Goal: Task Accomplishment & Management: Manage account settings

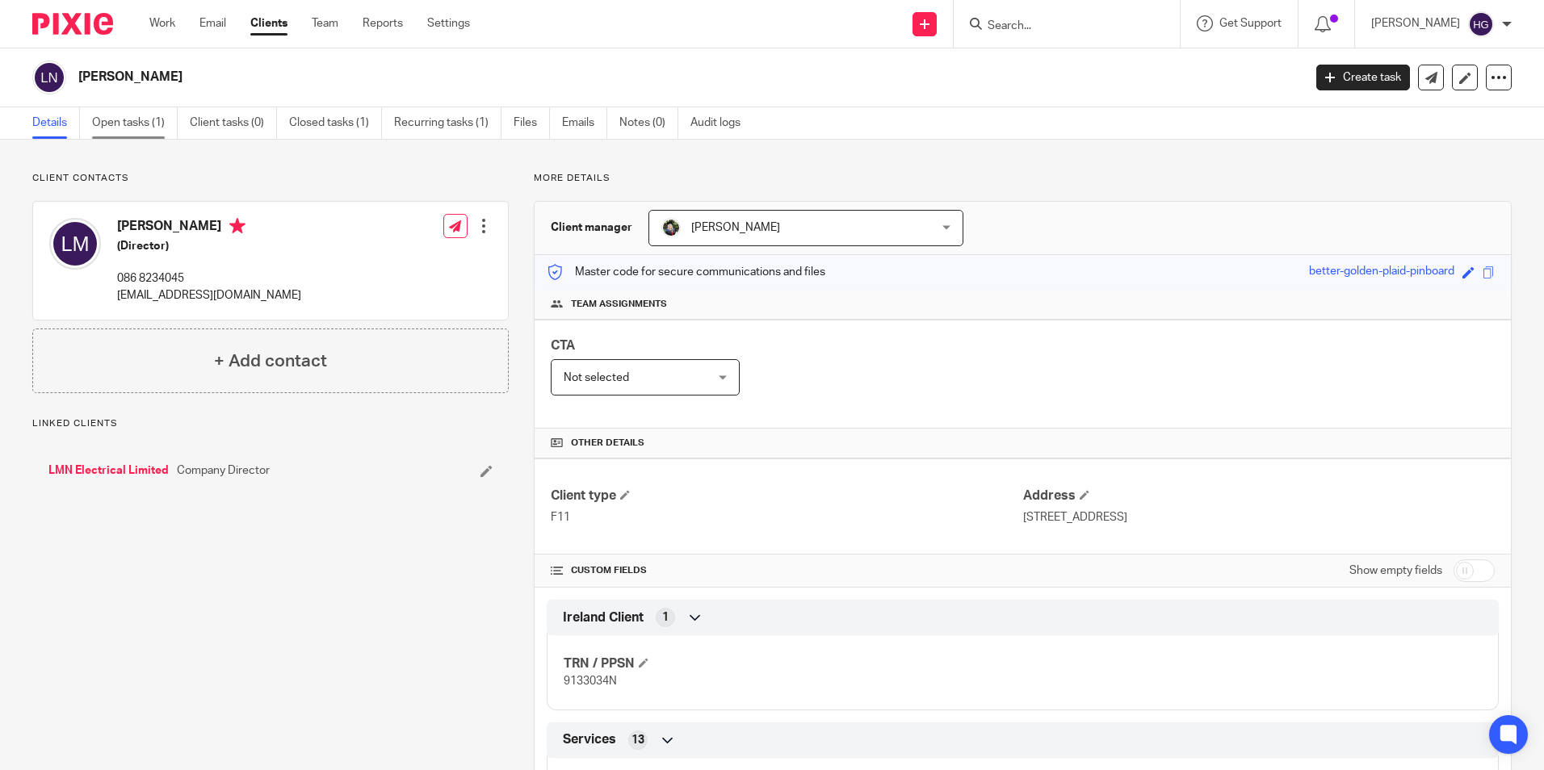
click at [141, 132] on link "Open tasks (1)" at bounding box center [135, 122] width 86 height 31
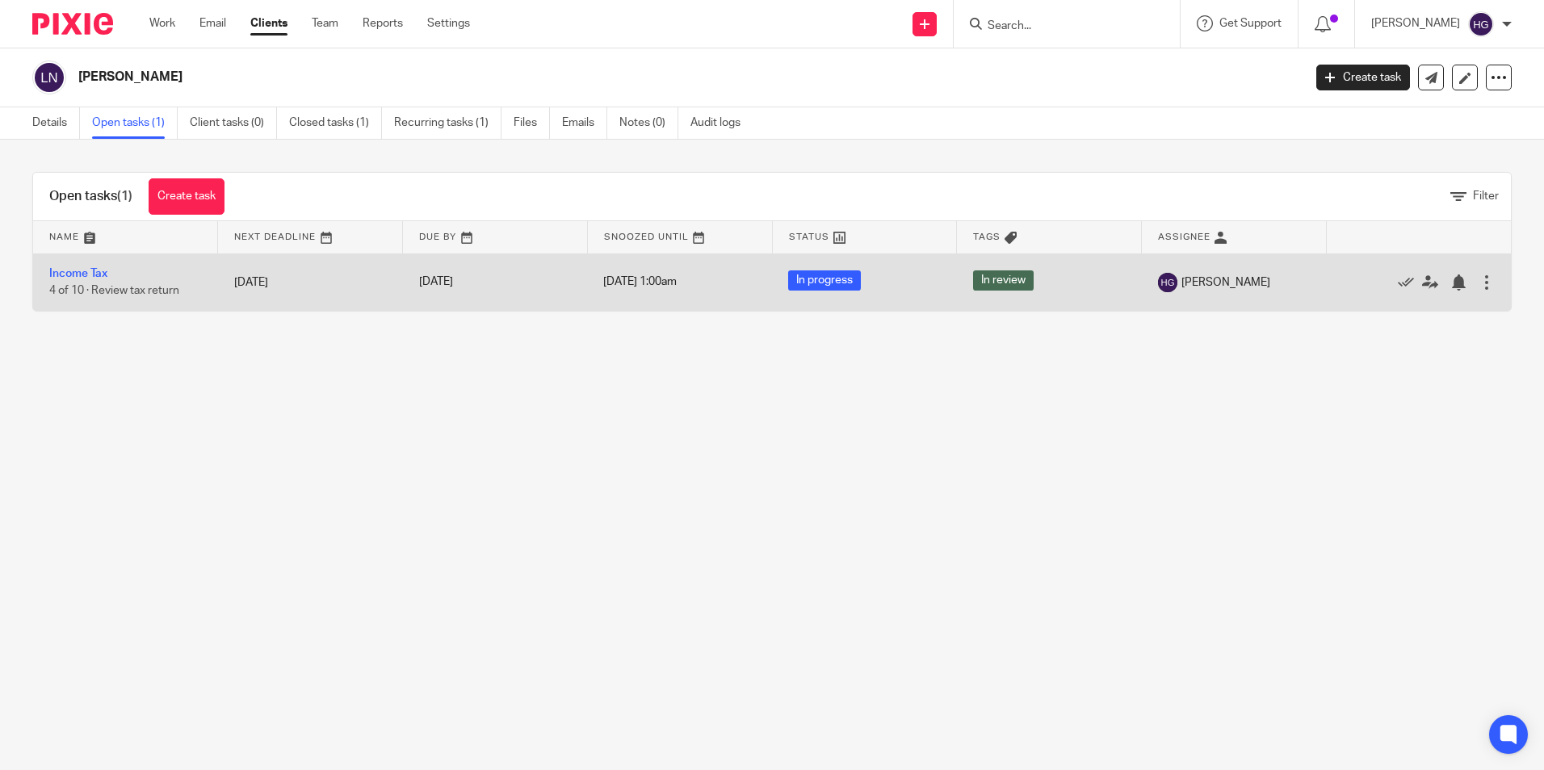
click at [153, 282] on td "Income Tax 4 of 10 · Review tax return" at bounding box center [125, 282] width 185 height 57
click at [66, 274] on link "Income Tax" at bounding box center [78, 273] width 58 height 11
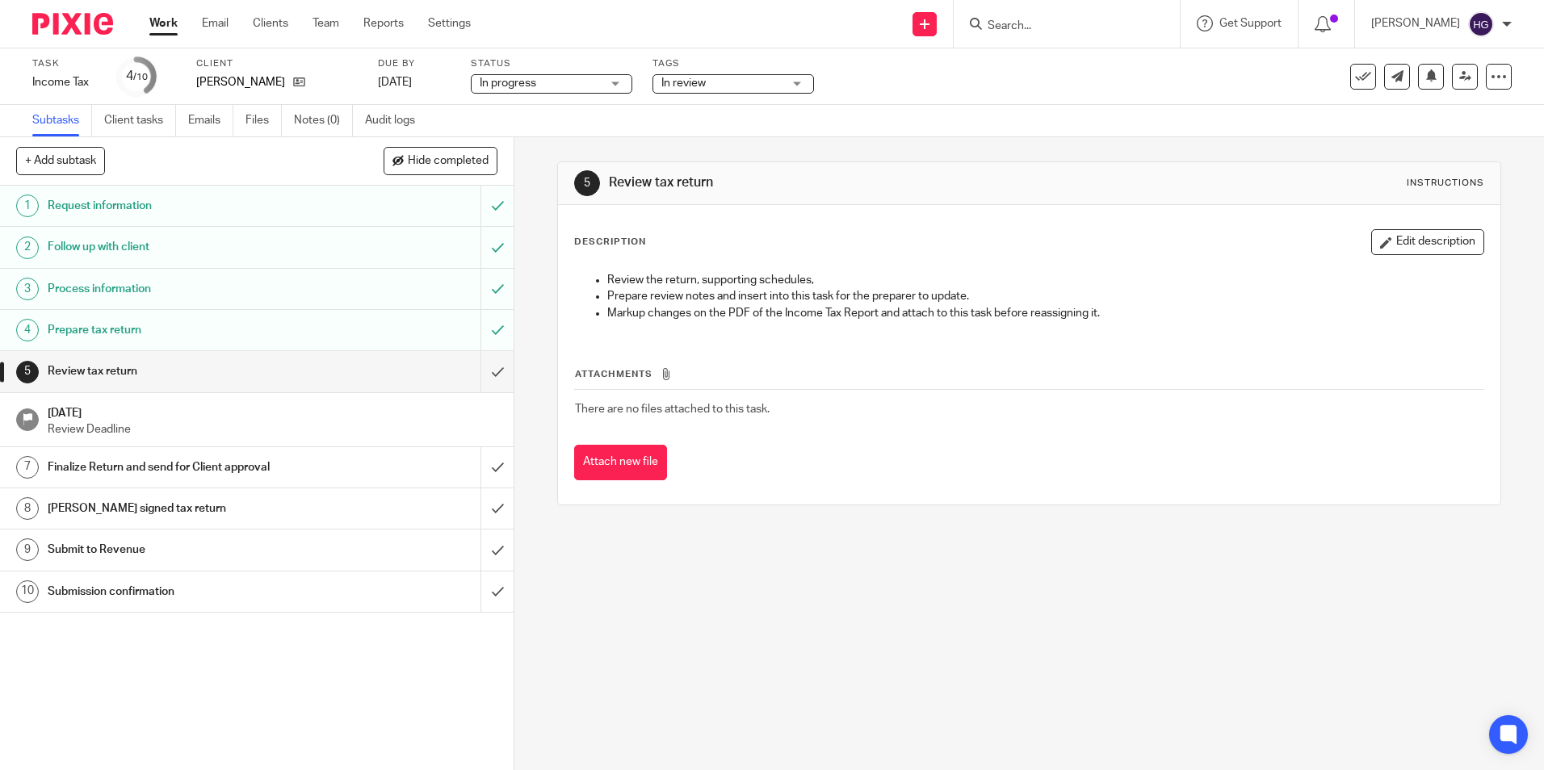
click at [1414, 243] on button "Edit description" at bounding box center [1427, 242] width 113 height 26
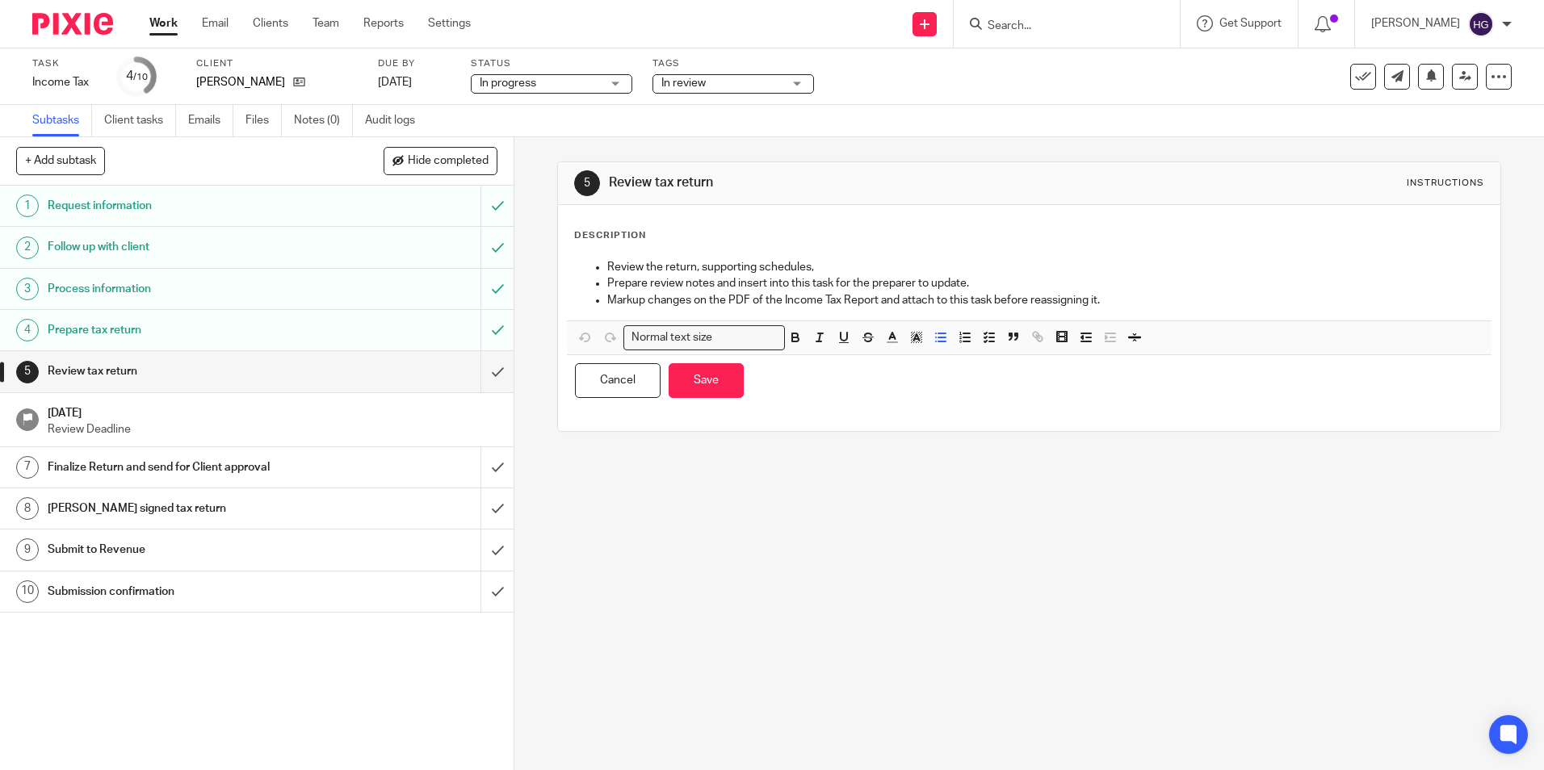
click at [615, 242] on p "Description" at bounding box center [610, 235] width 72 height 13
click at [596, 264] on ul "Review the return, supporting schedules, Prepare review notes and insert into t…" at bounding box center [1029, 283] width 908 height 49
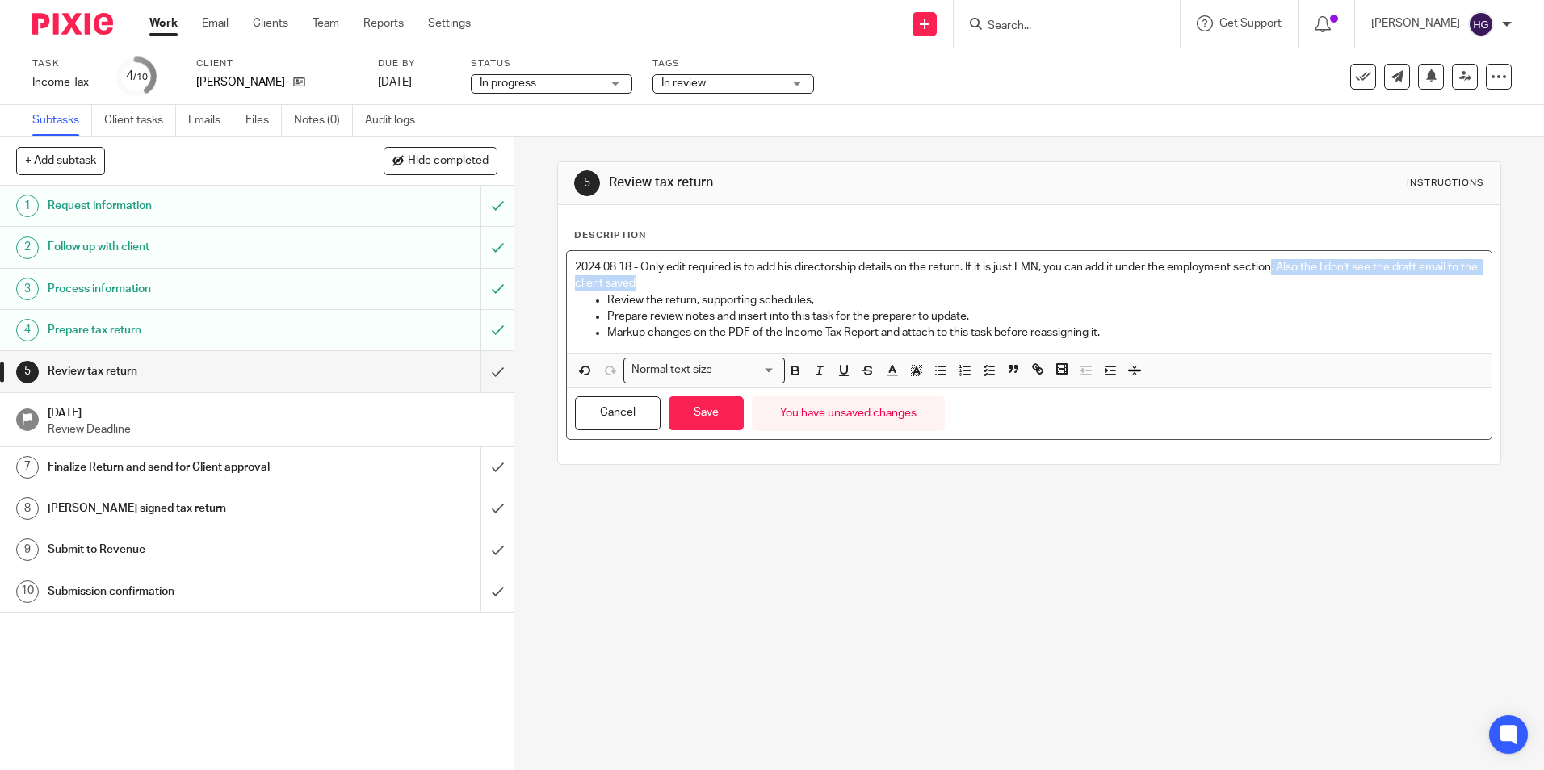
drag, startPoint x: 1269, startPoint y: 262, endPoint x: 995, endPoint y: 278, distance: 275.0
click at [995, 278] on p "2024 08 18 - Only edit required is to add his directorship details on the retur…" at bounding box center [1029, 275] width 908 height 33
click at [1181, 268] on p "2024 08 18 - Only edit required is to add his directorship details on the retur…" at bounding box center [1029, 275] width 908 height 33
drag, startPoint x: 1271, startPoint y: 268, endPoint x: 965, endPoint y: 269, distance: 306.0
click at [965, 269] on p "2024 08 18 - Only edit required is to add his directorship details on the retur…" at bounding box center [1029, 275] width 908 height 33
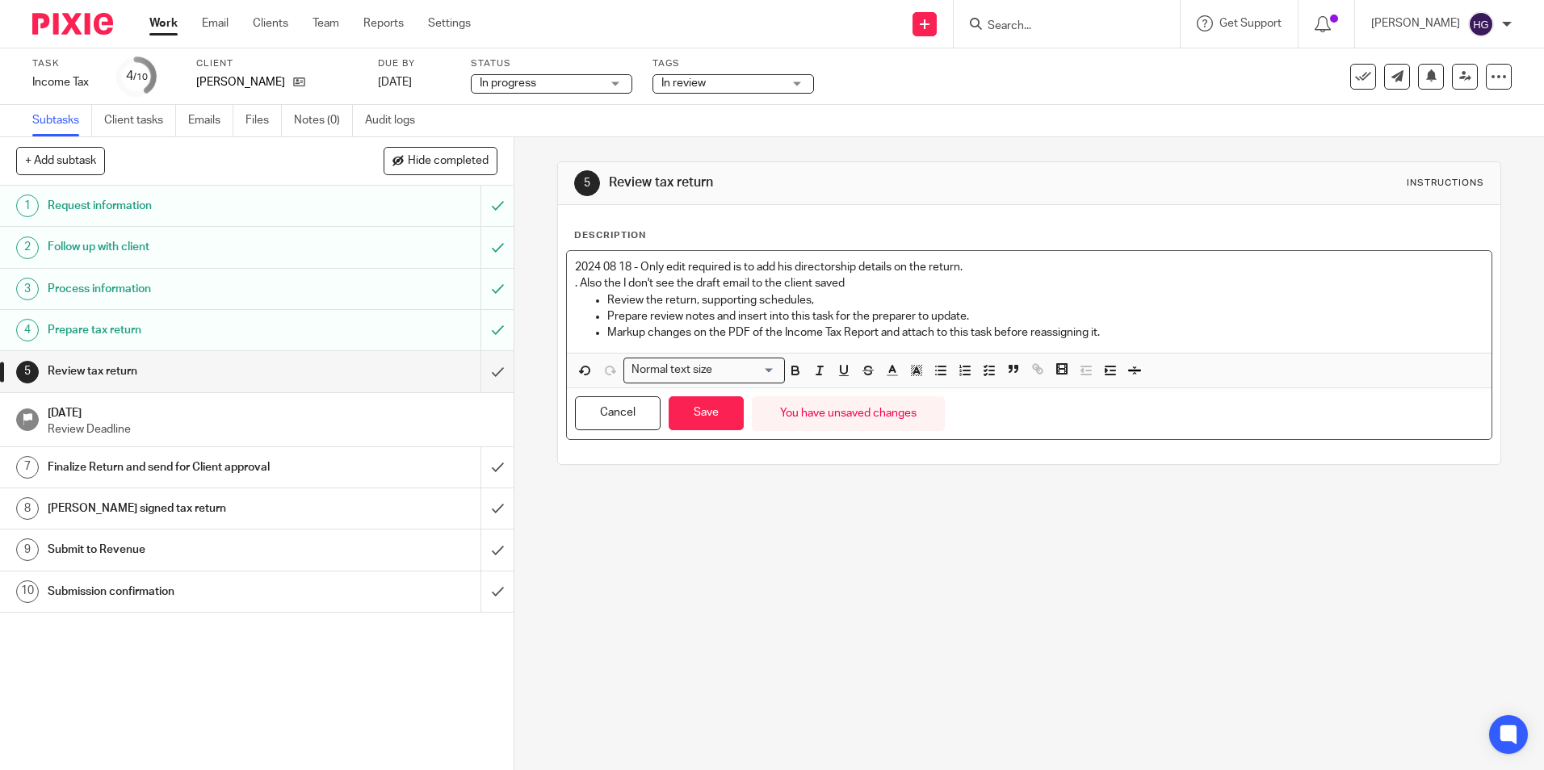
click at [959, 262] on p "2024 08 18 - Only edit required is to add his directorship details on the retur…" at bounding box center [1029, 267] width 908 height 16
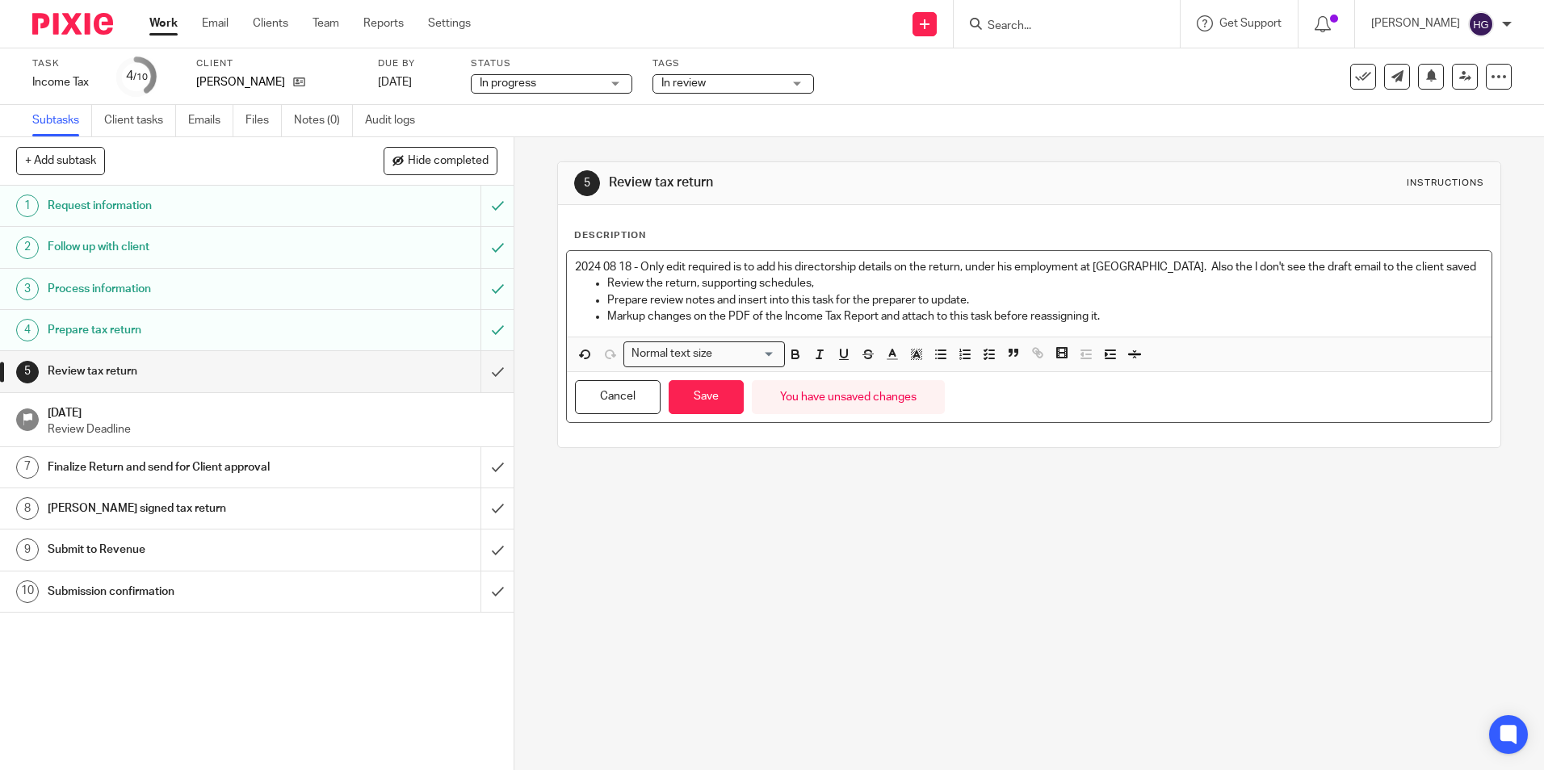
click at [1156, 270] on p "2024 08 18 - Only edit required is to add his directorship details on the retur…" at bounding box center [1029, 267] width 908 height 16
click at [1156, 269] on p "2024 08 18 - Only edit required is to add his directorship details on the retur…" at bounding box center [1029, 267] width 908 height 16
click at [1399, 263] on p "2024 08 18 - Only edit required is to add his directorship details on the retur…" at bounding box center [1029, 267] width 908 height 16
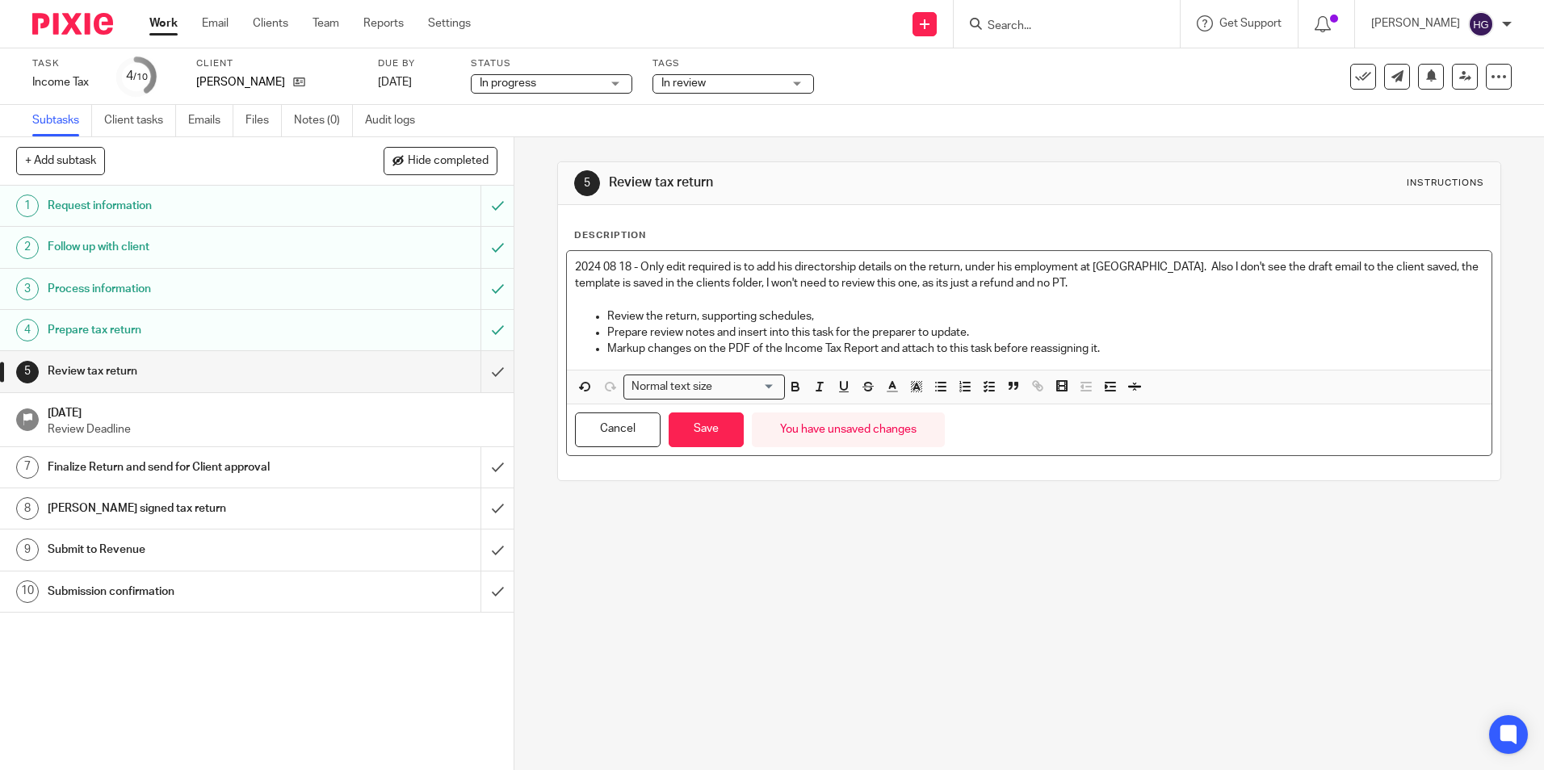
click at [1047, 280] on p "2024 08 18 - Only edit required is to add his directorship details on the retur…" at bounding box center [1029, 275] width 908 height 33
drag, startPoint x: 1018, startPoint y: 286, endPoint x: 1029, endPoint y: 280, distance: 11.9
click at [1017, 286] on p "2024 08 18 - Only edit required is to add his directorship details on the retur…" at bounding box center [1029, 275] width 908 height 33
click at [1459, 81] on icon at bounding box center [1465, 76] width 12 height 12
click at [686, 424] on button "Save" at bounding box center [706, 430] width 75 height 35
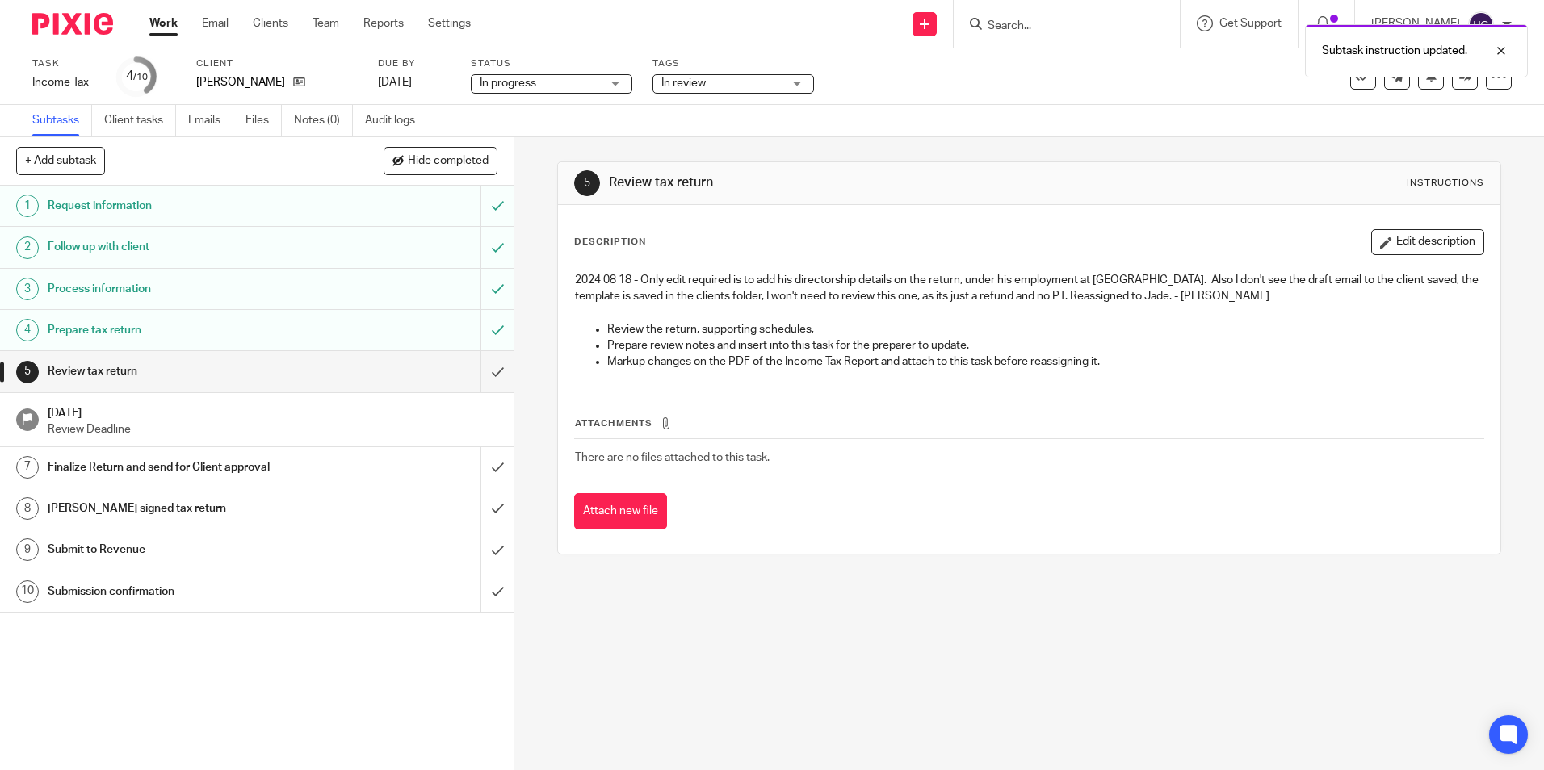
click at [971, 284] on p "2024 08 18 - Only edit required is to add his directorship details on the retur…" at bounding box center [1029, 288] width 908 height 33
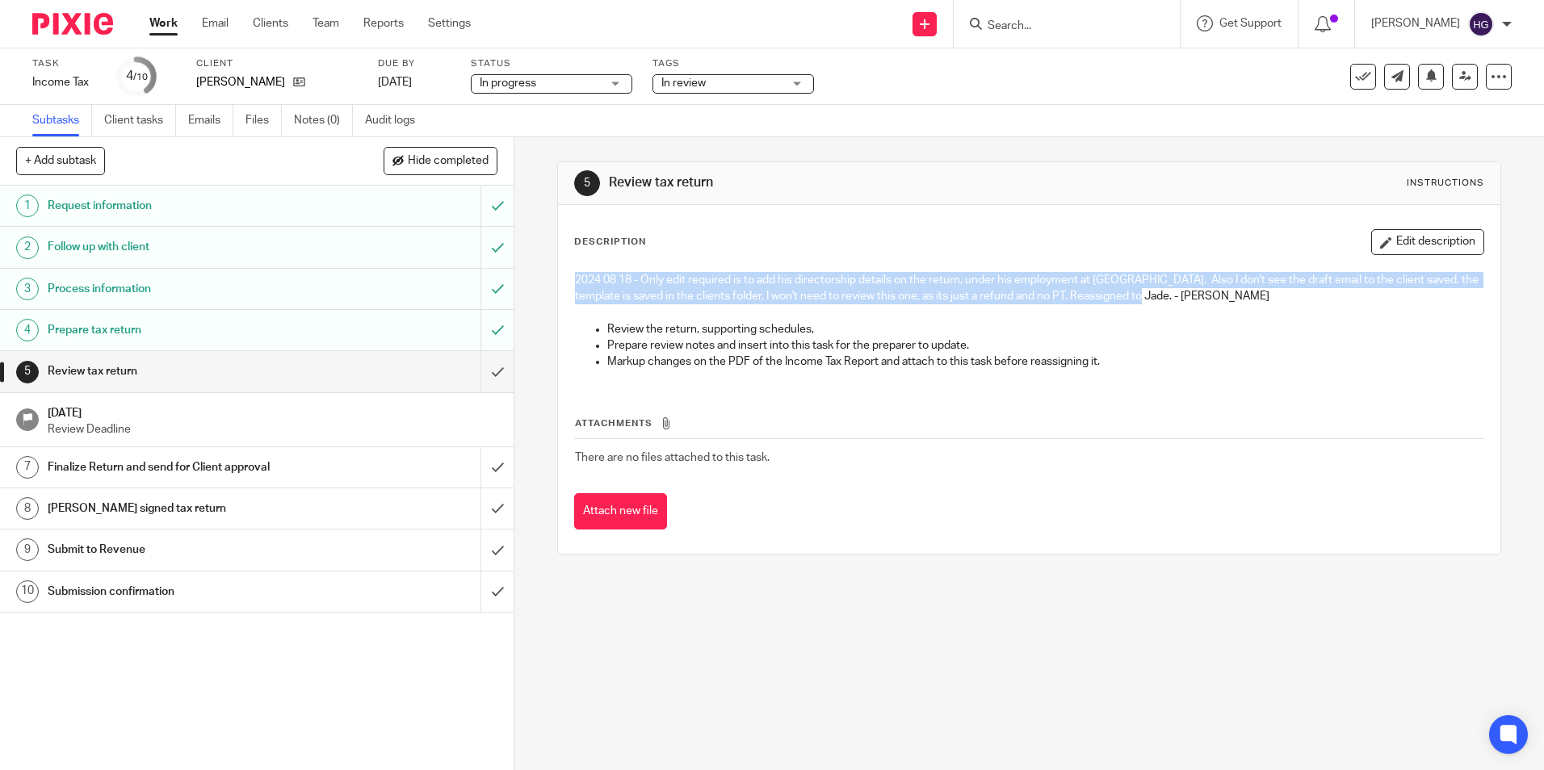
drag, startPoint x: 1160, startPoint y: 293, endPoint x: 568, endPoint y: 273, distance: 593.1
click at [568, 273] on div "2024 08 18 - Only edit required is to add his directorship details on the retur…" at bounding box center [1029, 323] width 924 height 119
copy p "2024 08 18 - Only edit required is to add his directorship details on the retur…"
click at [477, 372] on input "submit" at bounding box center [257, 371] width 514 height 40
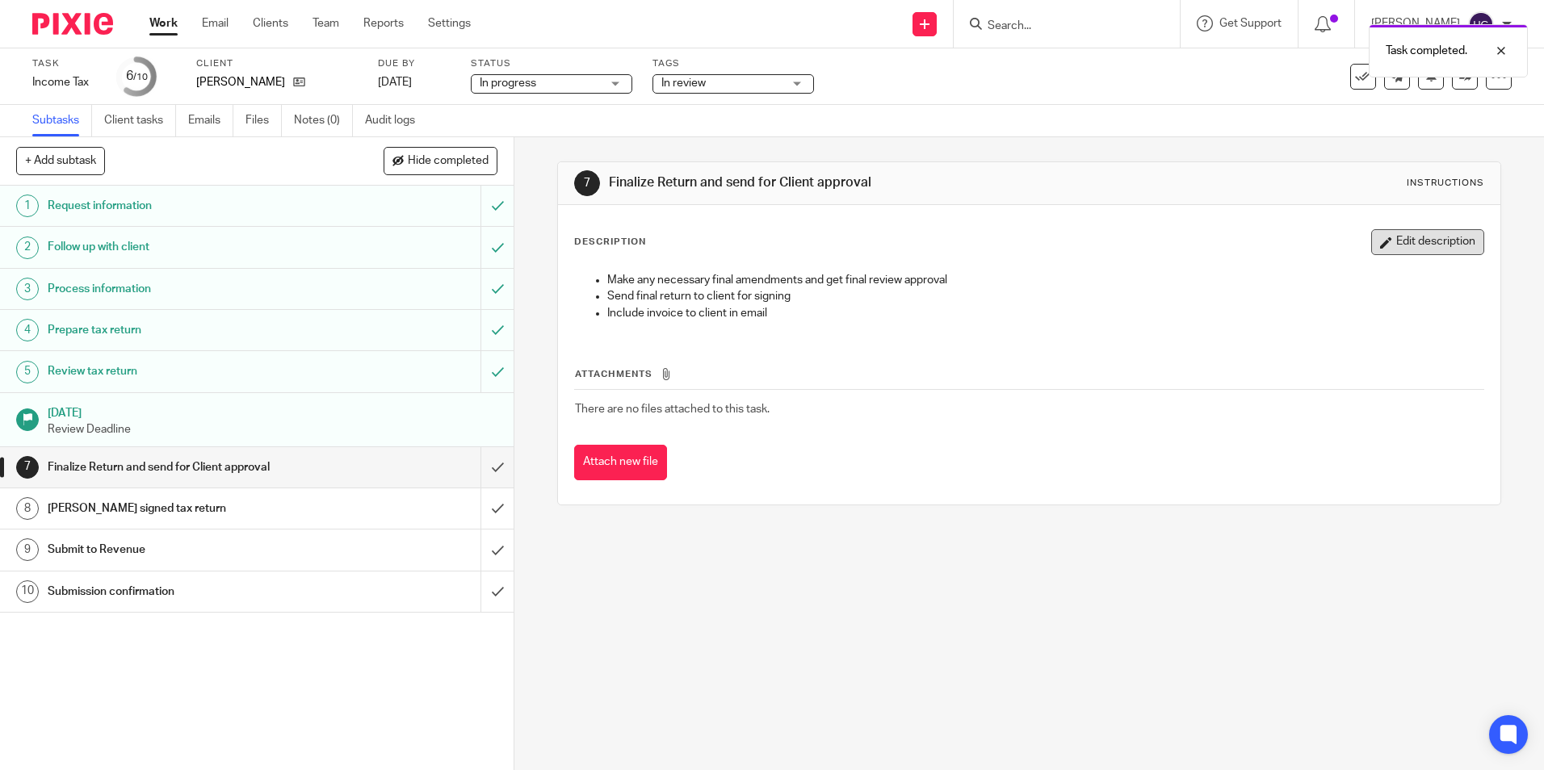
click at [1450, 251] on button "Edit description" at bounding box center [1427, 242] width 113 height 26
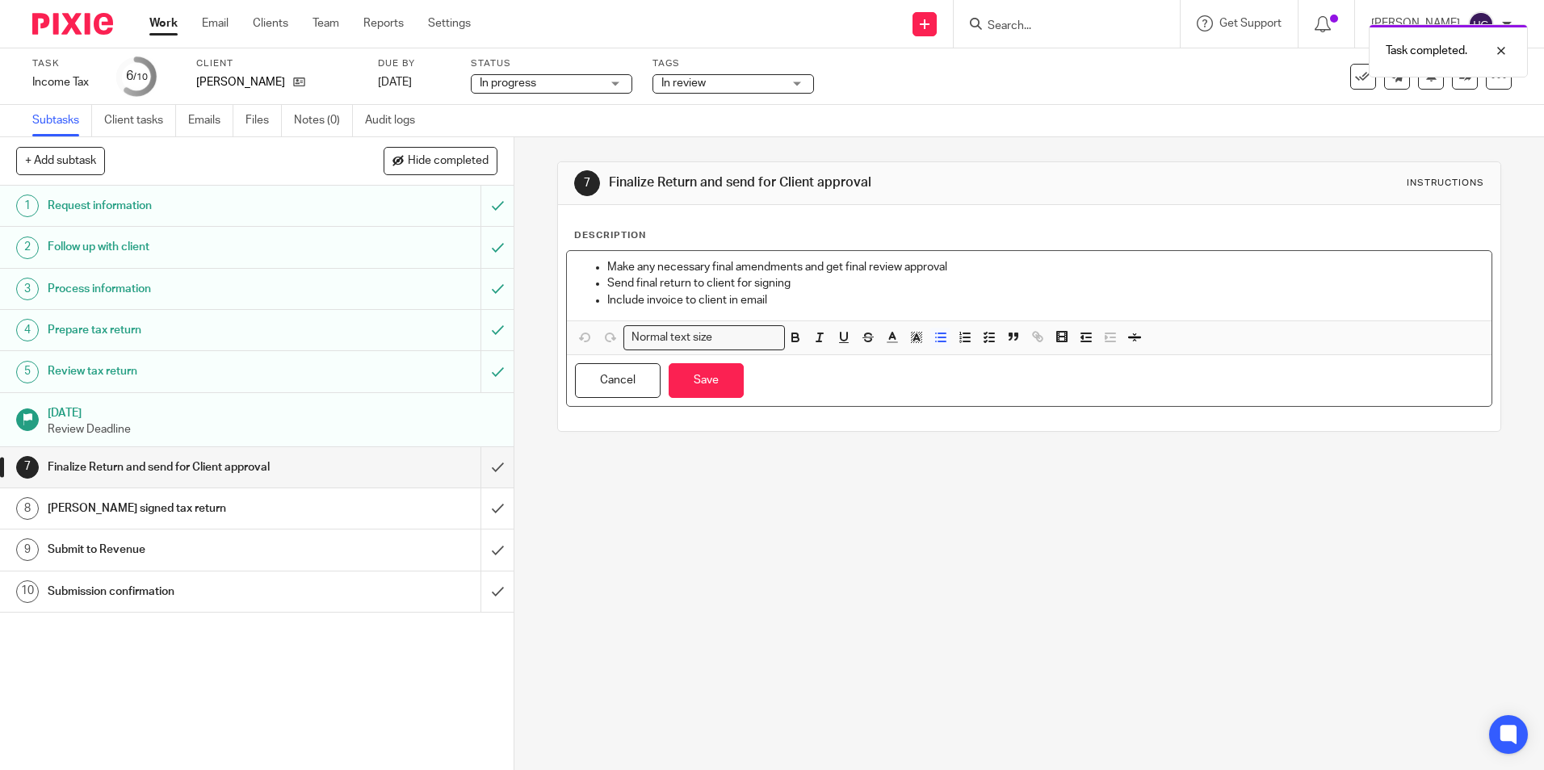
click at [601, 263] on ul "Make any necessary final amendments and get final review approval Send final re…" at bounding box center [1029, 283] width 908 height 49
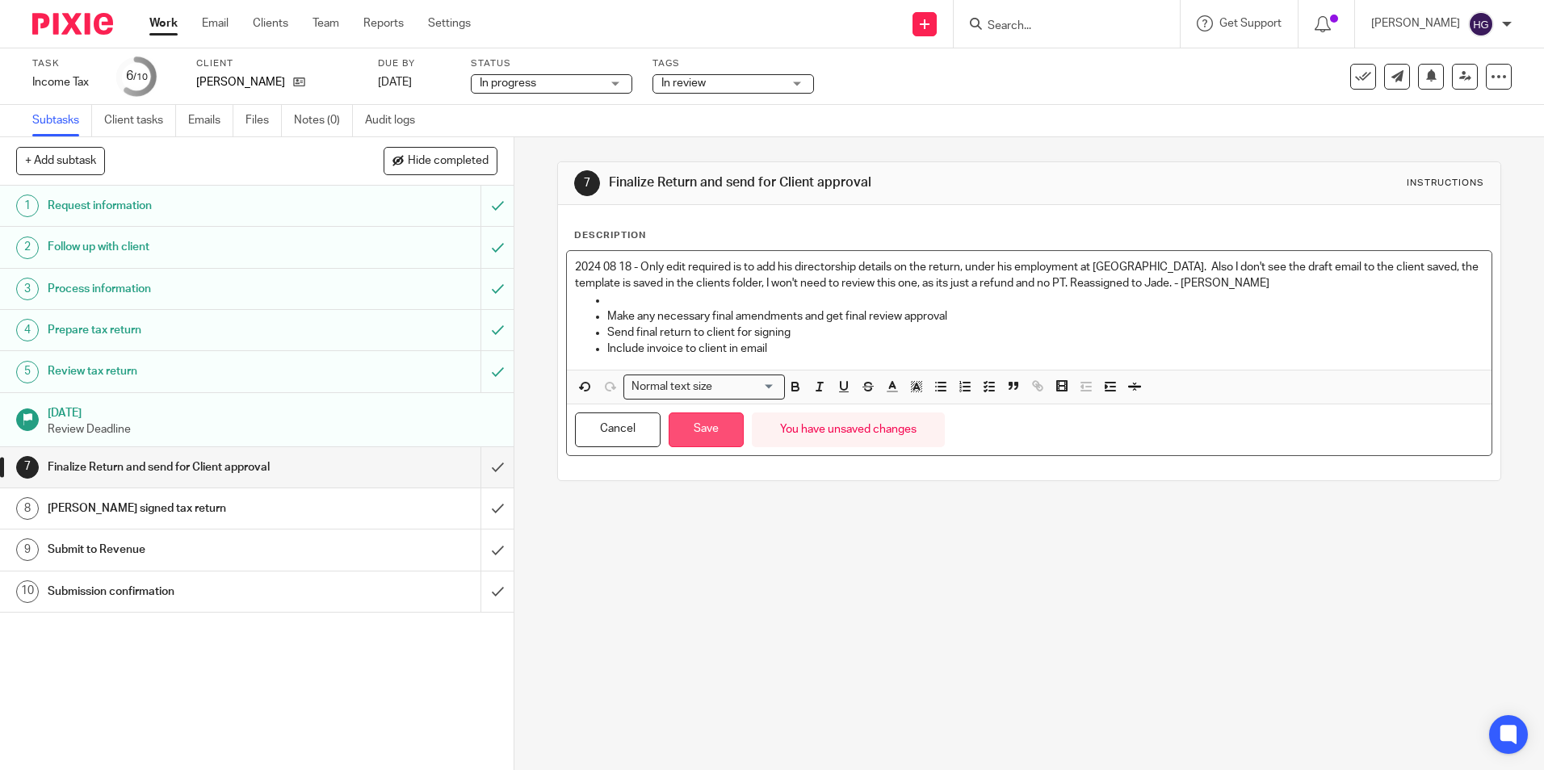
click at [708, 435] on button "Save" at bounding box center [706, 430] width 75 height 35
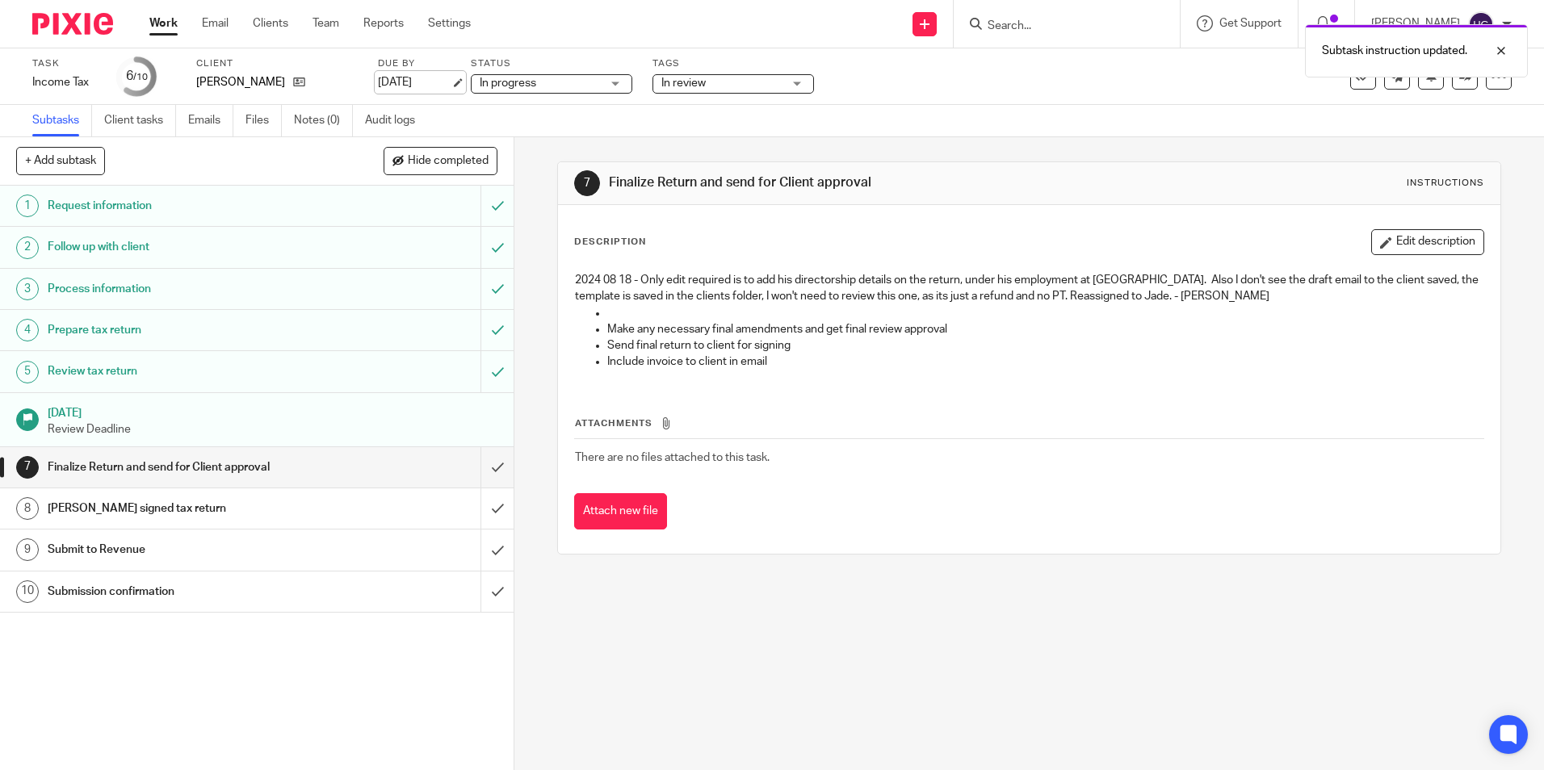
click at [406, 87] on link "13 Nov 2025" at bounding box center [414, 82] width 73 height 17
click at [423, 87] on link "22 Aug 2025" at bounding box center [414, 82] width 73 height 17
click at [789, 80] on div "In review" at bounding box center [733, 83] width 162 height 19
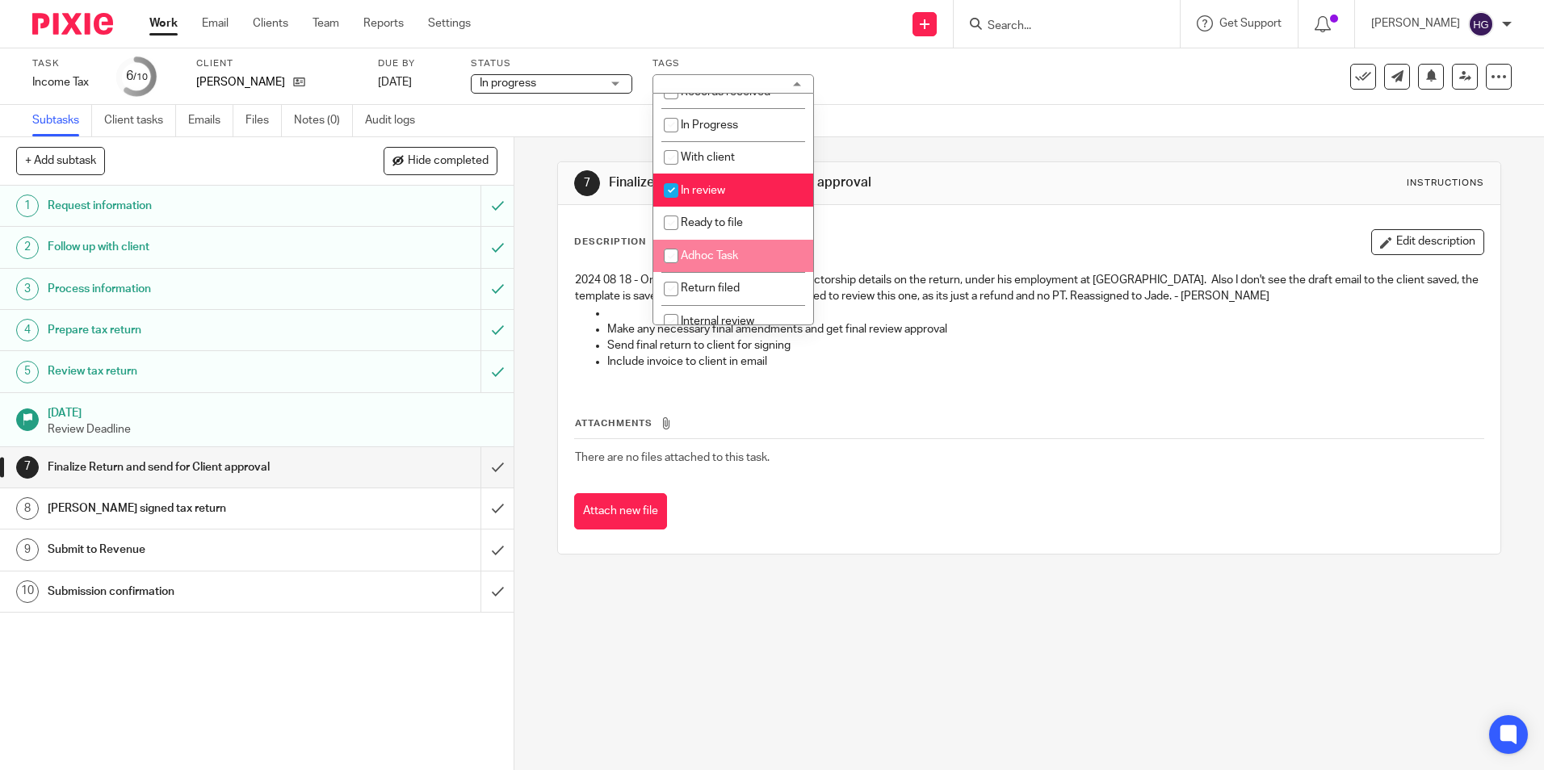
scroll to position [113, 0]
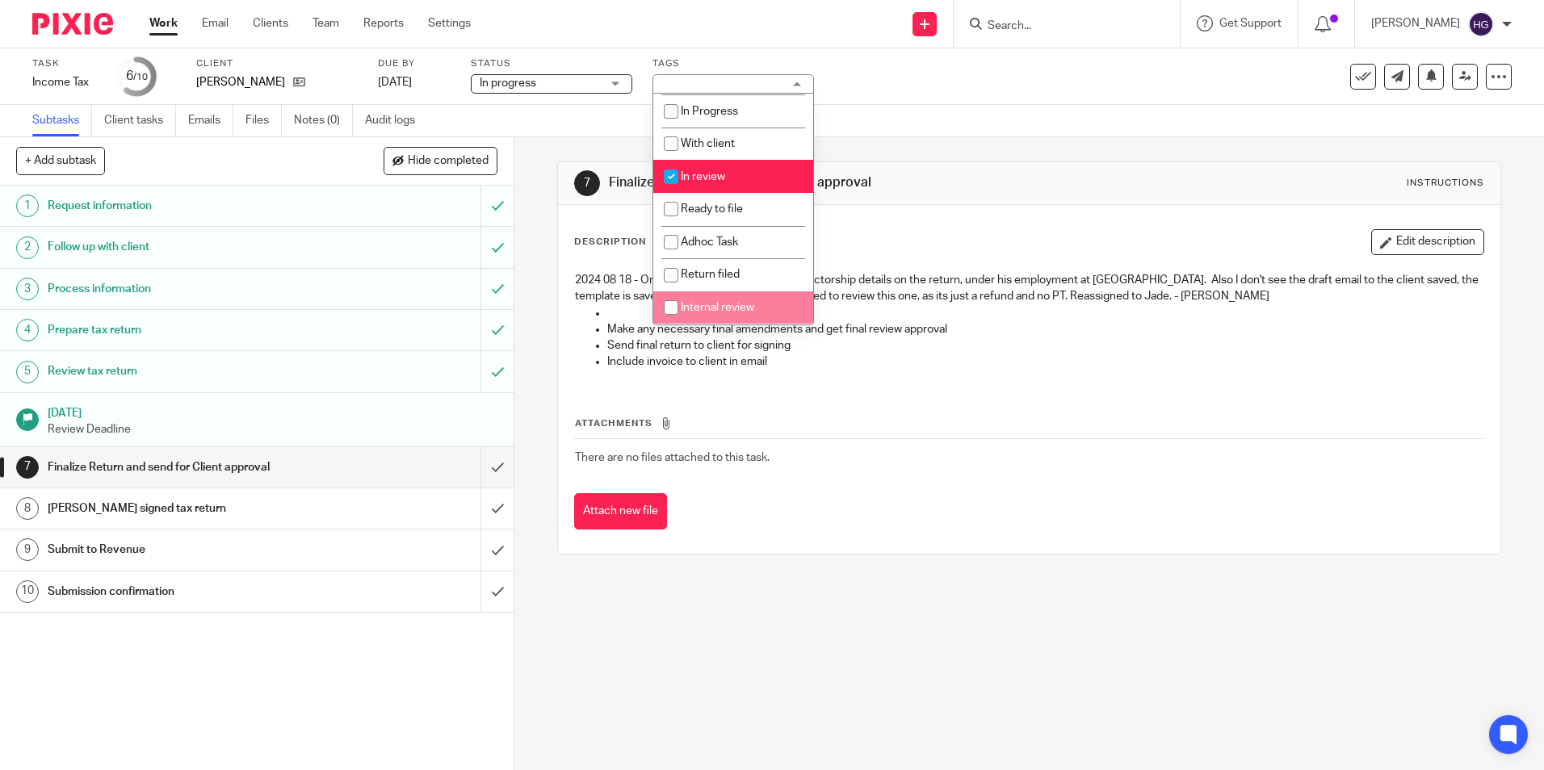
click at [669, 306] on input "checkbox" at bounding box center [671, 307] width 31 height 31
checkbox input "true"
click at [897, 157] on div "7 Finalize Return and send for Client approval Instructions Description Edit de…" at bounding box center [1028, 358] width 943 height 442
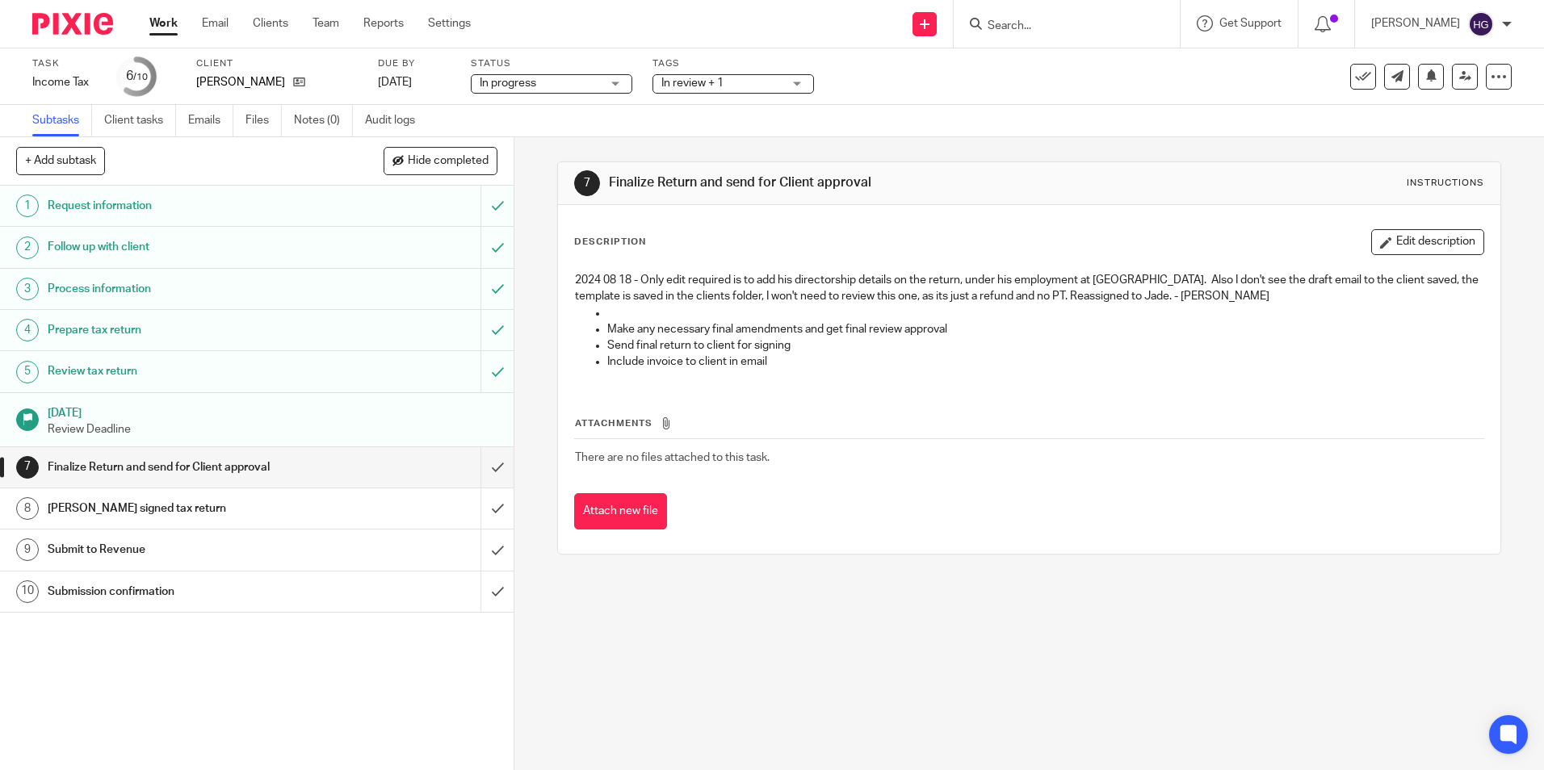
click at [791, 86] on div "In review + 1" at bounding box center [733, 83] width 162 height 19
click at [904, 259] on div "Description Edit description 2024 08 18 - Only edit required is to add his dire…" at bounding box center [1028, 306] width 909 height 154
click at [391, 88] on link "[DATE]" at bounding box center [414, 82] width 73 height 17
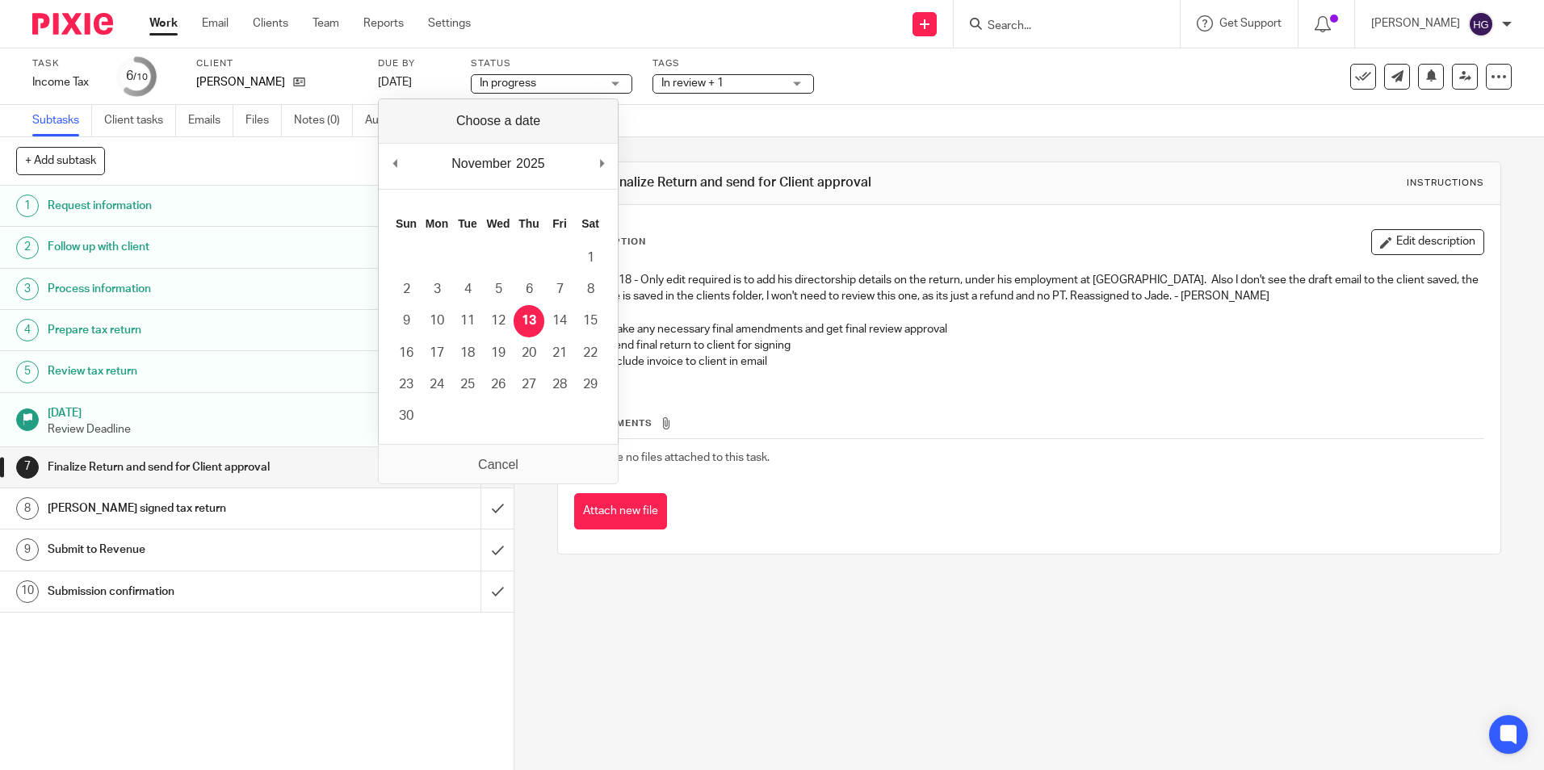
click at [884, 316] on p at bounding box center [1044, 313] width 875 height 16
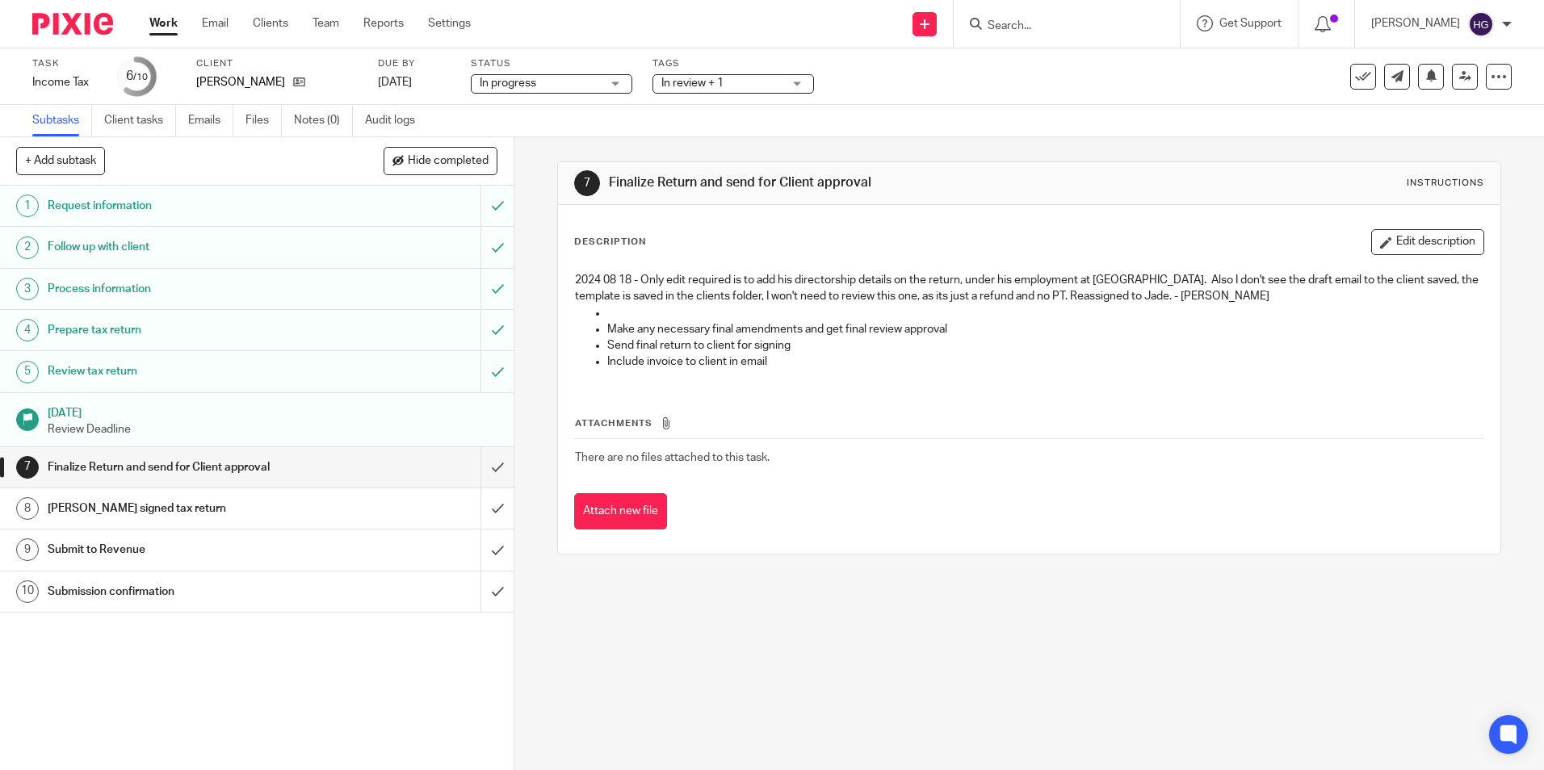
click at [156, 17] on link "Work" at bounding box center [163, 23] width 28 height 16
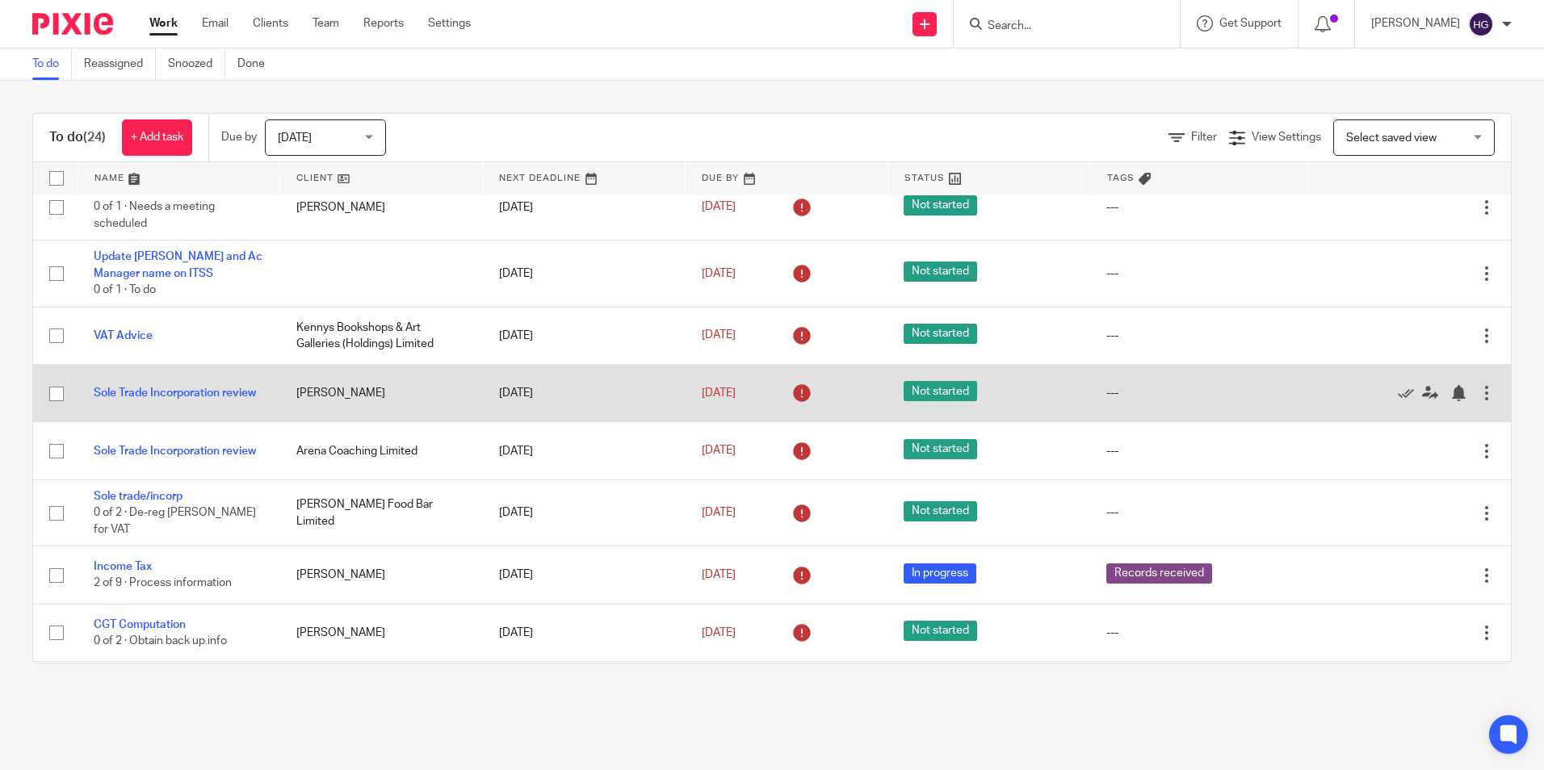
scroll to position [323, 0]
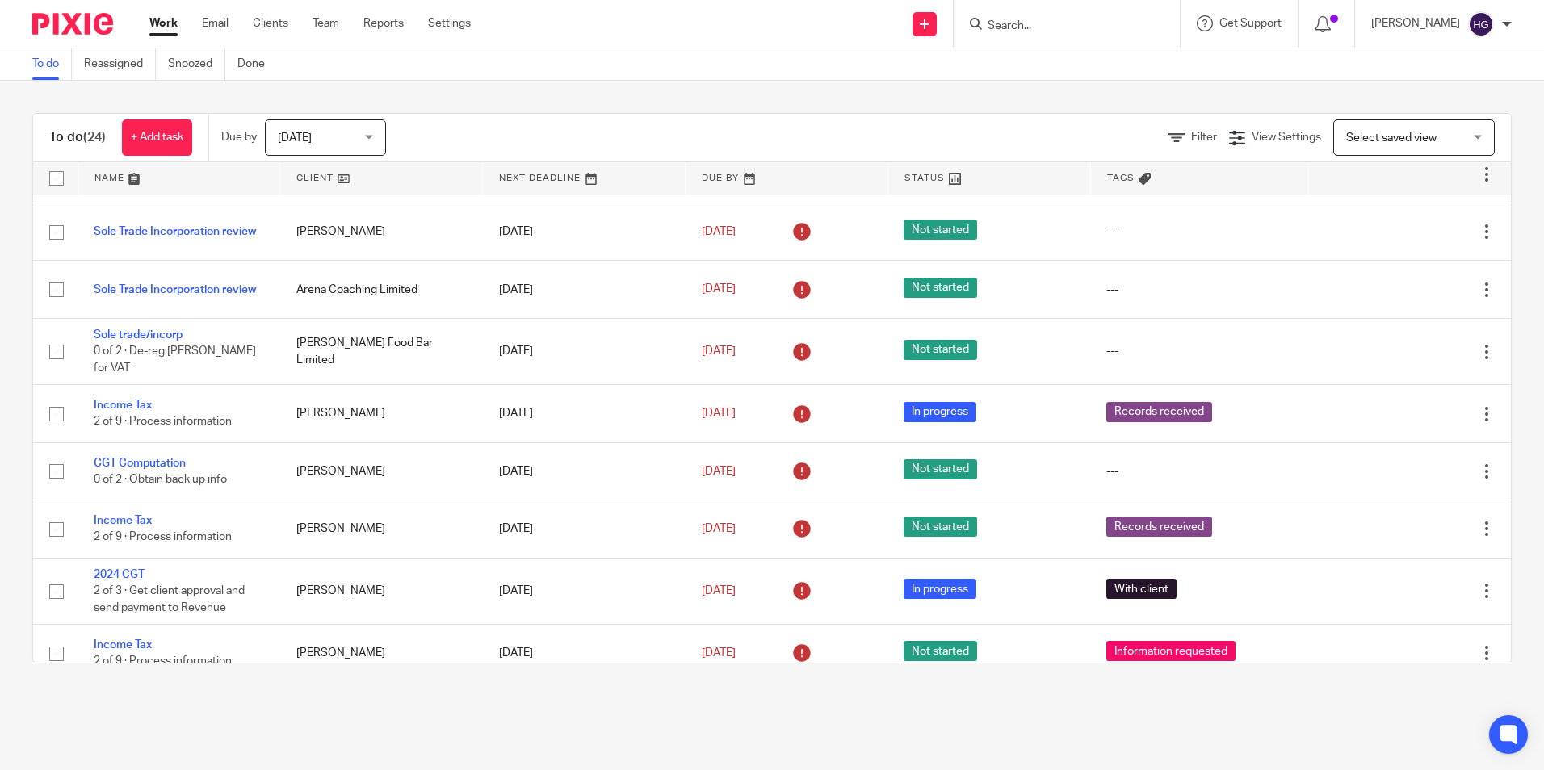
click at [1073, 27] on input "Search" at bounding box center [1058, 26] width 145 height 15
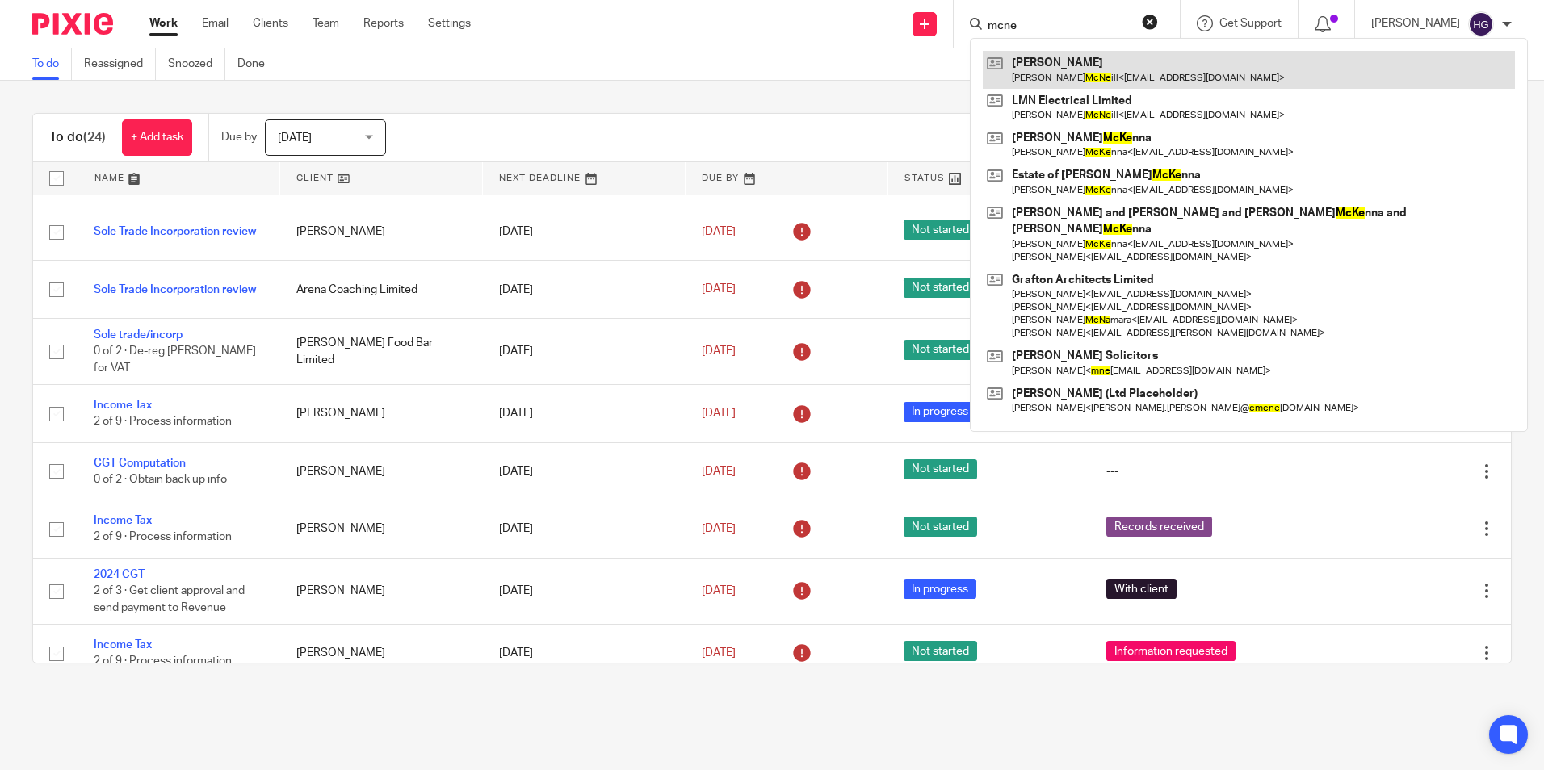
type input "mcne"
click at [1094, 75] on link at bounding box center [1249, 69] width 532 height 37
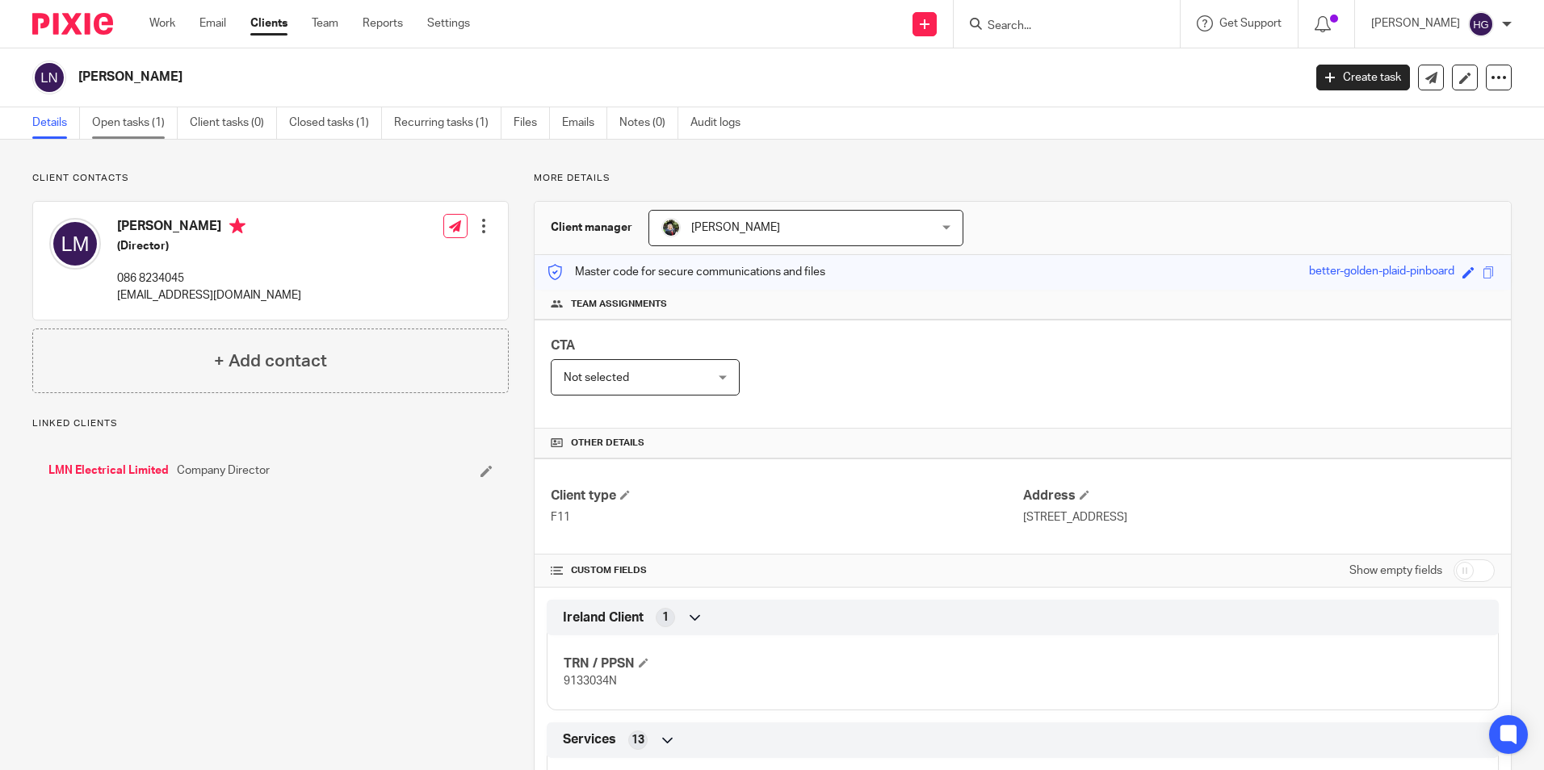
click at [151, 130] on link "Open tasks (1)" at bounding box center [135, 122] width 86 height 31
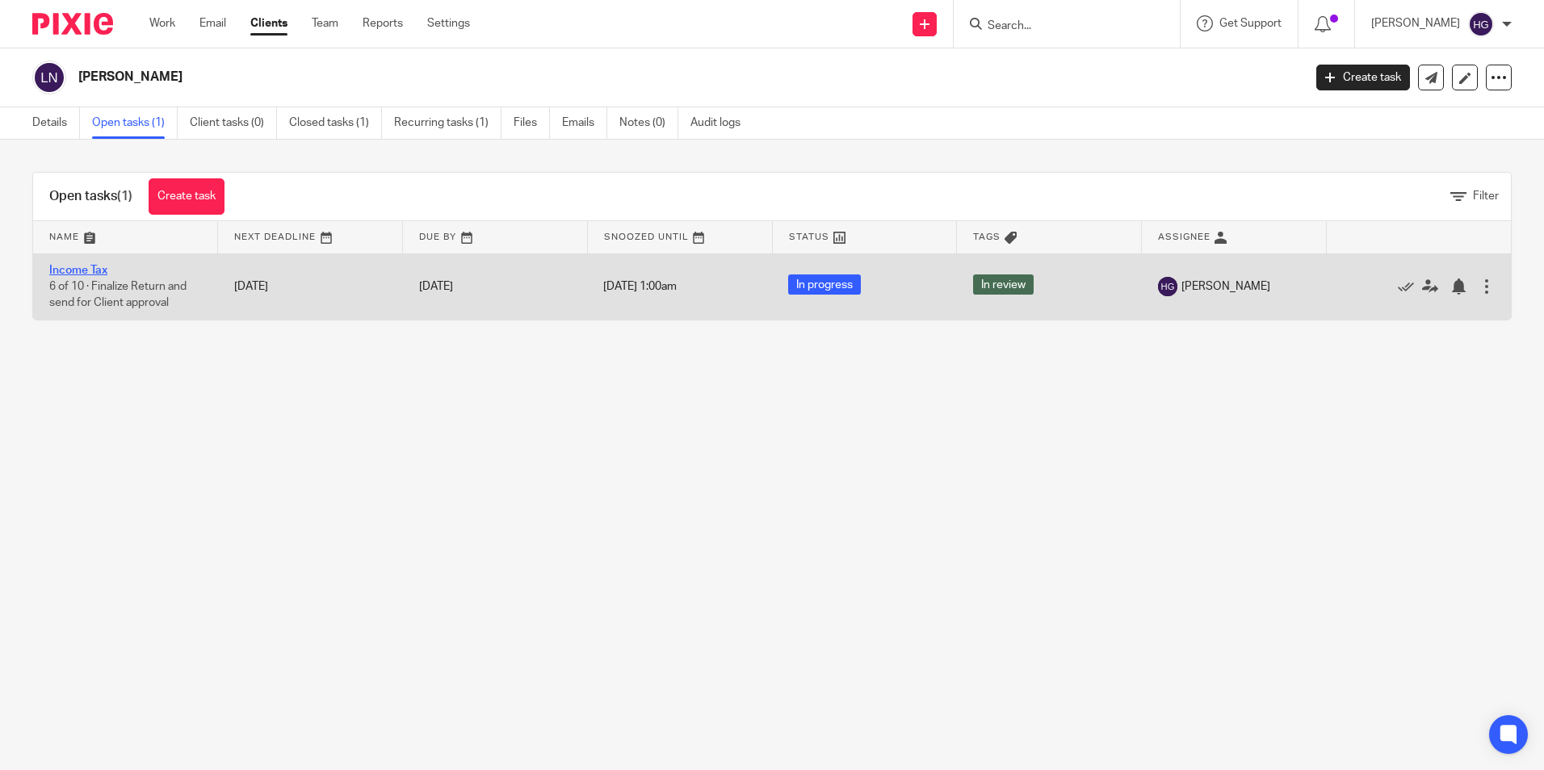
click at [94, 275] on link "Income Tax" at bounding box center [78, 270] width 58 height 11
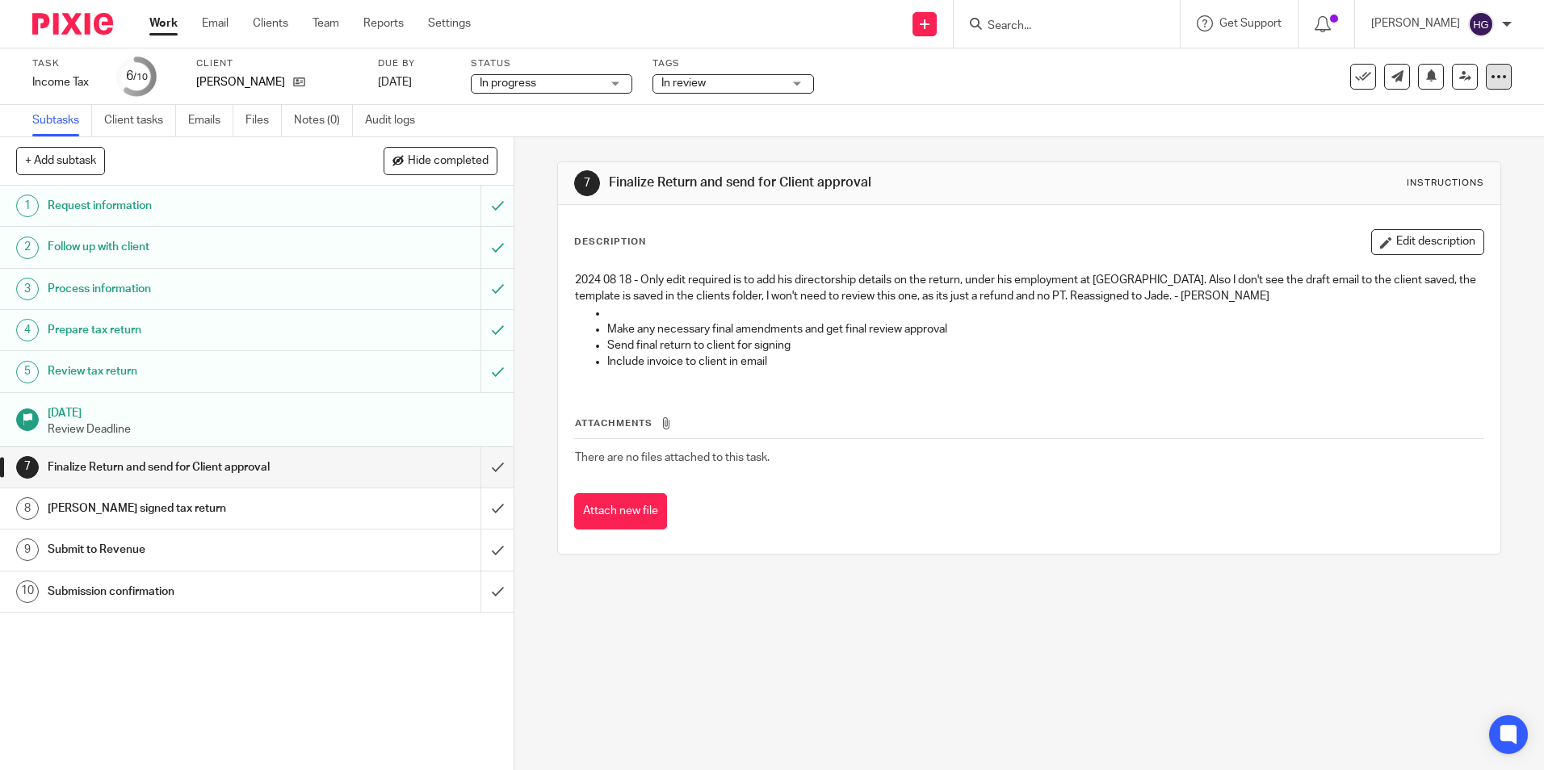
click at [1494, 78] on icon at bounding box center [1499, 77] width 16 height 16
click at [1416, 141] on link "Advanced task editor" at bounding box center [1436, 141] width 107 height 11
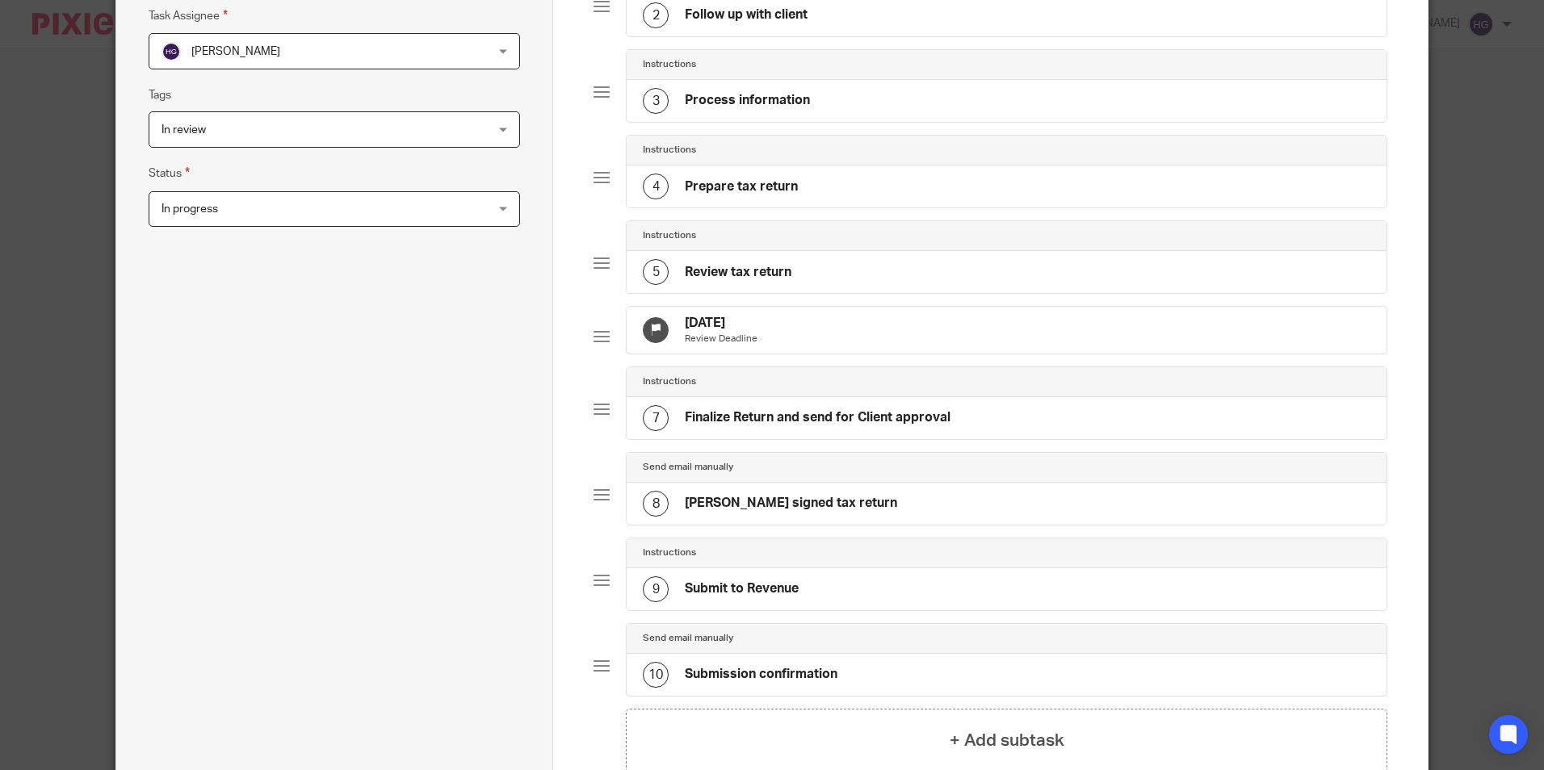
scroll to position [485, 0]
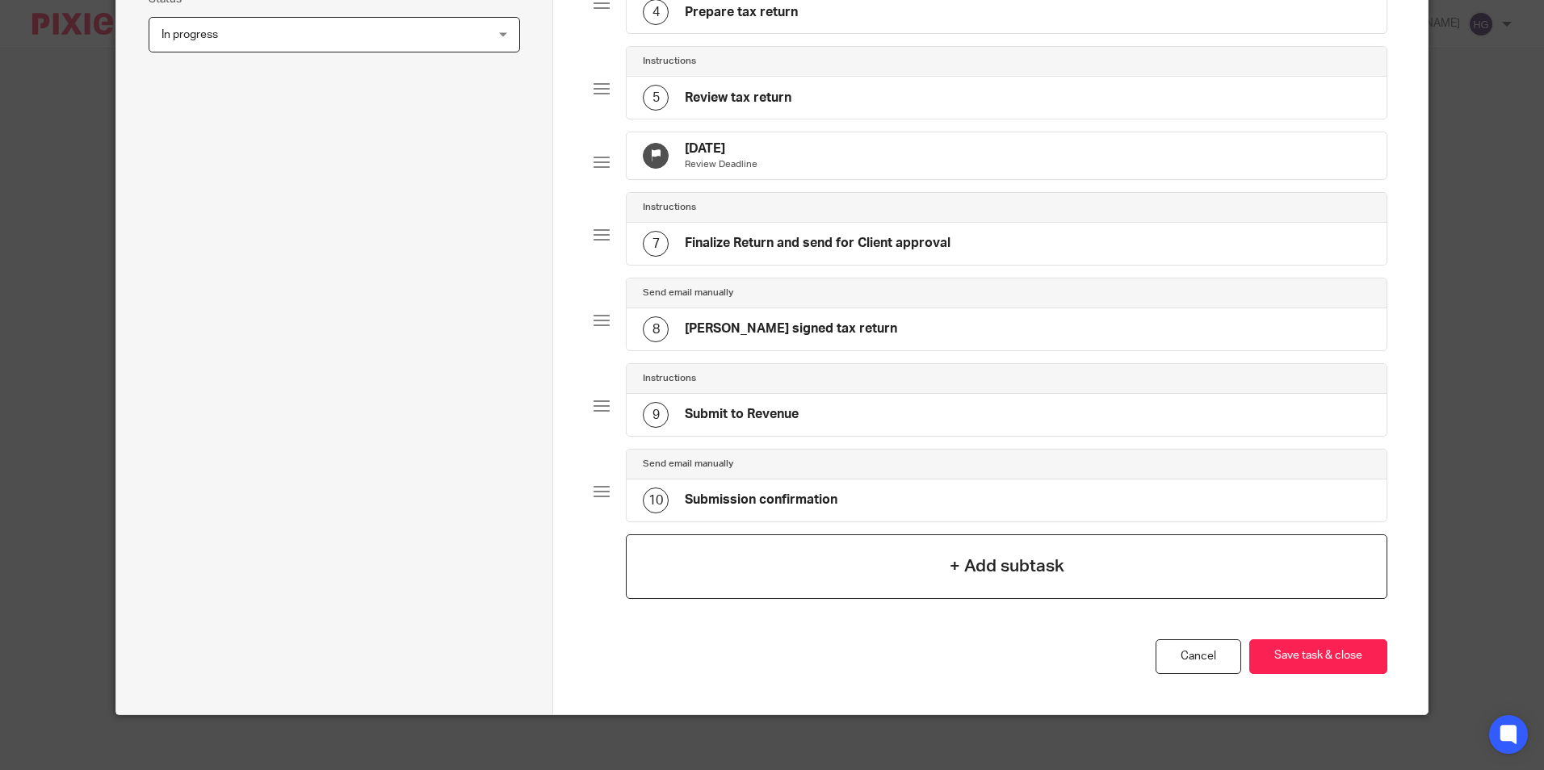
click at [1111, 578] on div "+ Add subtask" at bounding box center [1006, 567] width 761 height 65
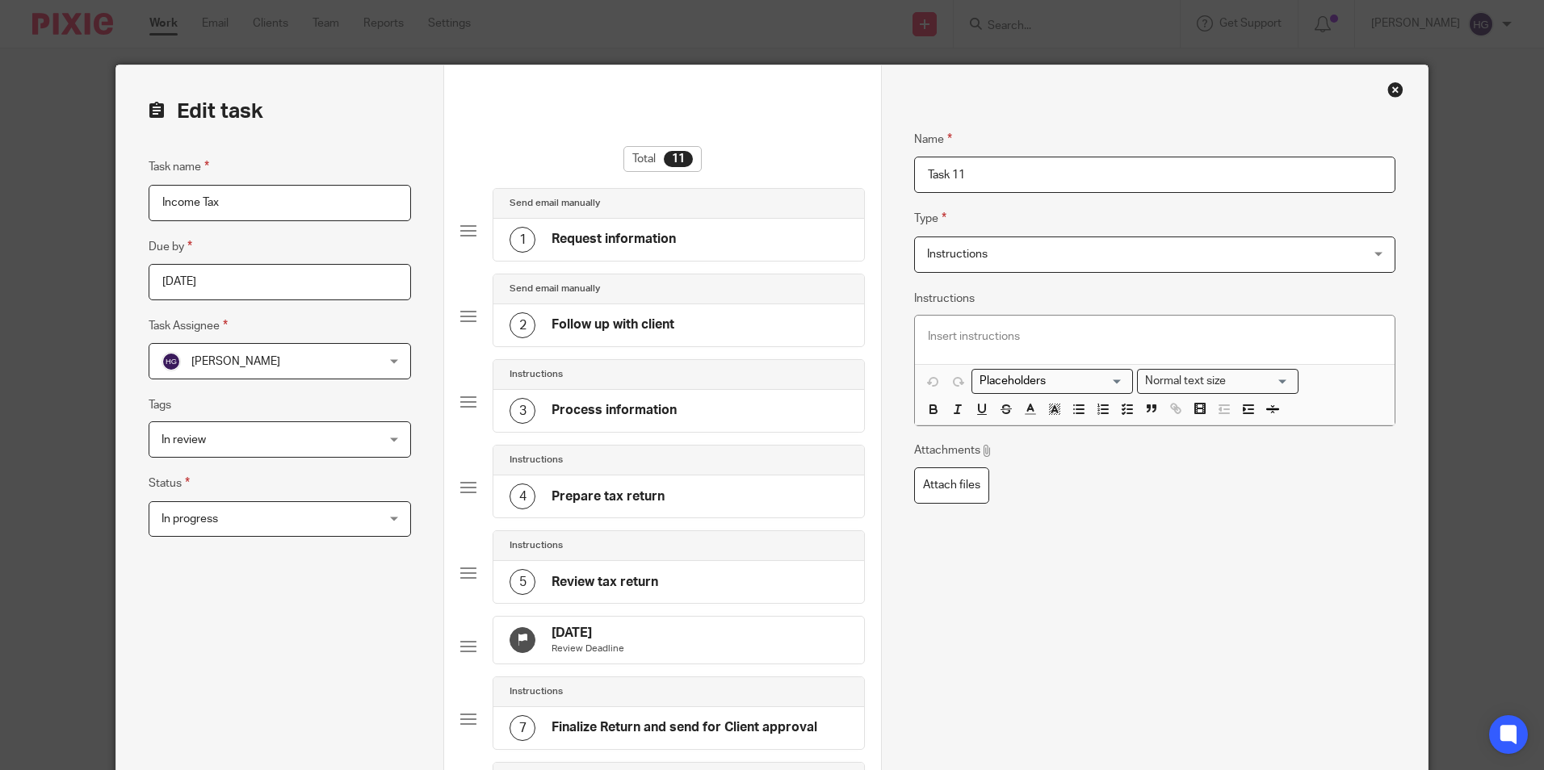
click at [1079, 255] on span "Instructions" at bounding box center [1114, 254] width 374 height 34
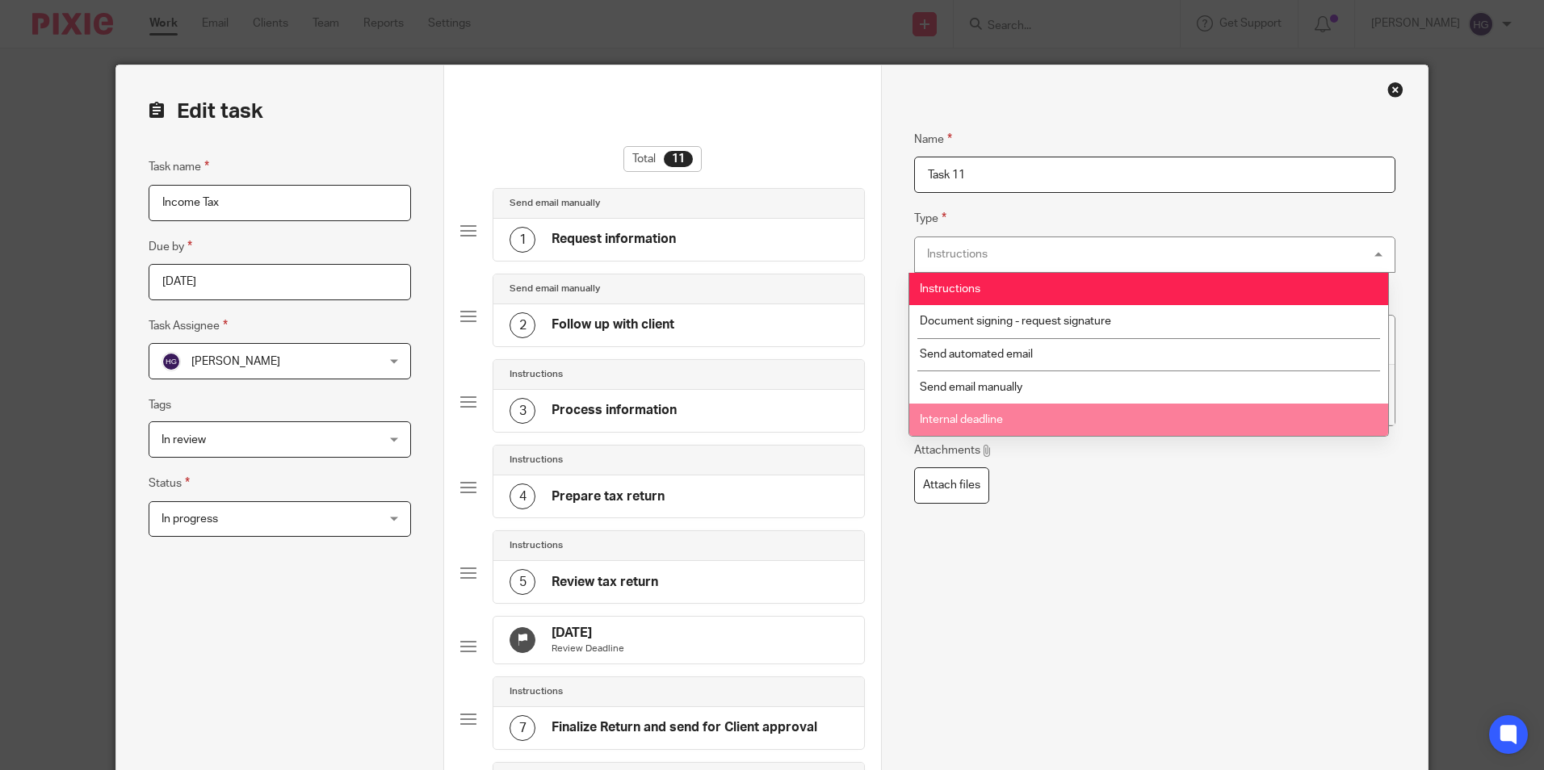
click at [970, 413] on li "Internal deadline" at bounding box center [1148, 420] width 479 height 33
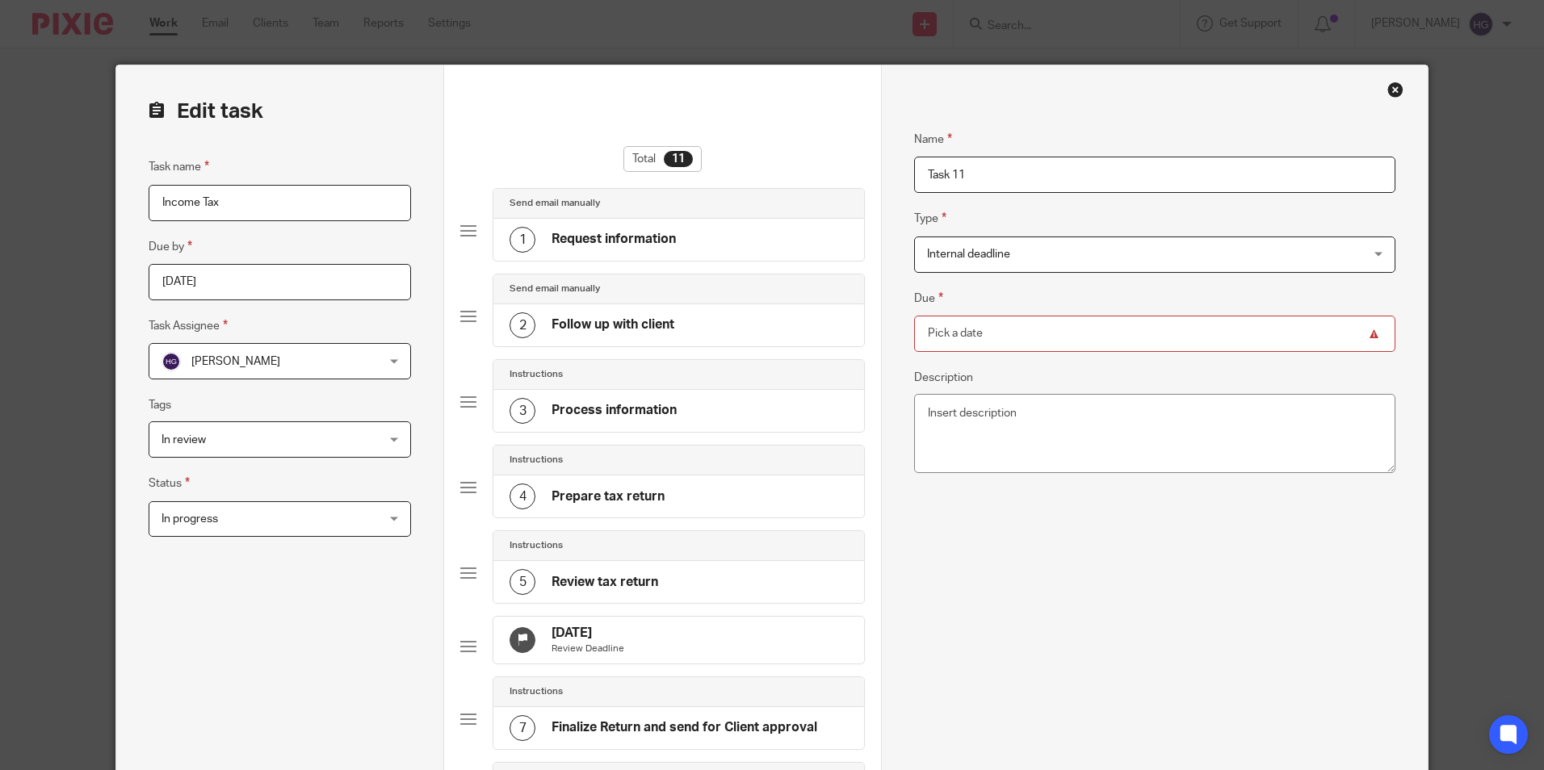
drag, startPoint x: 985, startPoint y: 170, endPoint x: 871, endPoint y: 166, distance: 113.9
click at [885, 174] on div "Name Request information Type Send email manually Send email manually Instructi…" at bounding box center [1154, 687] width 546 height 1244
drag, startPoint x: 1021, startPoint y: 178, endPoint x: 980, endPoint y: 179, distance: 40.4
click at [1018, 178] on input "Send to client" at bounding box center [1154, 175] width 480 height 36
click at [916, 170] on input "Send to client" at bounding box center [1154, 175] width 480 height 36
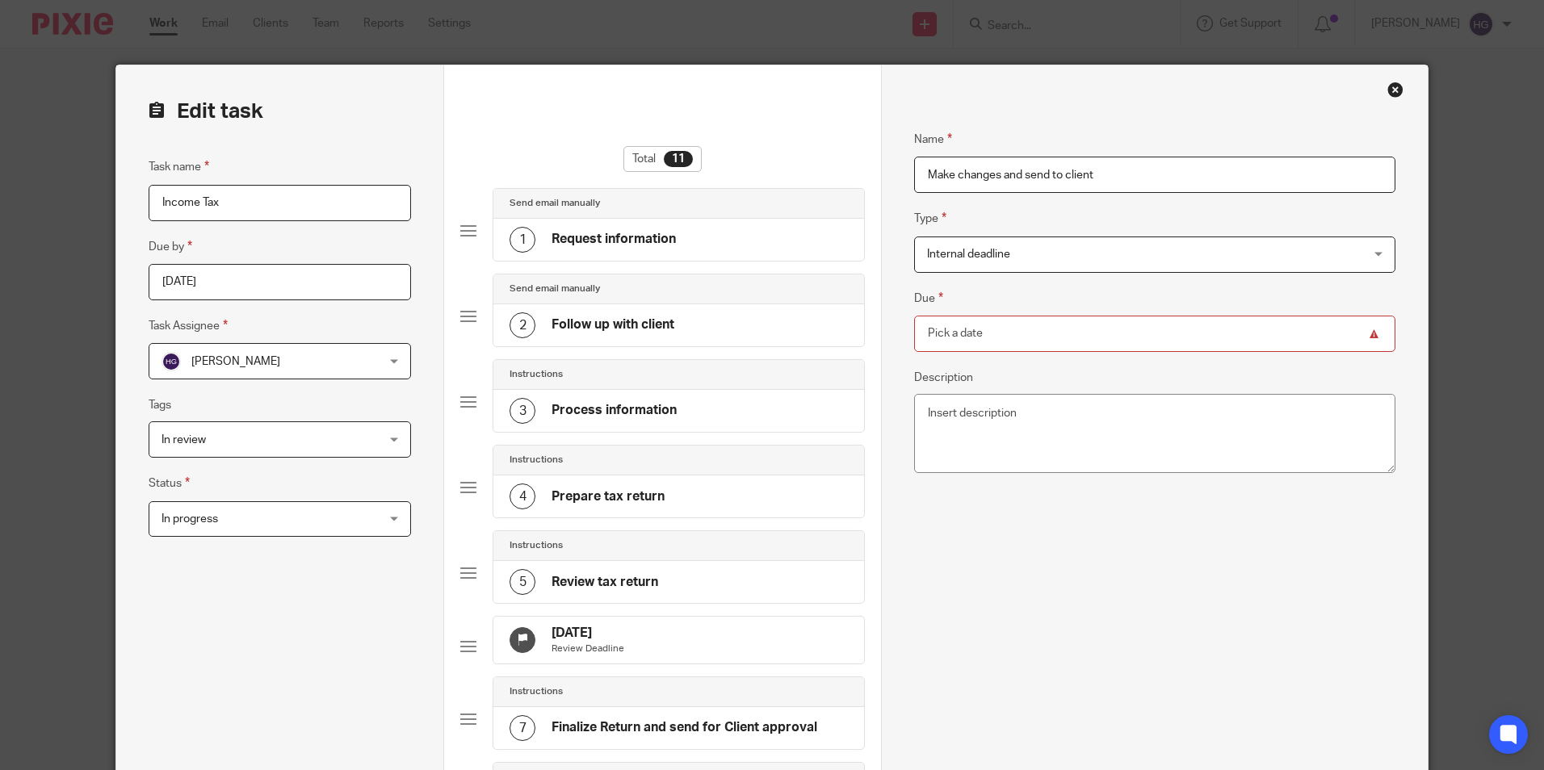
type input "Make changes and send to client"
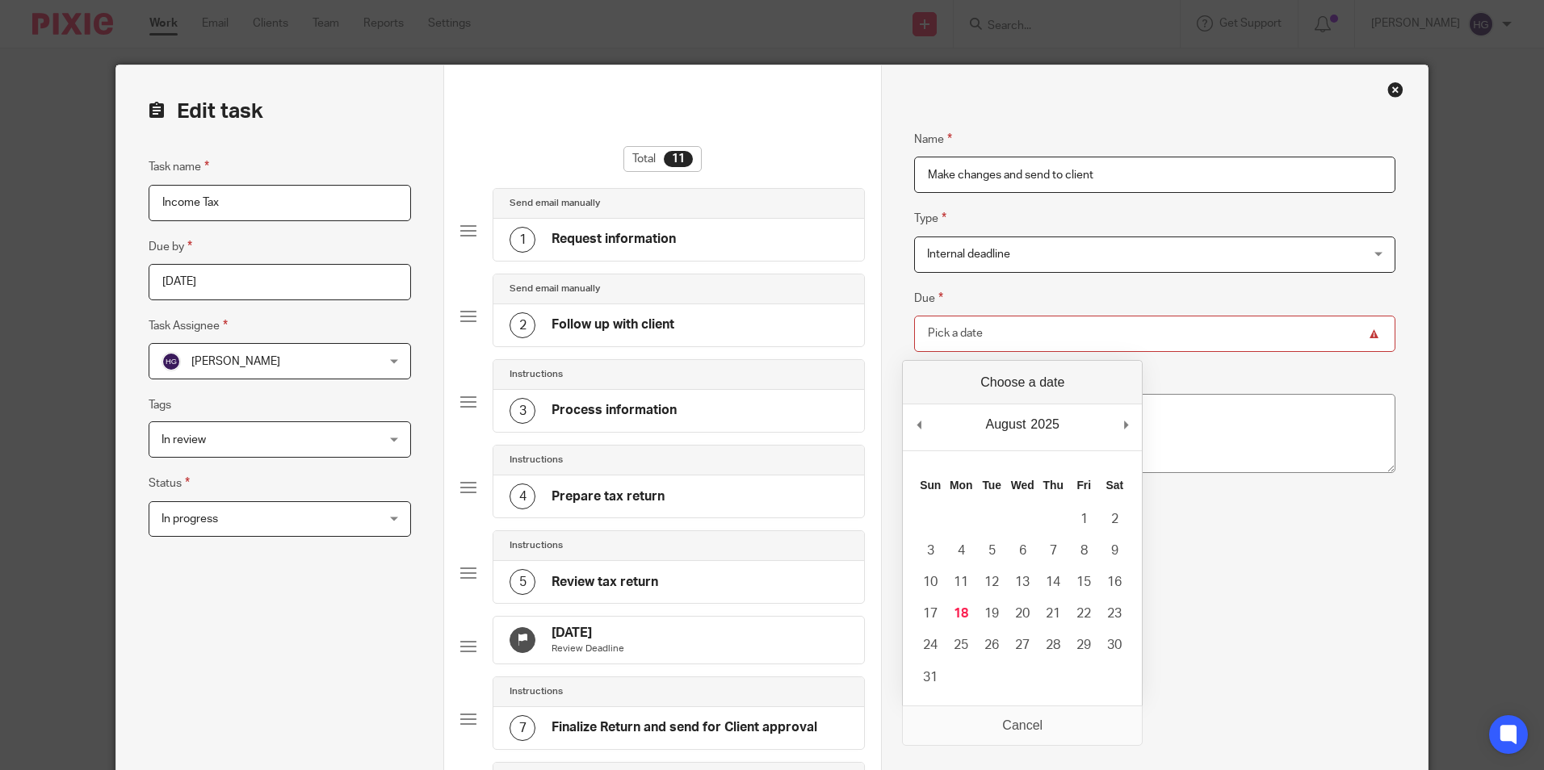
click at [1001, 336] on input "Due" at bounding box center [1154, 334] width 480 height 36
type input "2025-08-22"
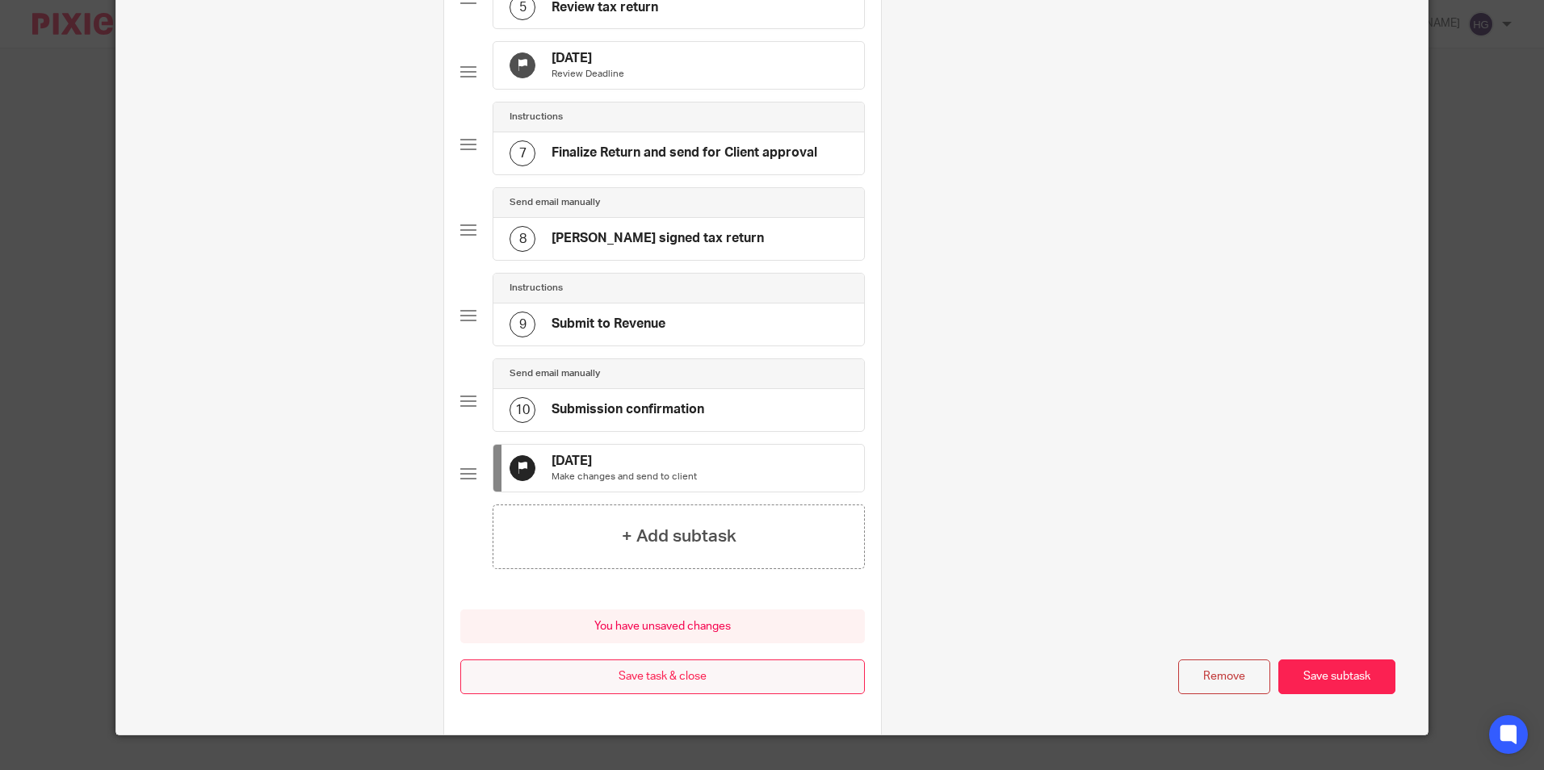
scroll to position [631, 0]
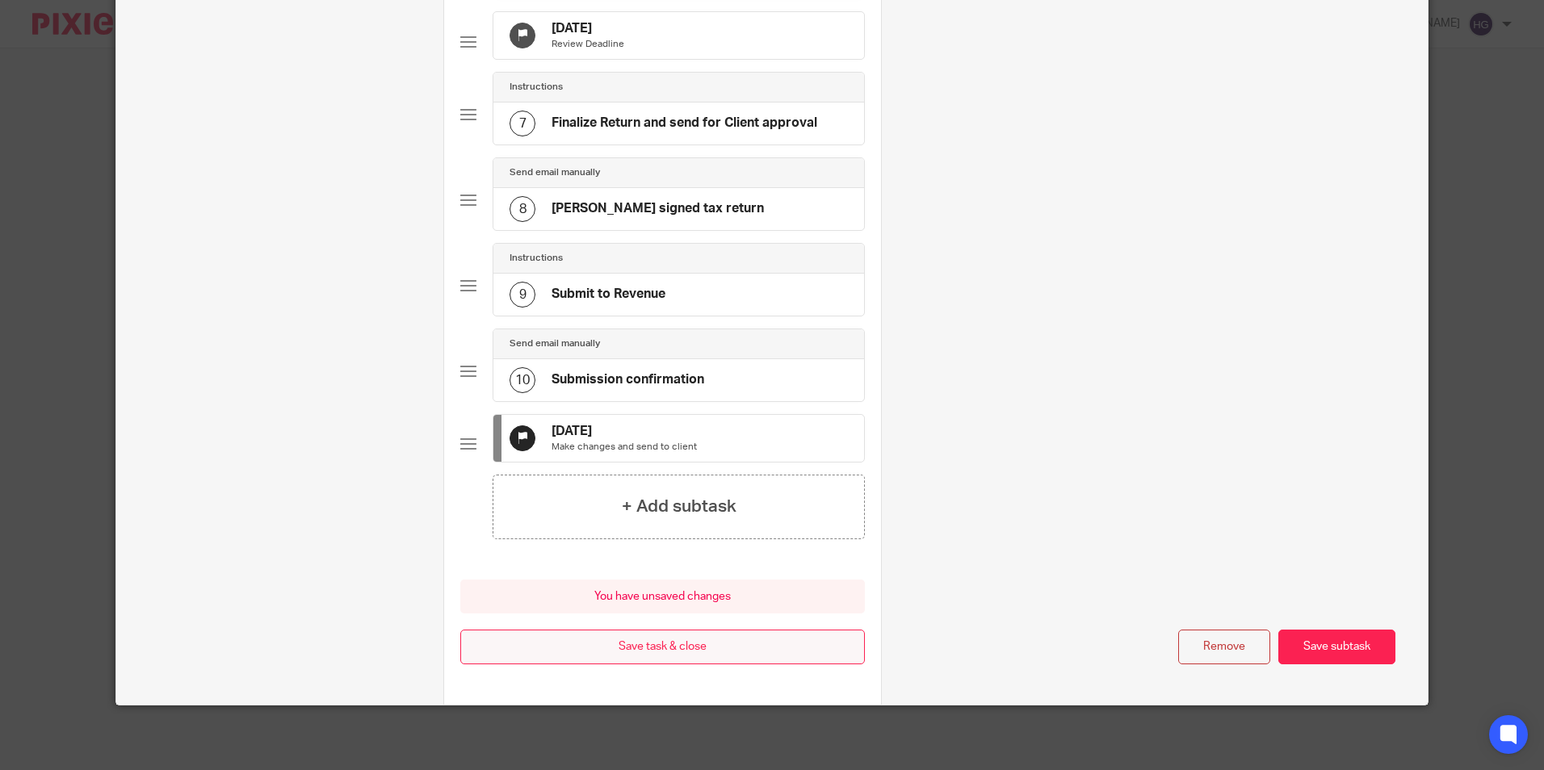
click at [750, 646] on button "Save task & close" at bounding box center [662, 647] width 405 height 35
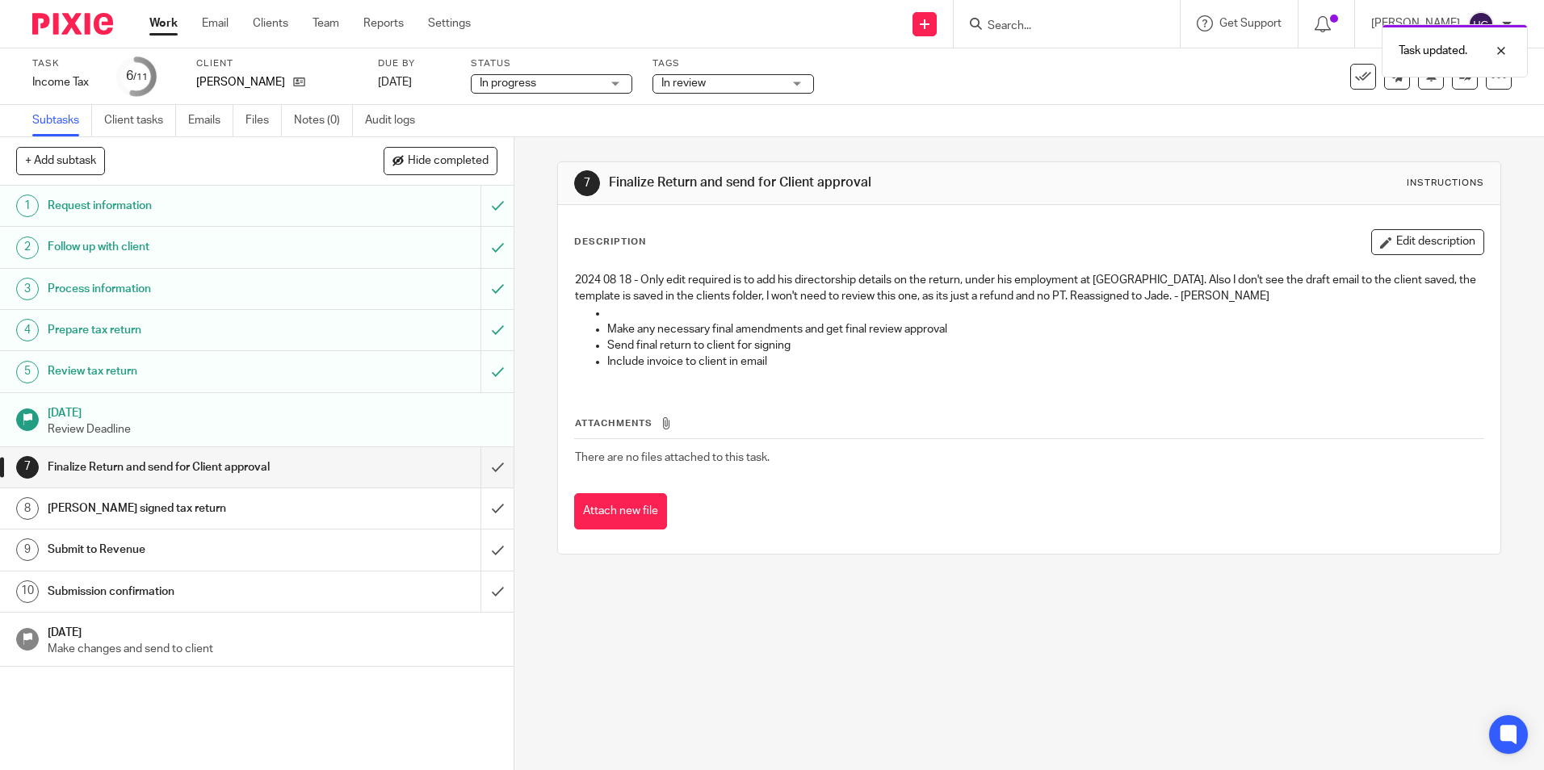
drag, startPoint x: 182, startPoint y: 641, endPoint x: 191, endPoint y: 640, distance: 8.2
click at [183, 641] on p "Make changes and send to client" at bounding box center [273, 649] width 451 height 16
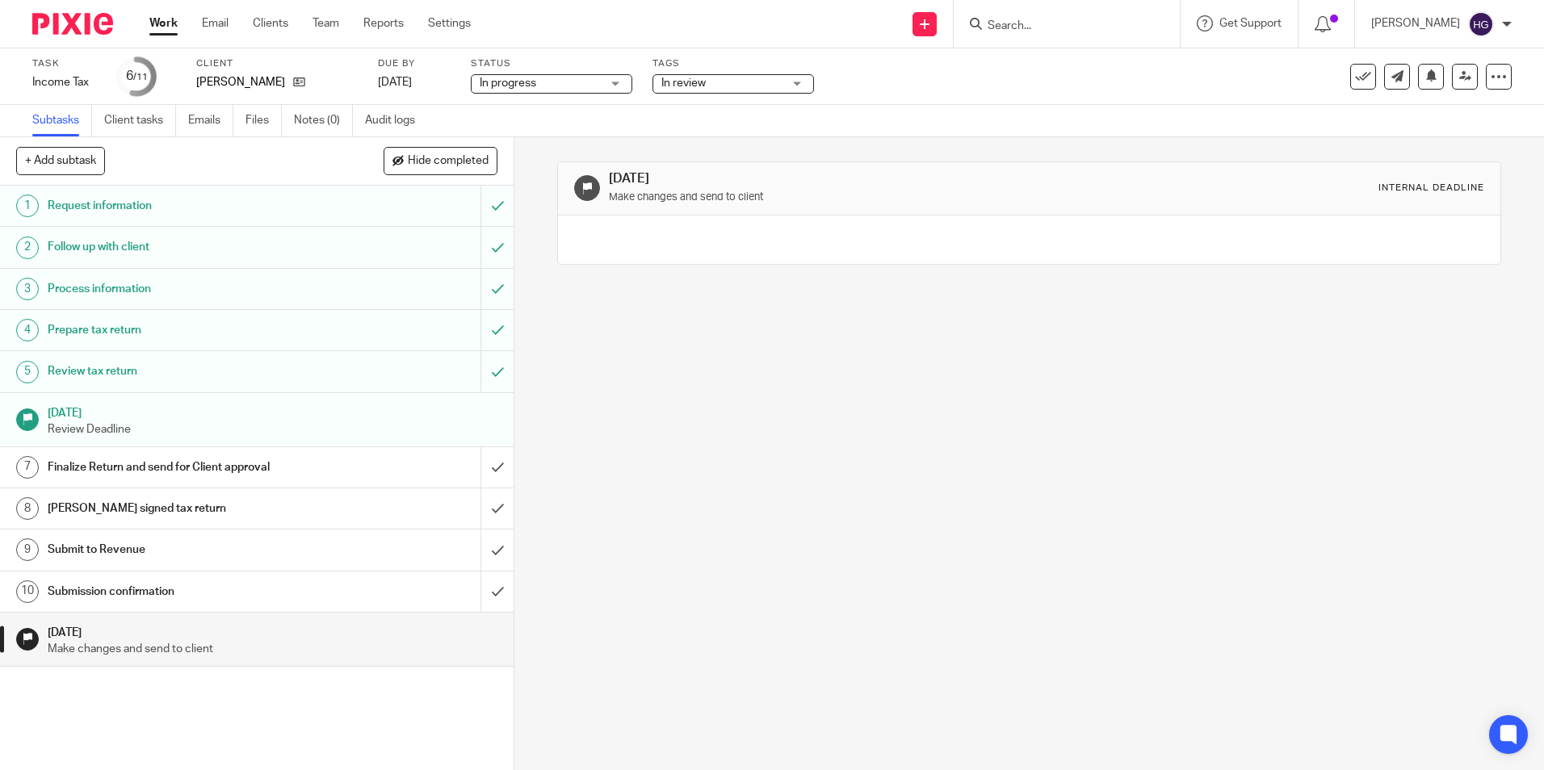
click at [1491, 80] on icon at bounding box center [1499, 77] width 16 height 16
click at [1430, 128] on li "See template in use" at bounding box center [1425, 118] width 129 height 24
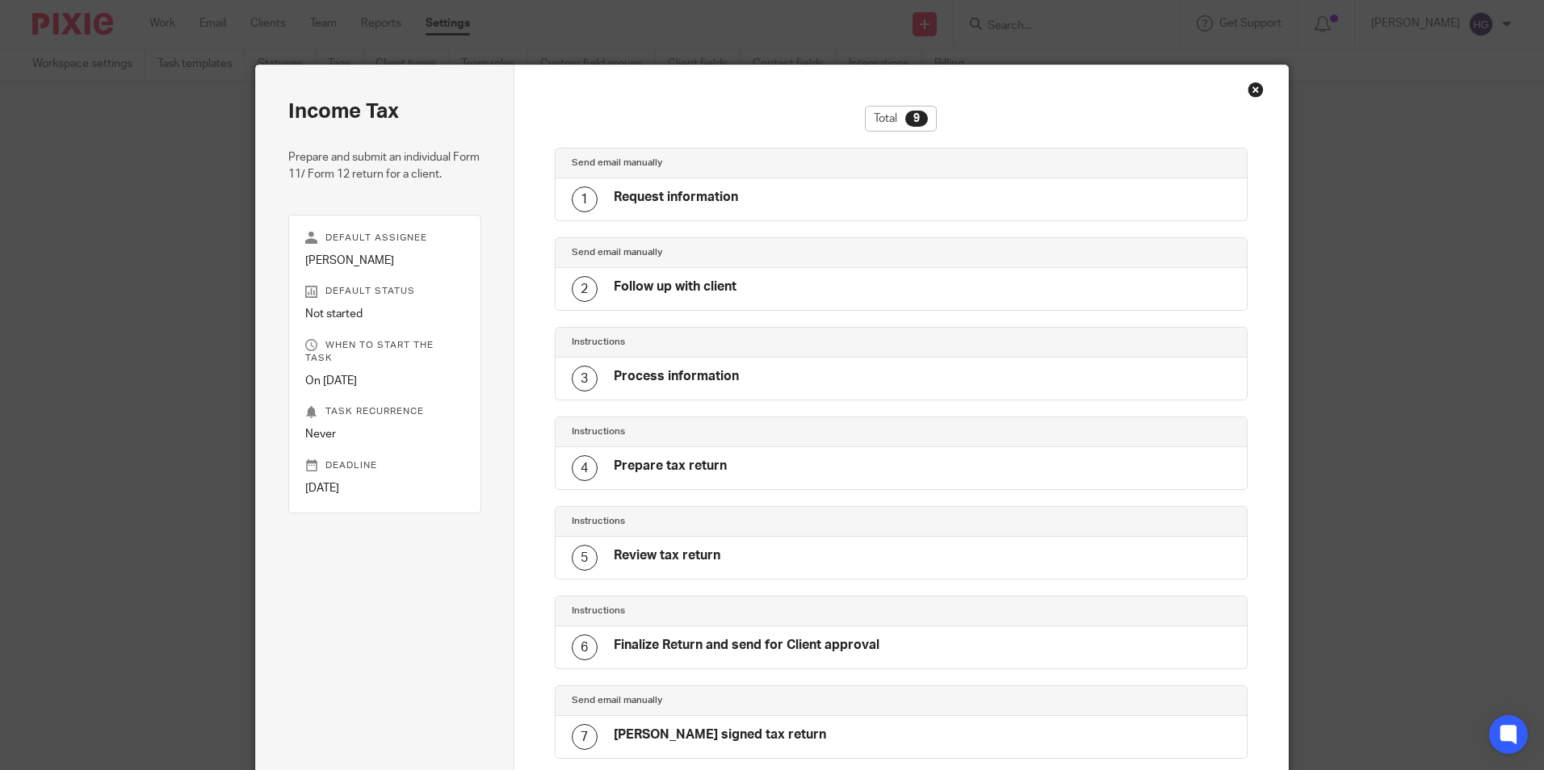
click at [1254, 88] on div "Close this dialog window" at bounding box center [1256, 90] width 16 height 16
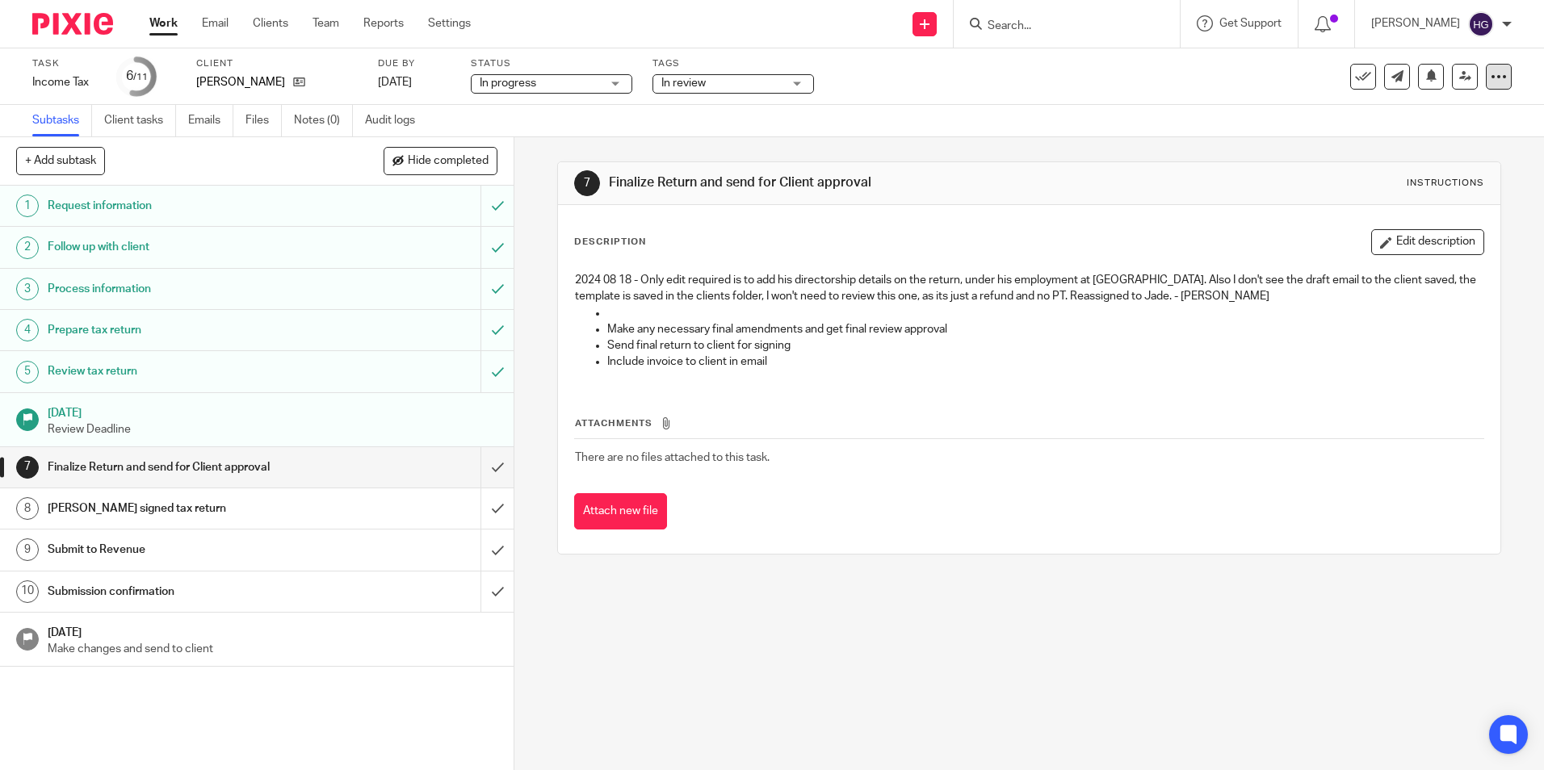
click at [1491, 78] on icon at bounding box center [1499, 77] width 16 height 16
click at [1427, 141] on link "Advanced task editor" at bounding box center [1436, 141] width 107 height 11
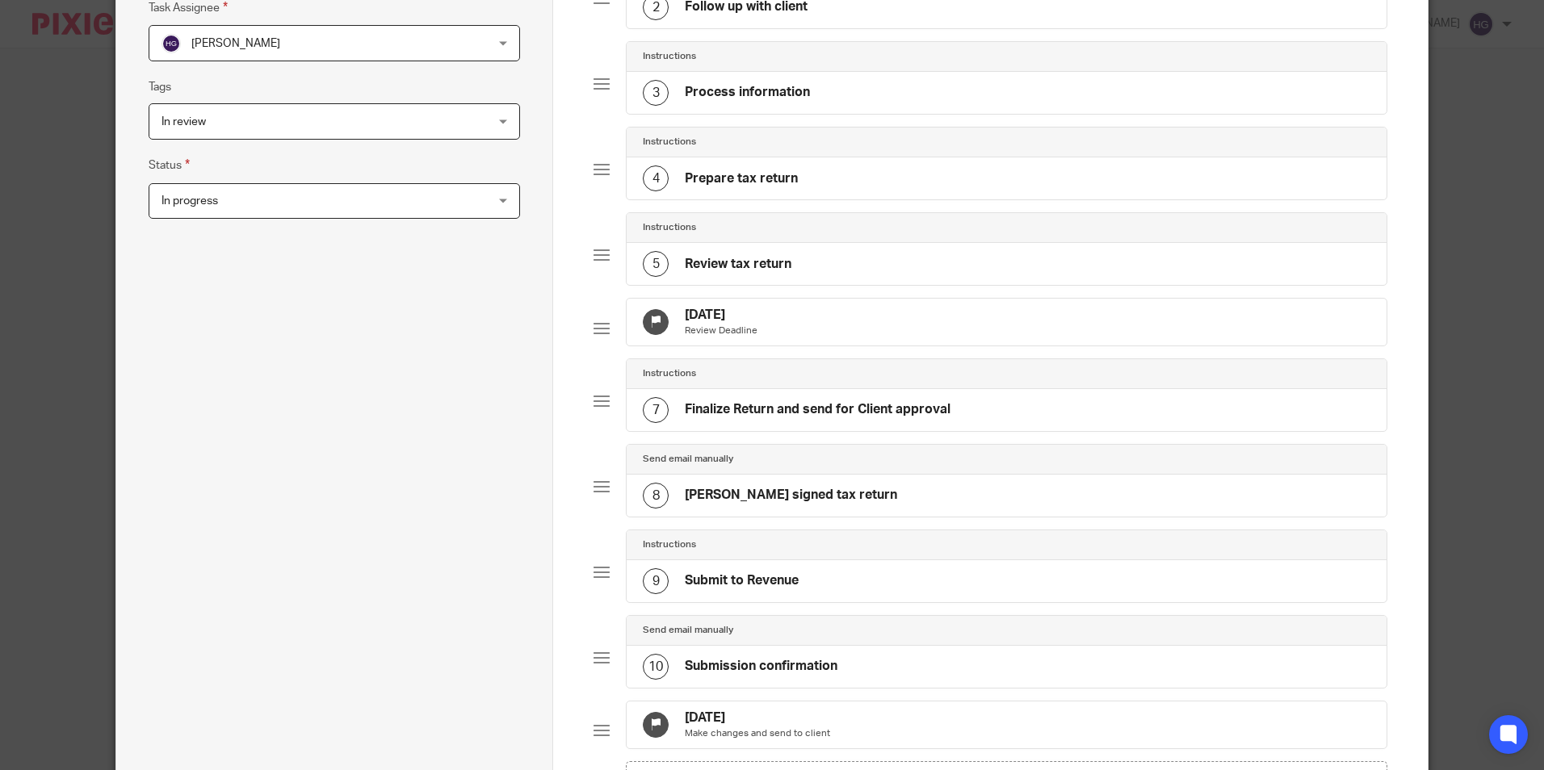
scroll to position [485, 0]
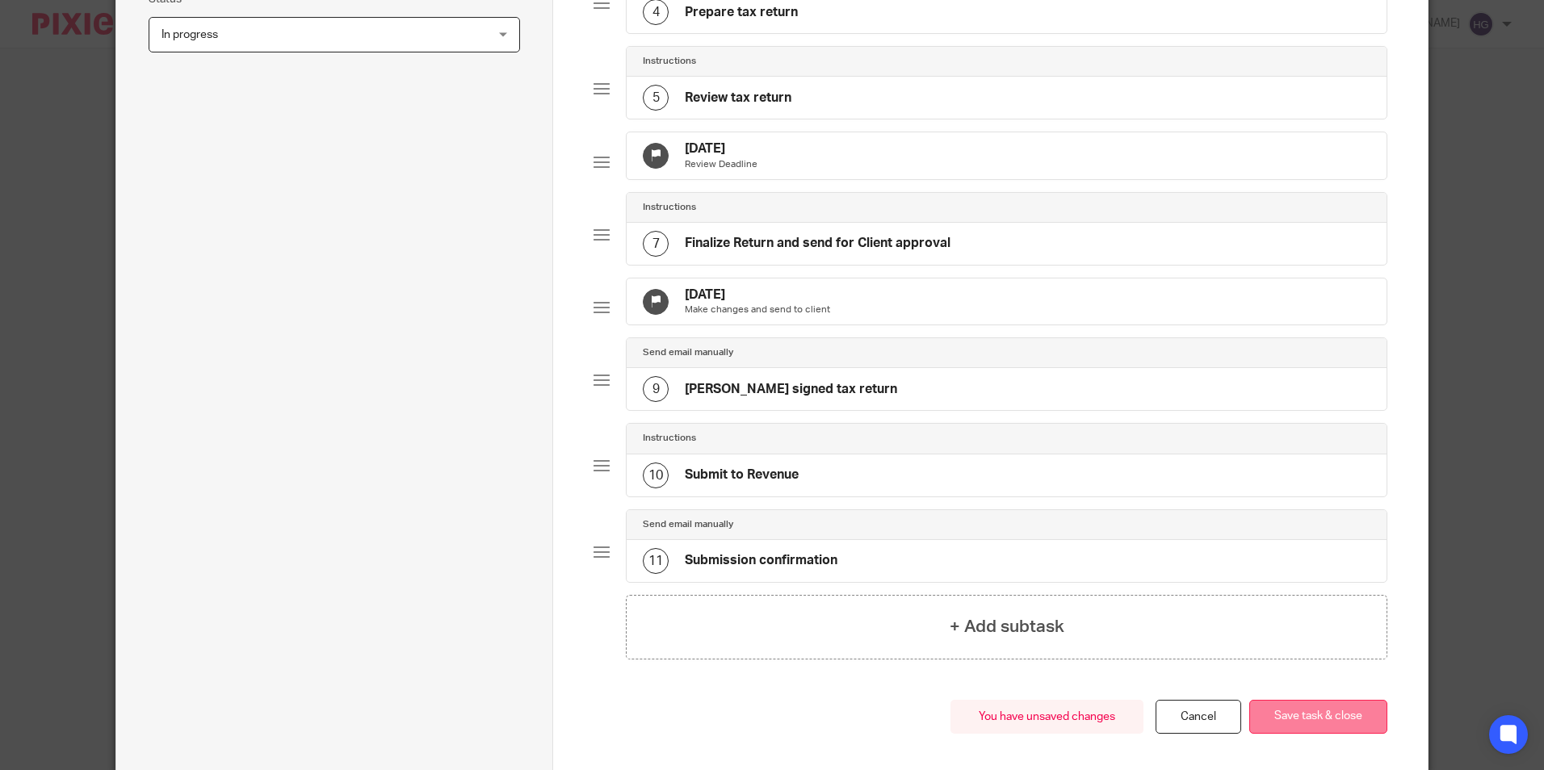
click at [1298, 734] on button "Save task & close" at bounding box center [1318, 717] width 138 height 35
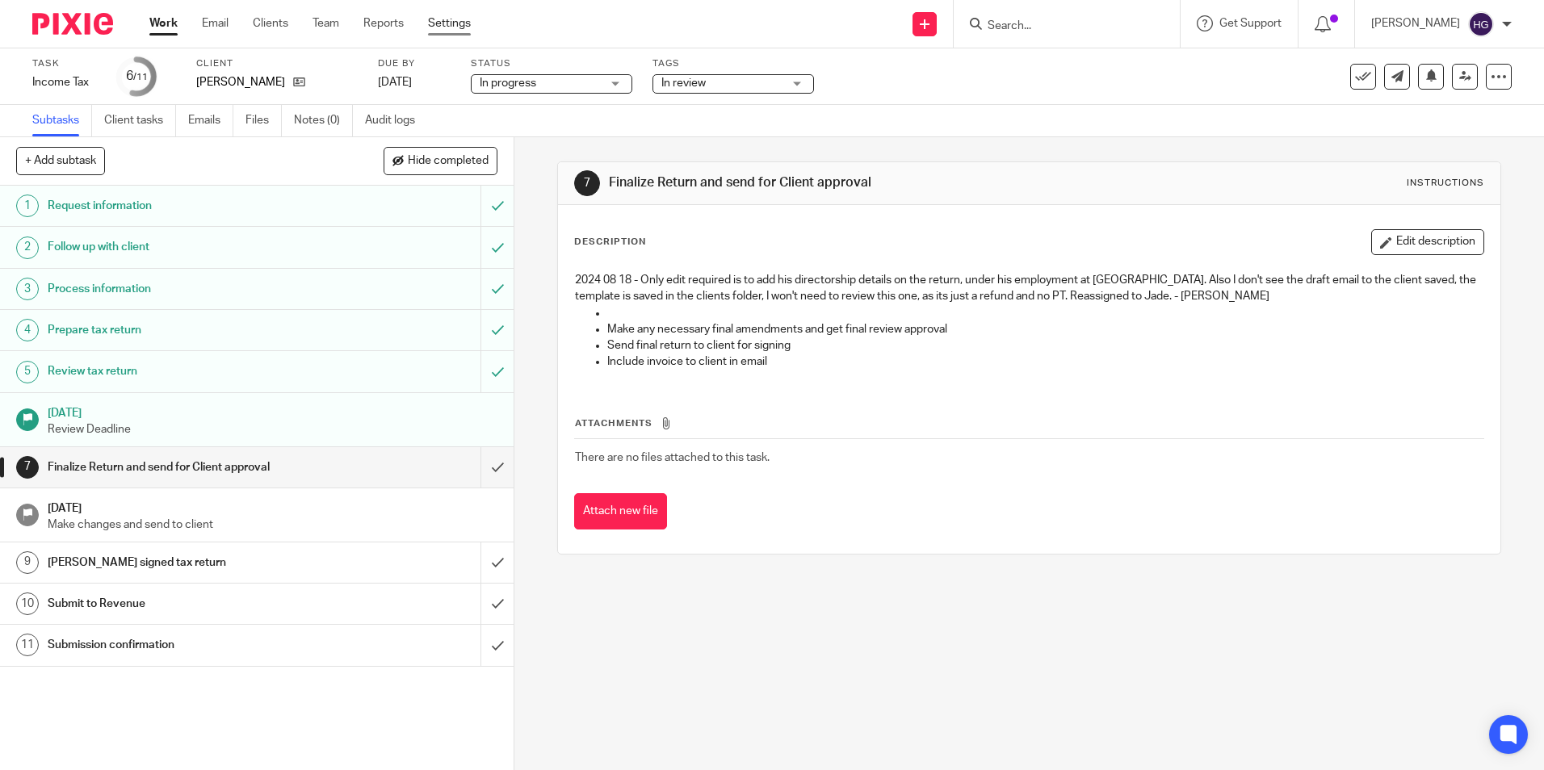
click at [468, 27] on link "Settings" at bounding box center [449, 23] width 43 height 16
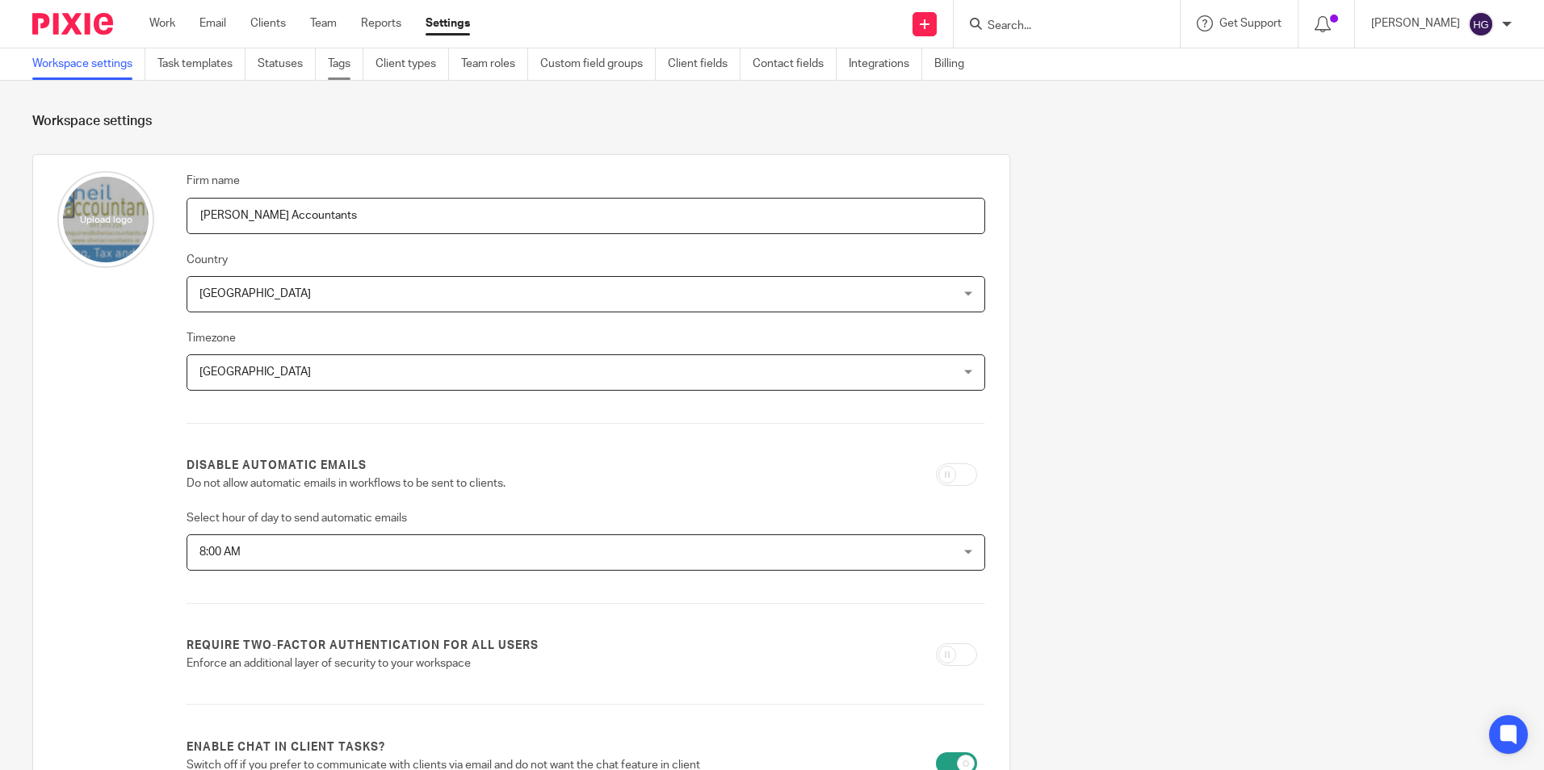
click at [363, 75] on link "Tags" at bounding box center [346, 63] width 36 height 31
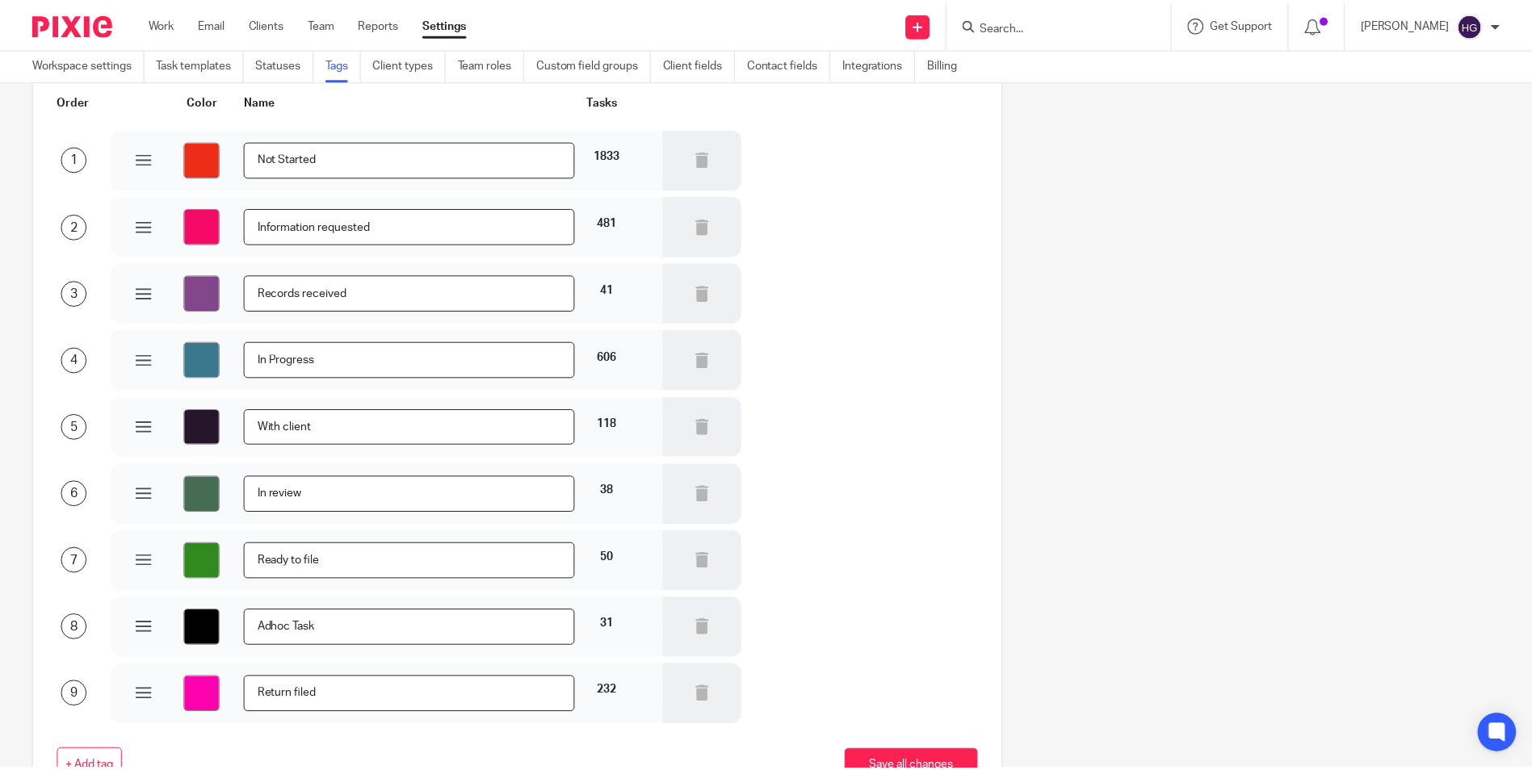
scroll to position [194, 0]
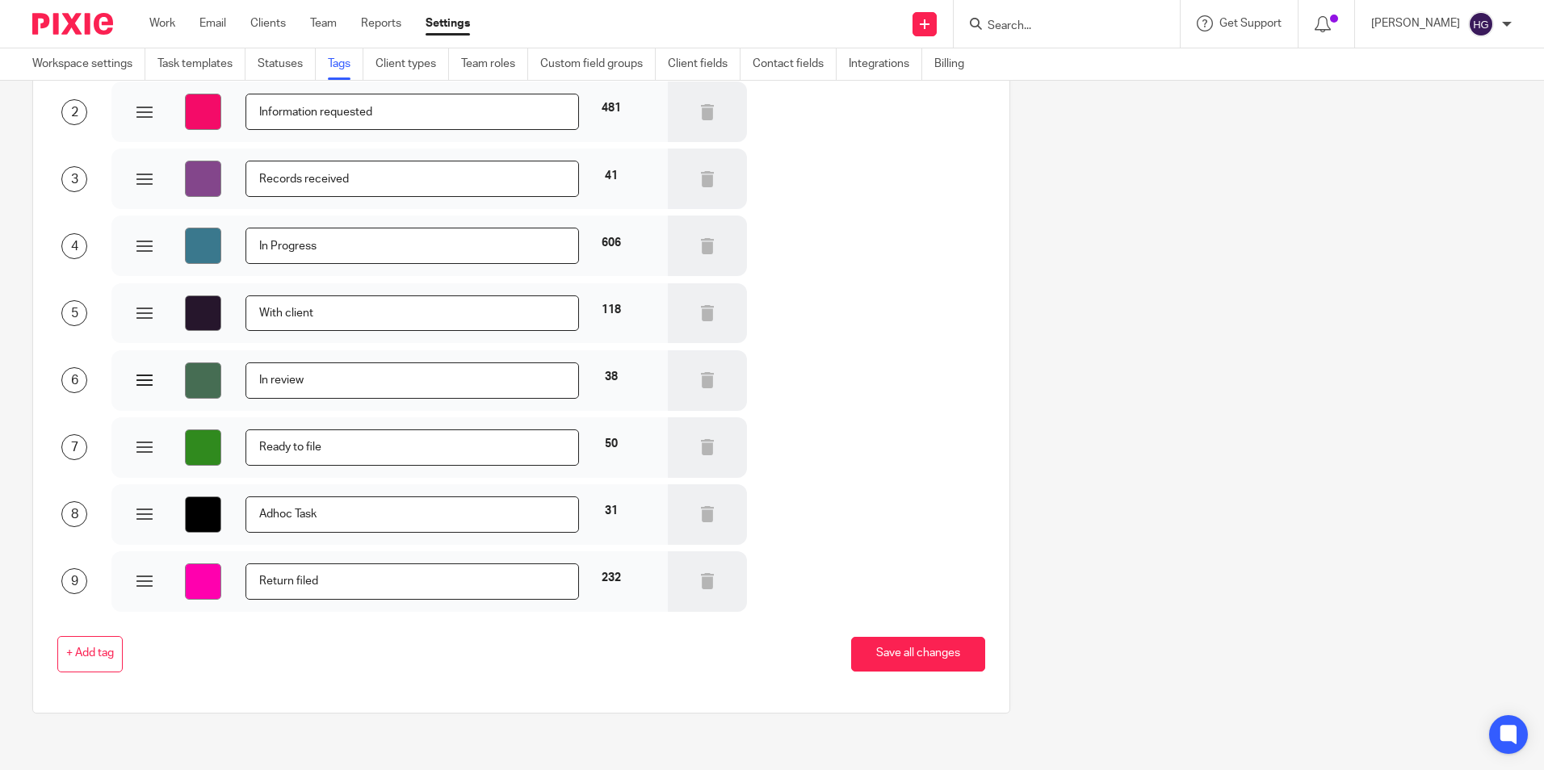
drag, startPoint x: 321, startPoint y: 377, endPoint x: 258, endPoint y: 372, distance: 64.0
click at [258, 372] on input "In review" at bounding box center [411, 381] width 333 height 36
click at [98, 666] on button "+ Add tag" at bounding box center [89, 654] width 65 height 36
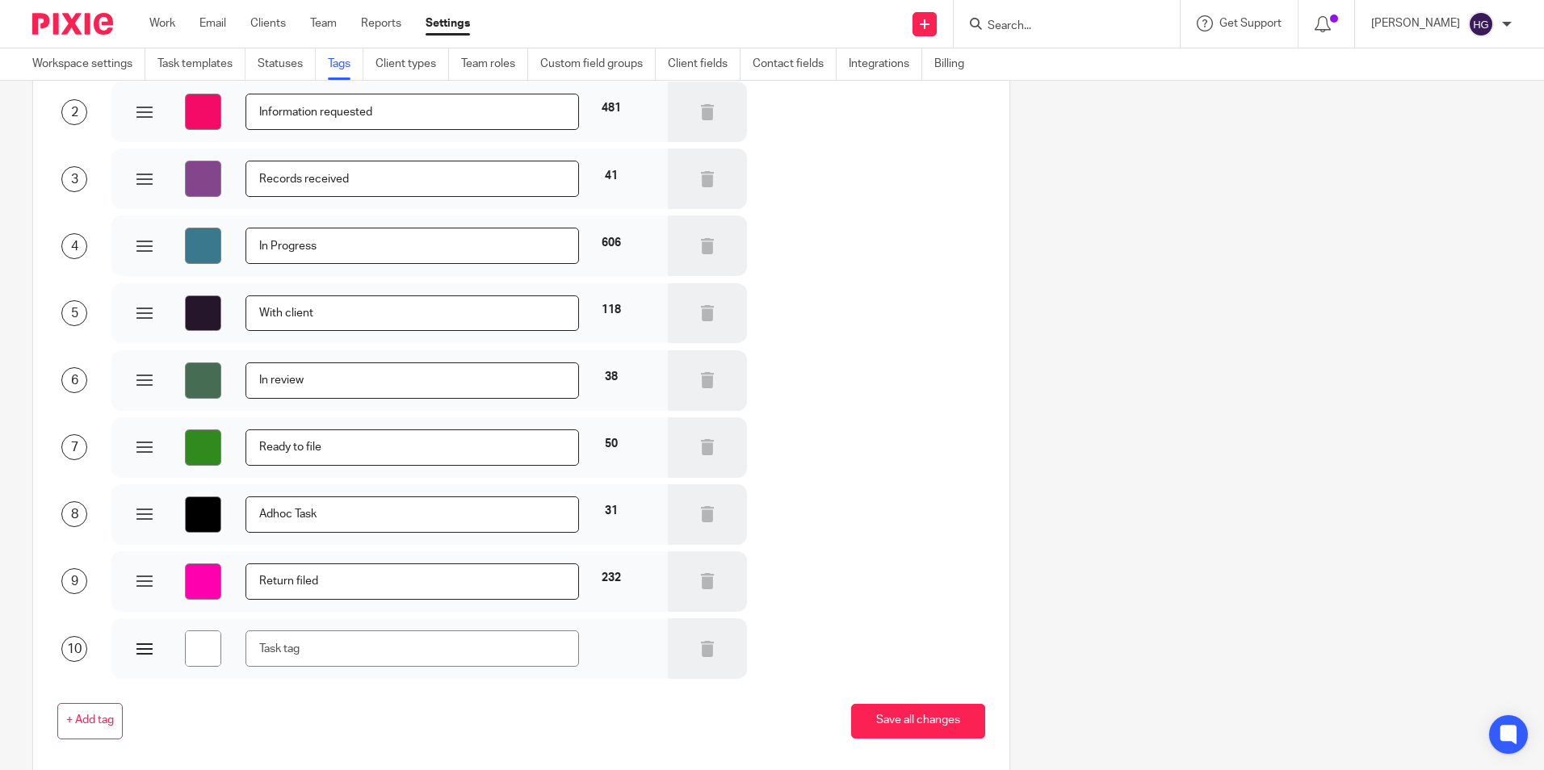
type input "#ffffff"
type input "R"
type input "#ffffff"
type input "Re"
type input "#ffffff"
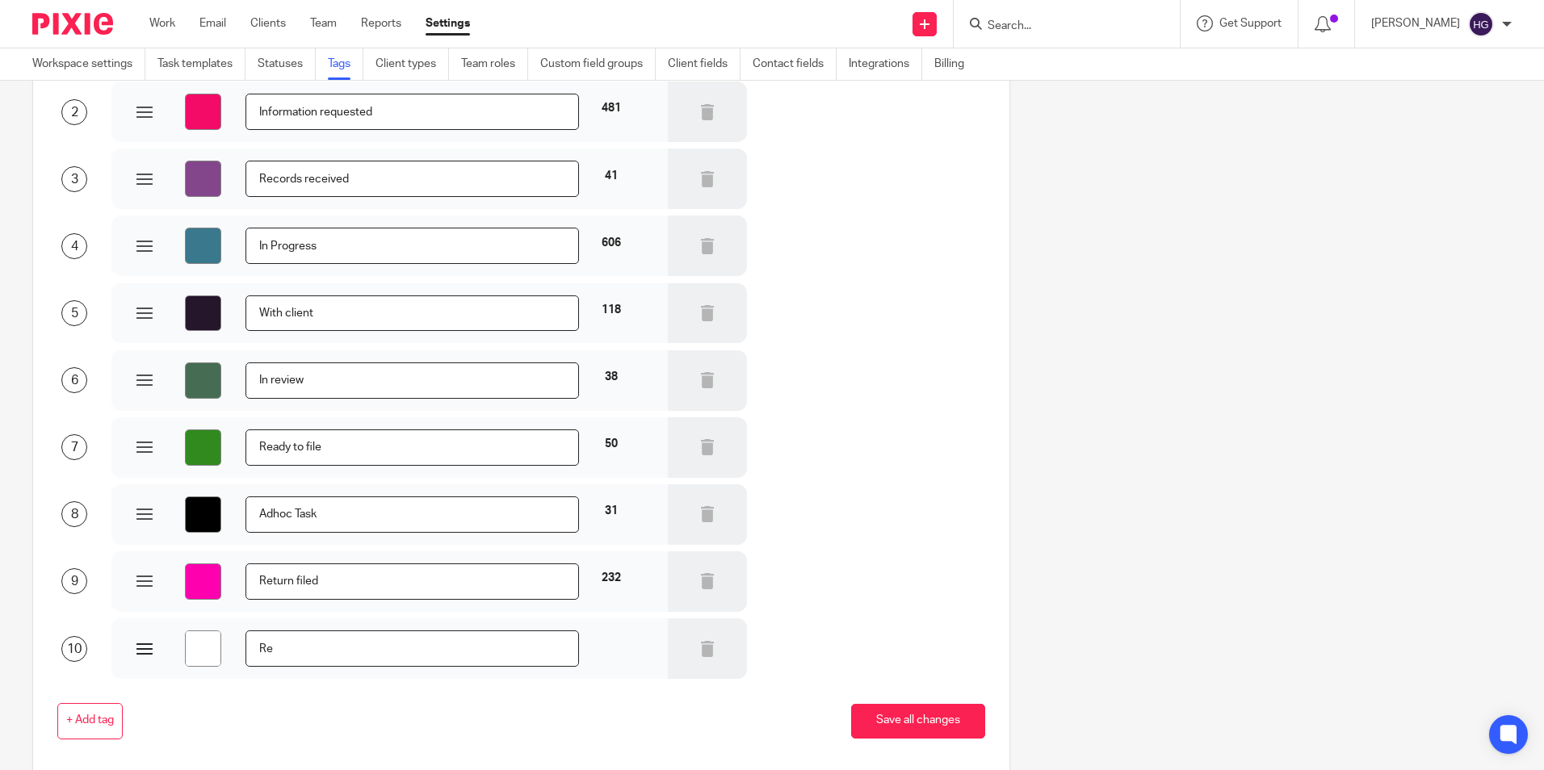
type input "Rev"
type input "#ffffff"
type input "Revu"
type input "#ffffff"
type input "Revue"
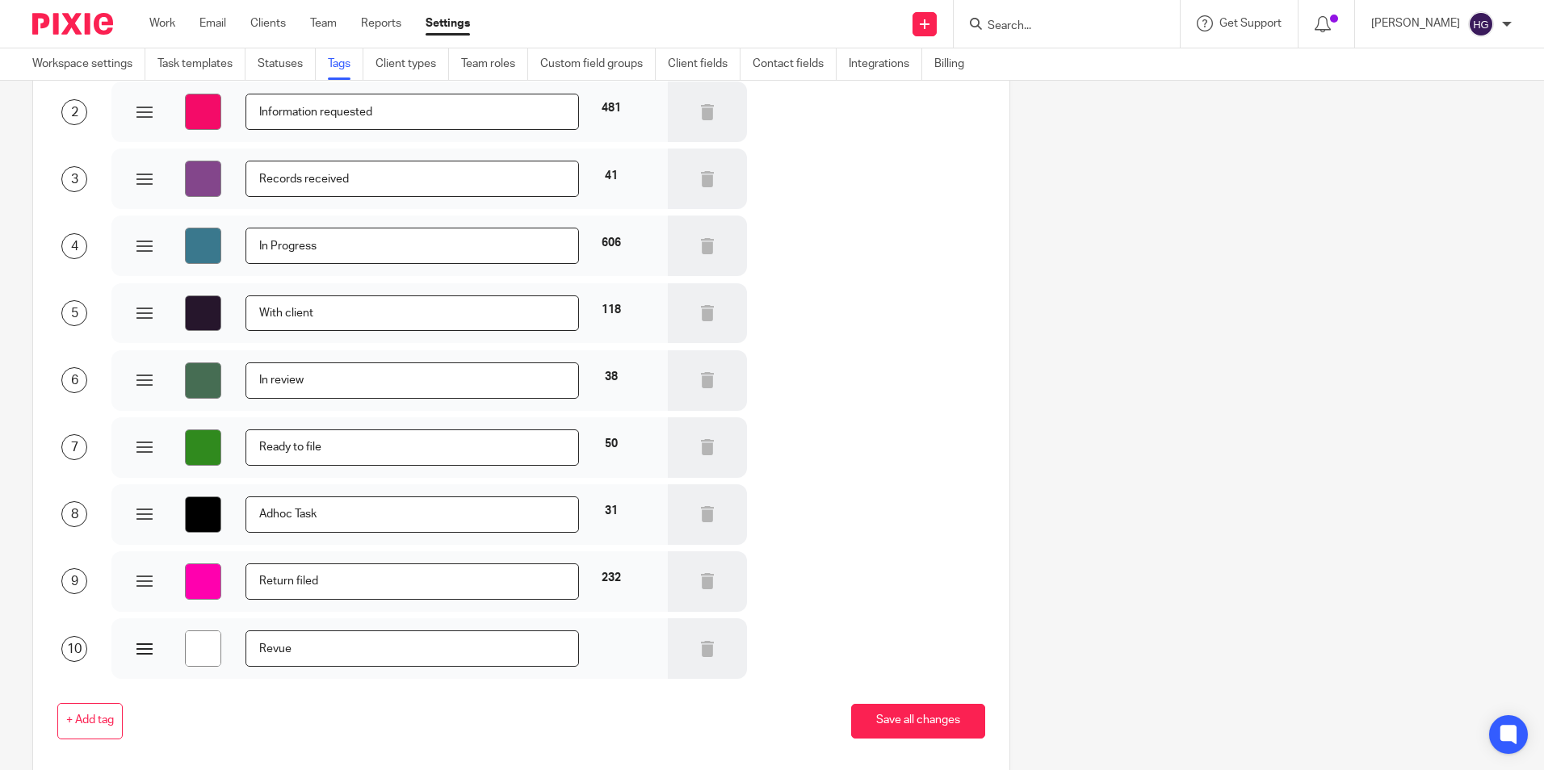
type input "#ffffff"
type input "Revuew"
type input "#ffffff"
type input "Revue"
type input "#ffffff"
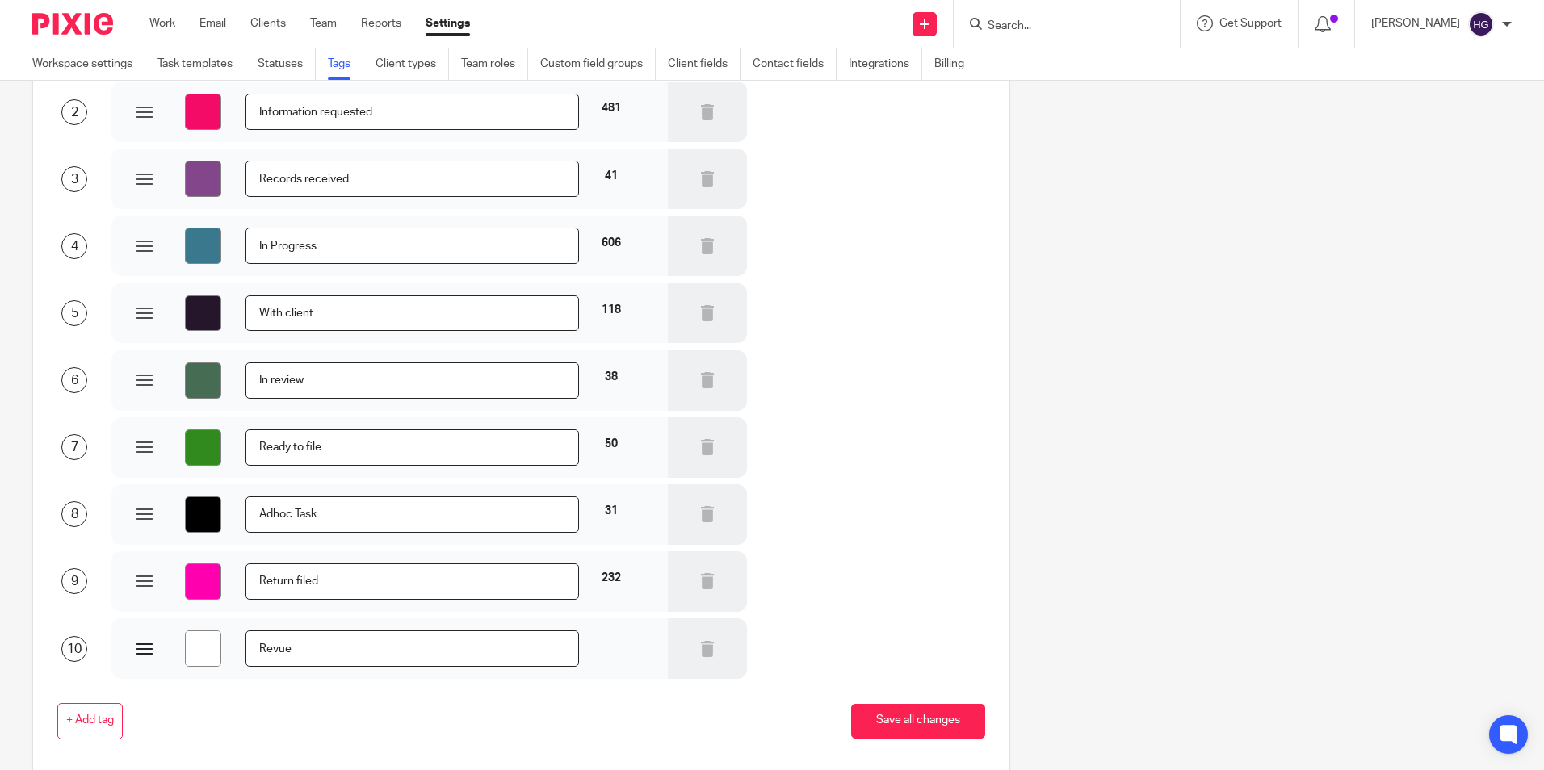
type input "Revu"
type input "#ffffff"
type input "Rev"
type input "#ffffff"
type input "Revi"
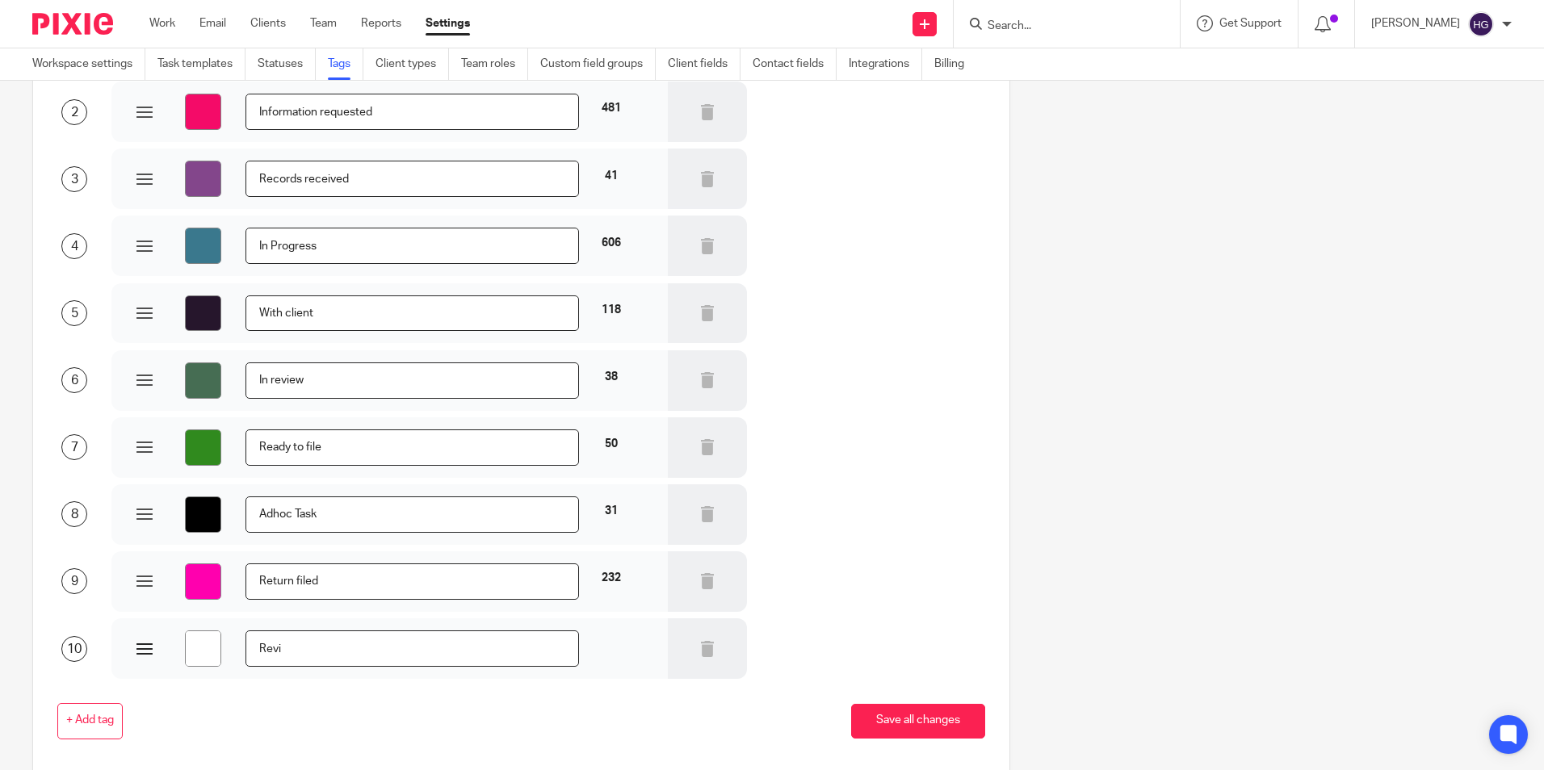
type input "#ffffff"
type input "Revie"
type input "#ffffff"
type input "Review"
type input "#ffffff"
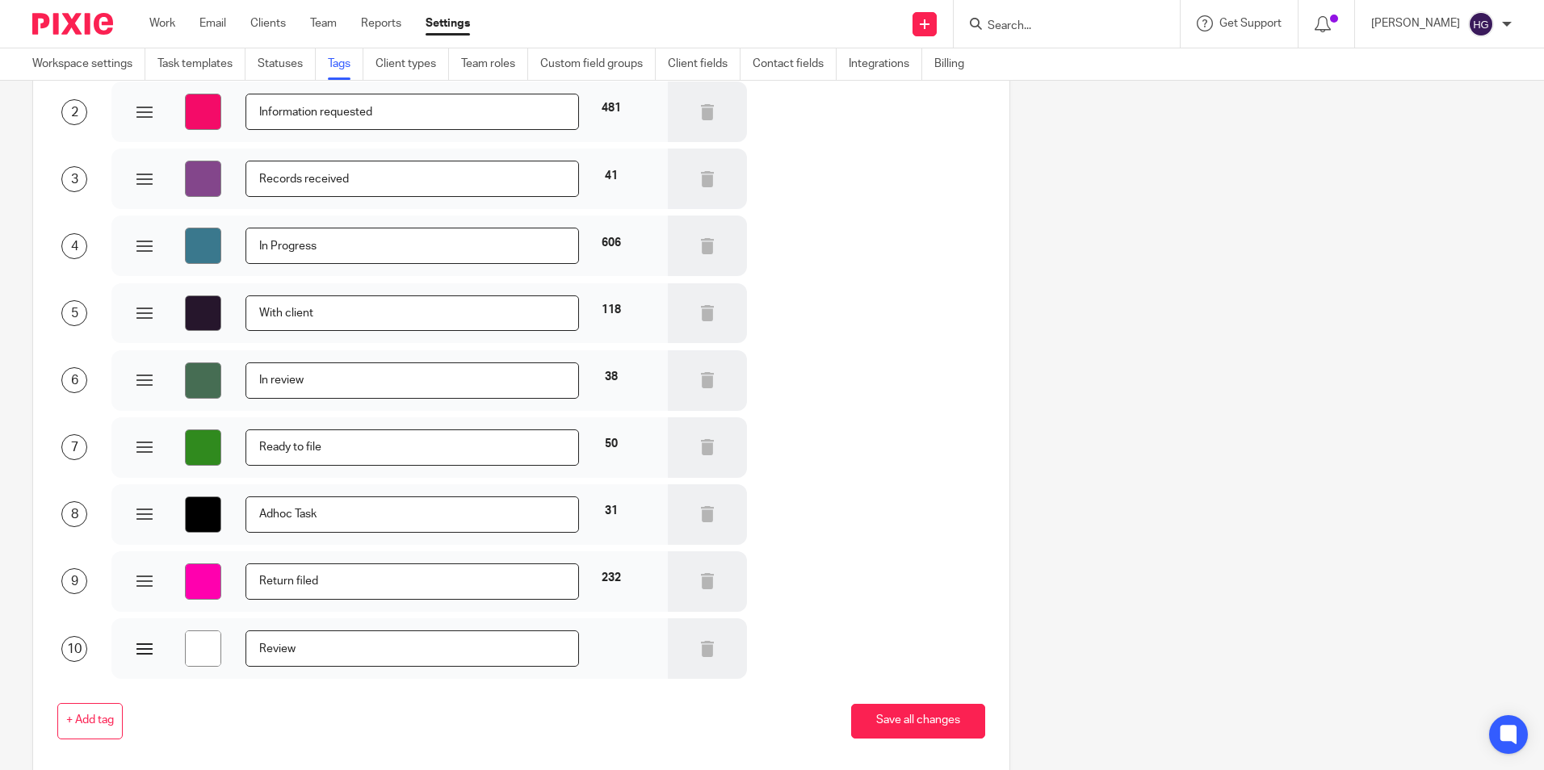
type input "Reviewe"
type input "#ffffff"
type input "Reviewed"
click at [211, 642] on input "#ffffff" at bounding box center [203, 649] width 36 height 36
click at [388, 728] on div "+ Add tag Save all changes" at bounding box center [508, 721] width 953 height 36
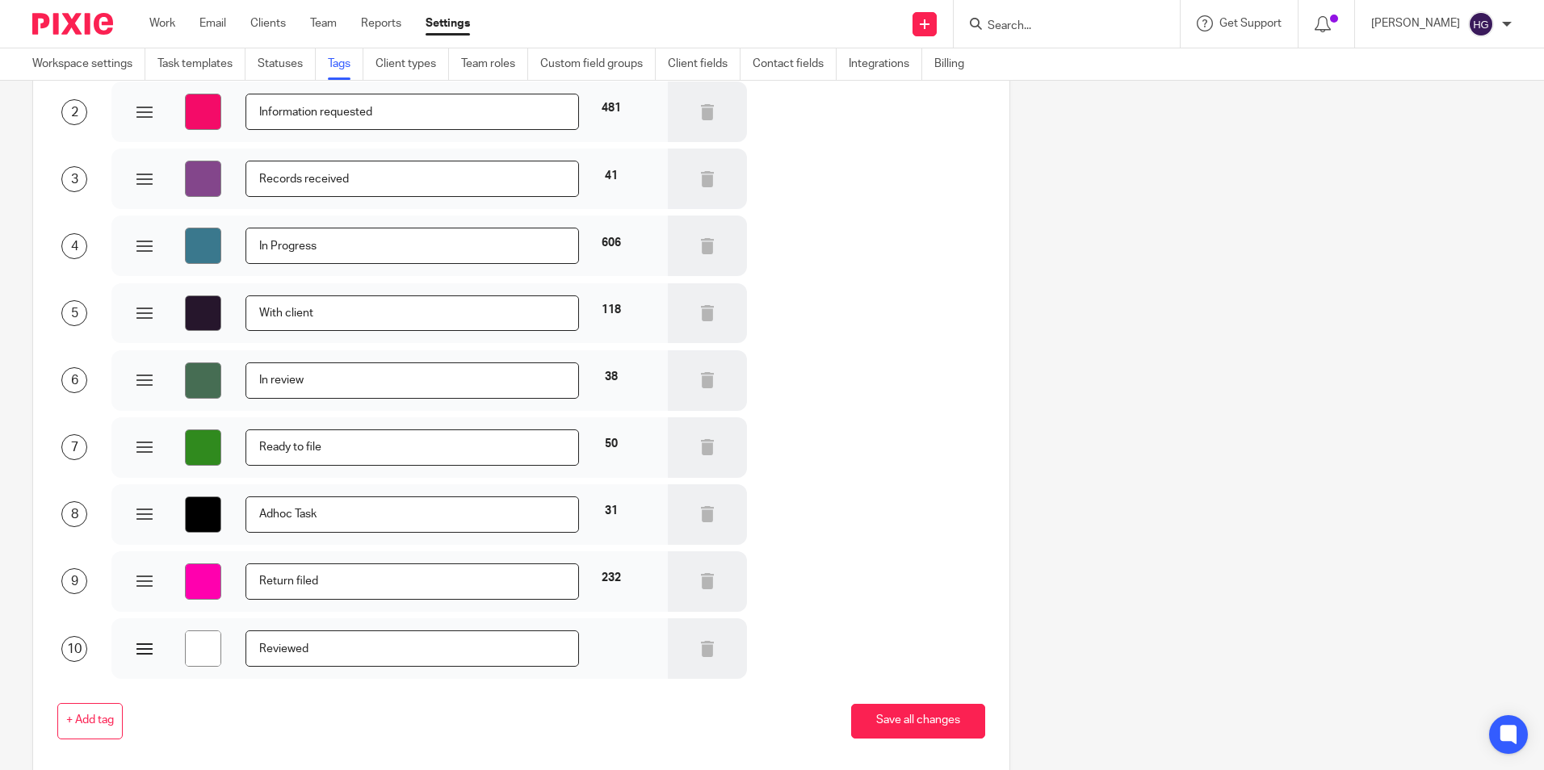
click at [208, 649] on input "#ffffff" at bounding box center [203, 649] width 36 height 36
click at [210, 648] on input "#ffffff" at bounding box center [203, 649] width 36 height 36
click at [1189, 530] on div "Order Color Name Tasks 1 #ec2d18 Not Started 1833 2 #f40b68 Information request…" at bounding box center [759, 382] width 1504 height 844
click at [208, 650] on input "#ffffff" at bounding box center [203, 649] width 36 height 36
type input "#18ec1b"
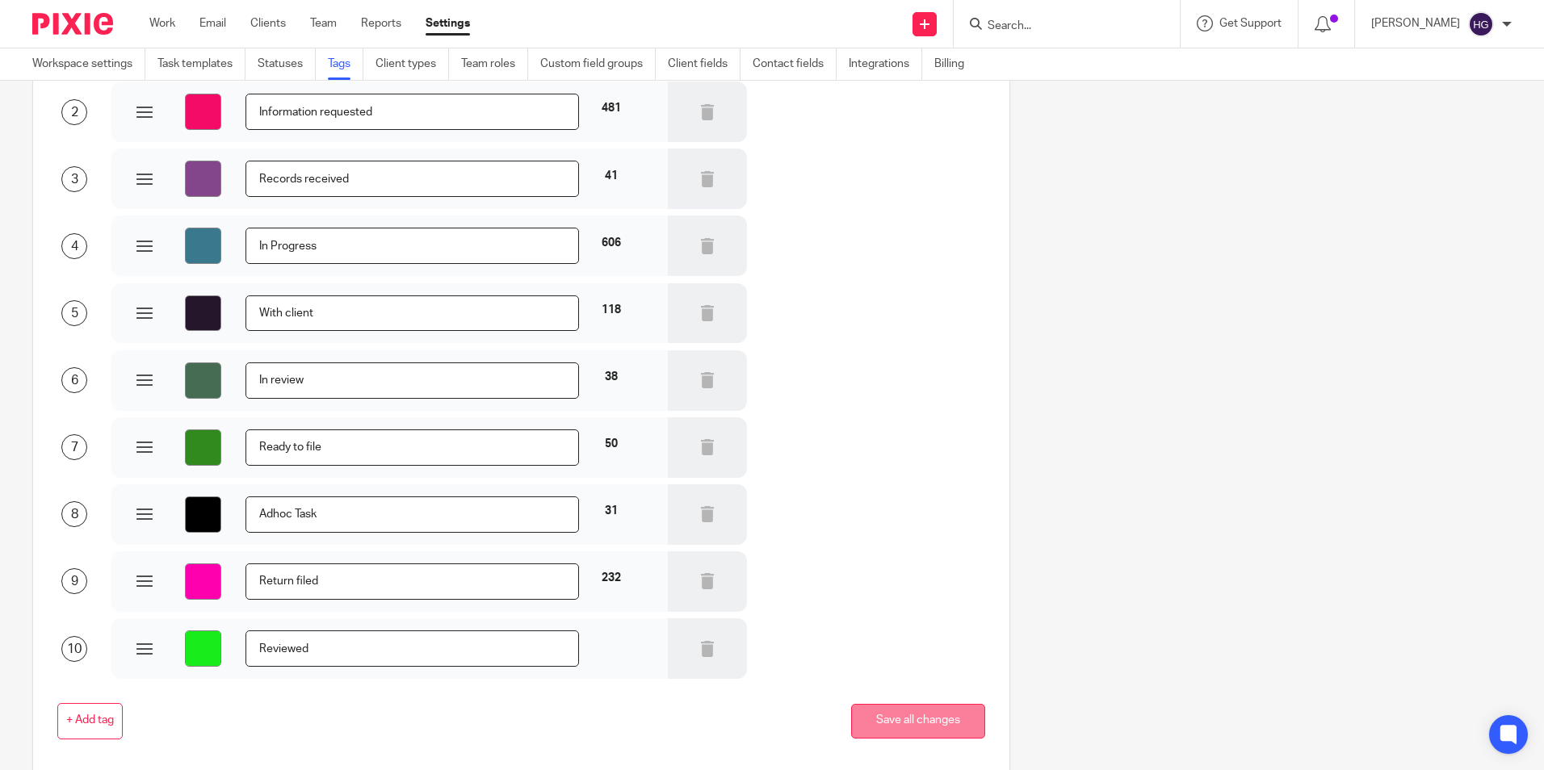
click at [942, 717] on button "Save all changes" at bounding box center [918, 721] width 134 height 35
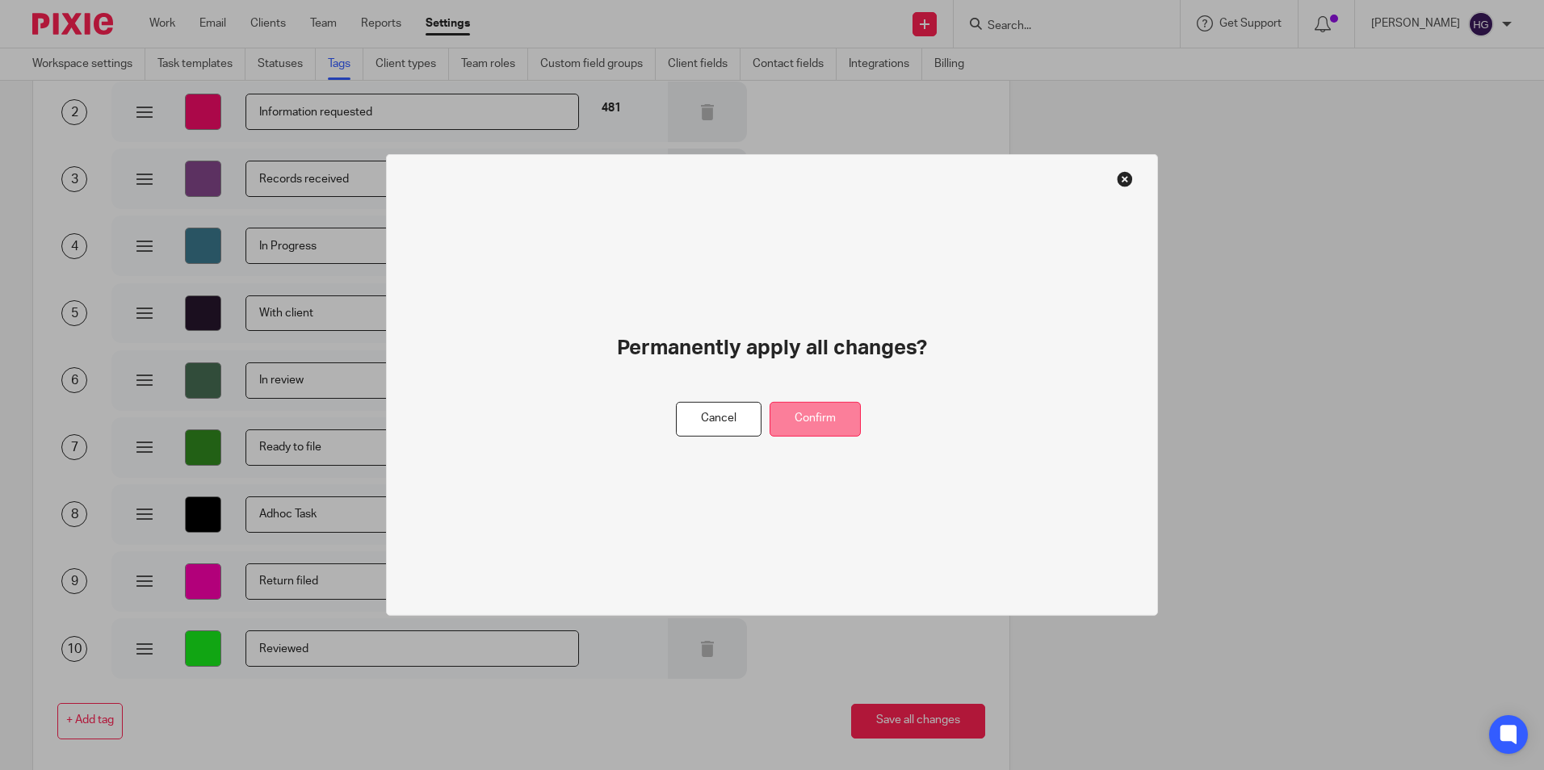
click at [829, 422] on button "Confirm" at bounding box center [815, 419] width 91 height 35
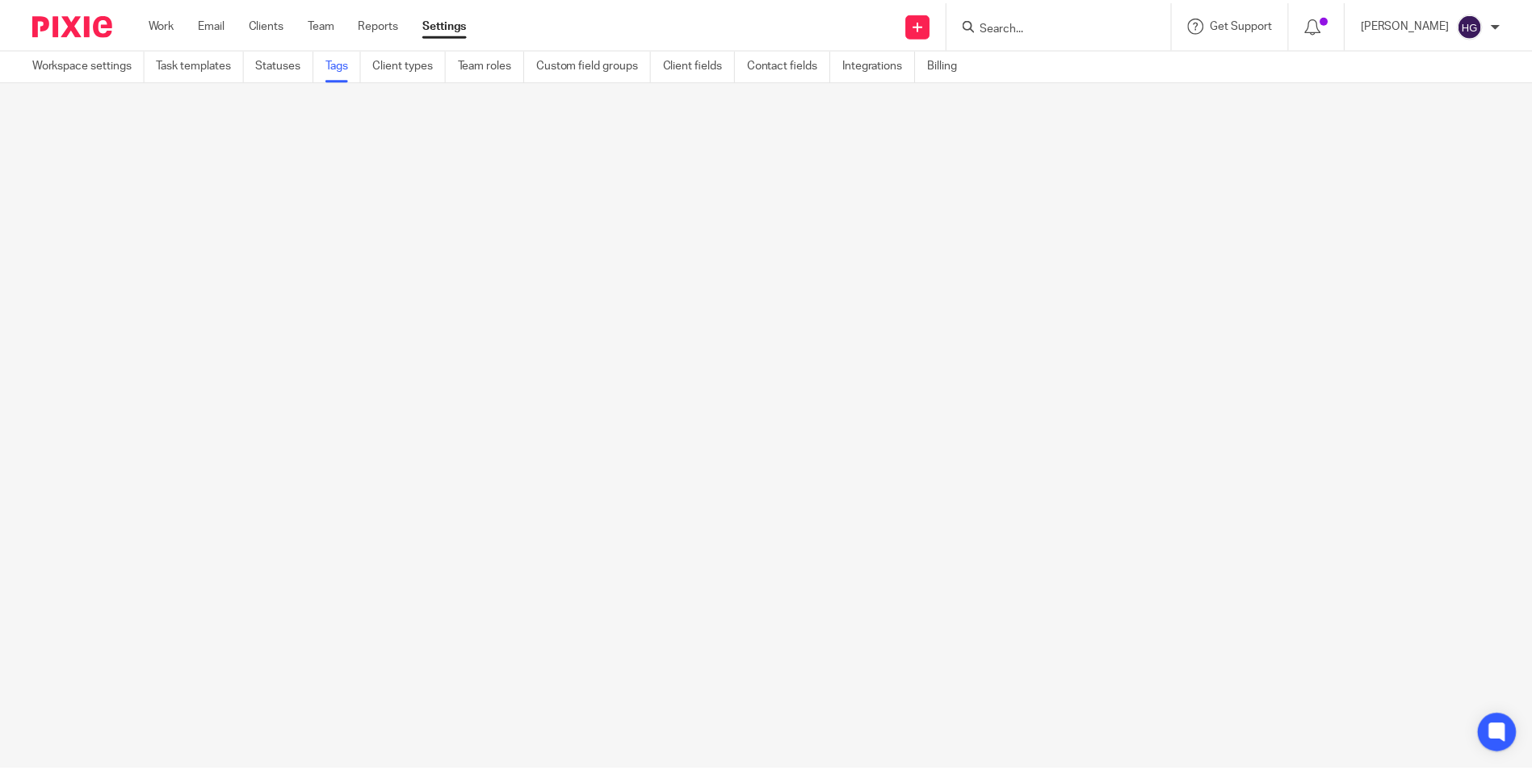
scroll to position [0, 0]
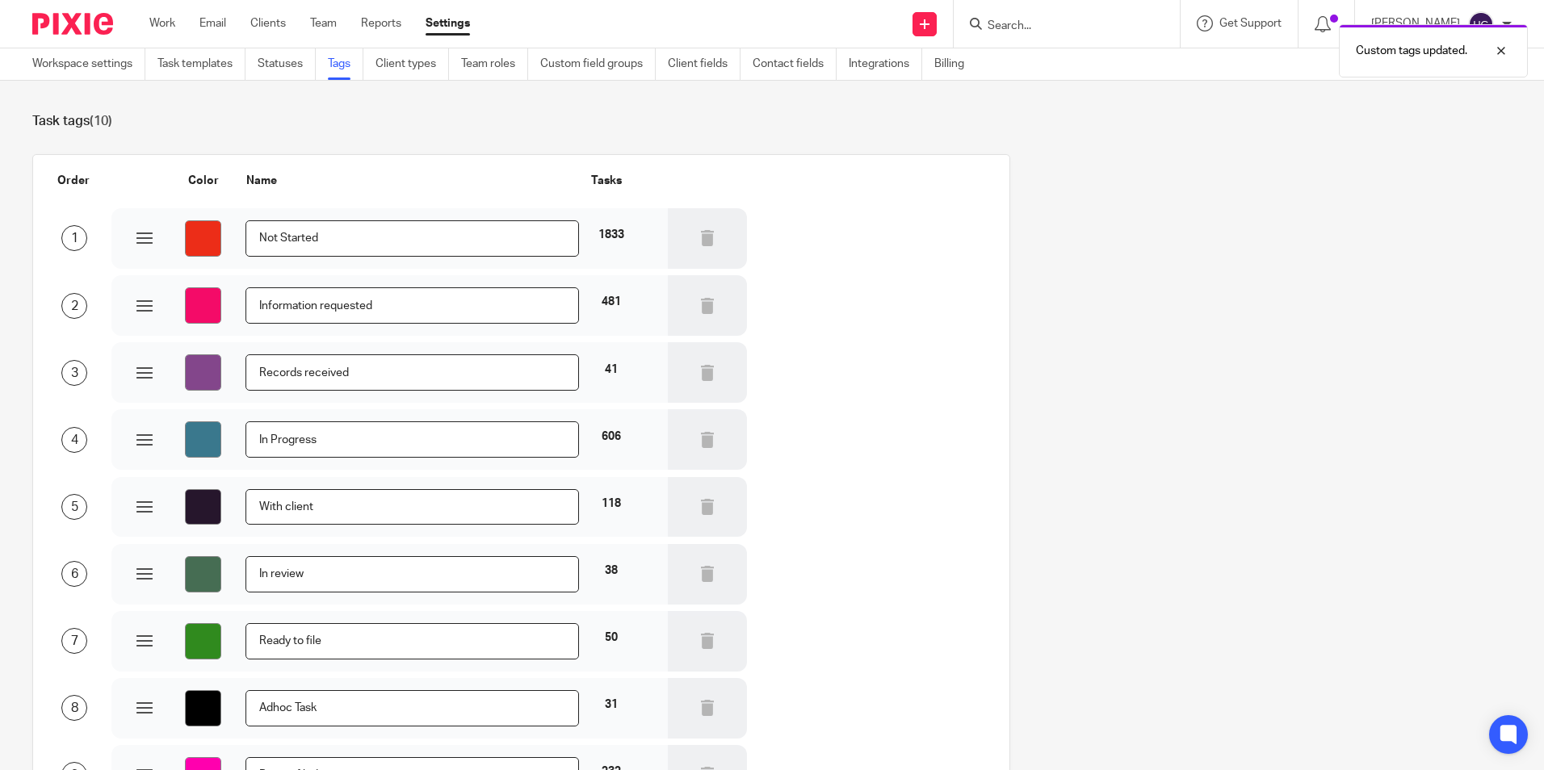
click at [1093, 27] on div "Custom tags updated." at bounding box center [1150, 46] width 756 height 61
click at [1063, 19] on div "Custom tags updated." at bounding box center [1150, 46] width 756 height 61
click at [1007, 29] on div "Custom tags updated." at bounding box center [1150, 46] width 756 height 61
click at [1014, 22] on div "Custom tags updated." at bounding box center [1150, 46] width 756 height 61
click at [1011, 23] on input "Search" at bounding box center [1058, 26] width 145 height 15
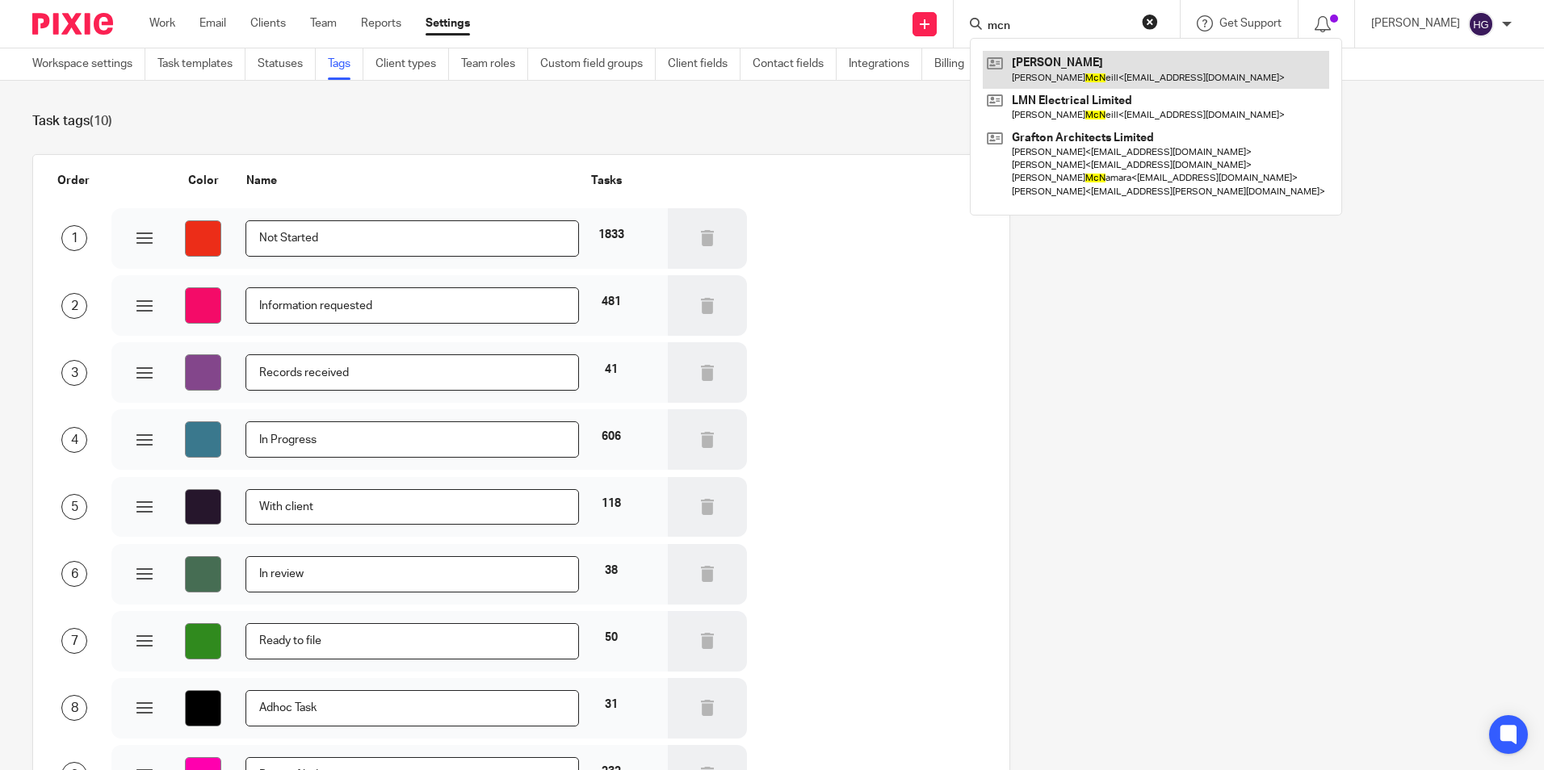
type input "mcn"
click at [1042, 79] on link at bounding box center [1156, 69] width 346 height 37
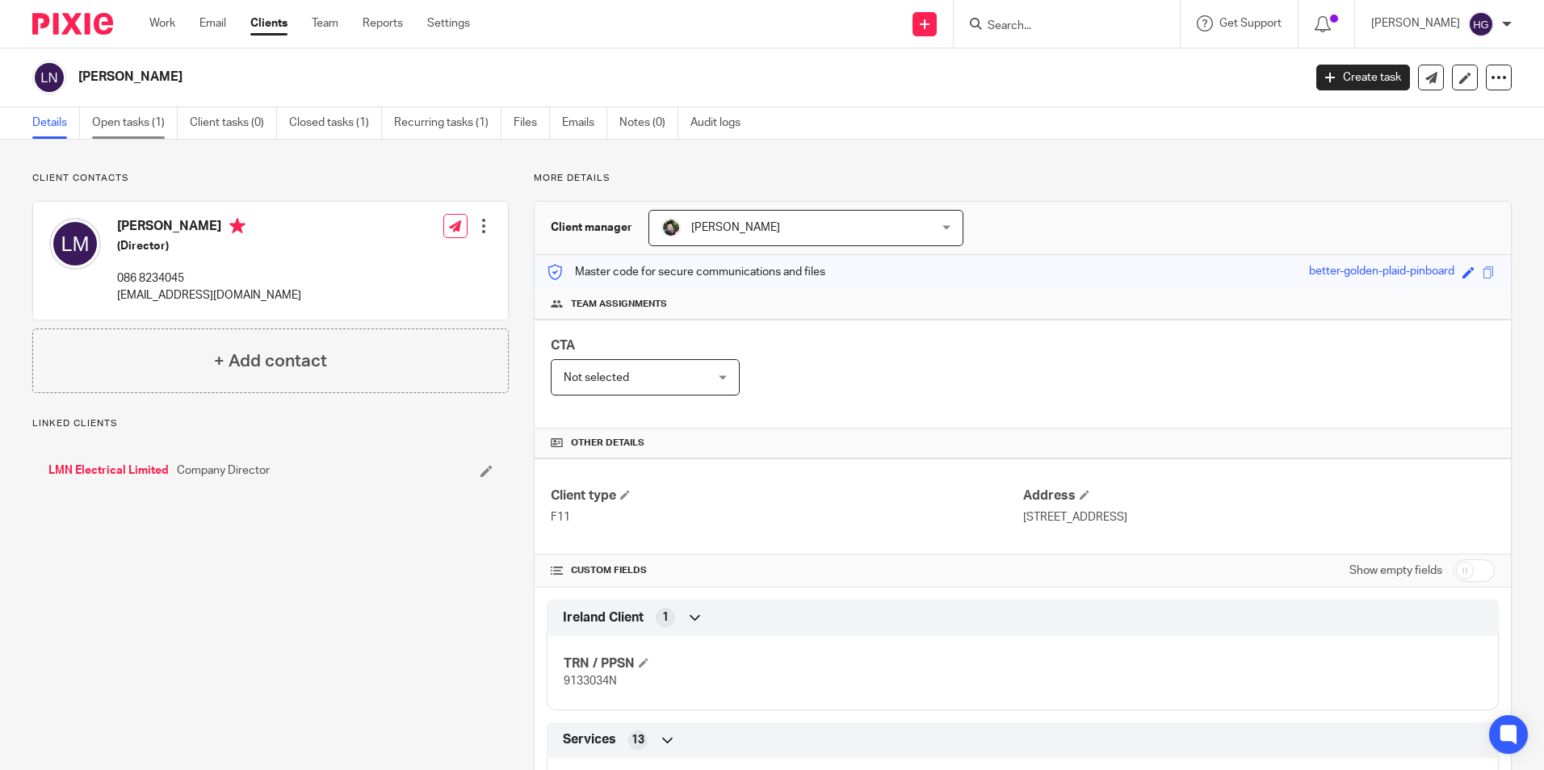
click at [131, 116] on link "Open tasks (1)" at bounding box center [135, 122] width 86 height 31
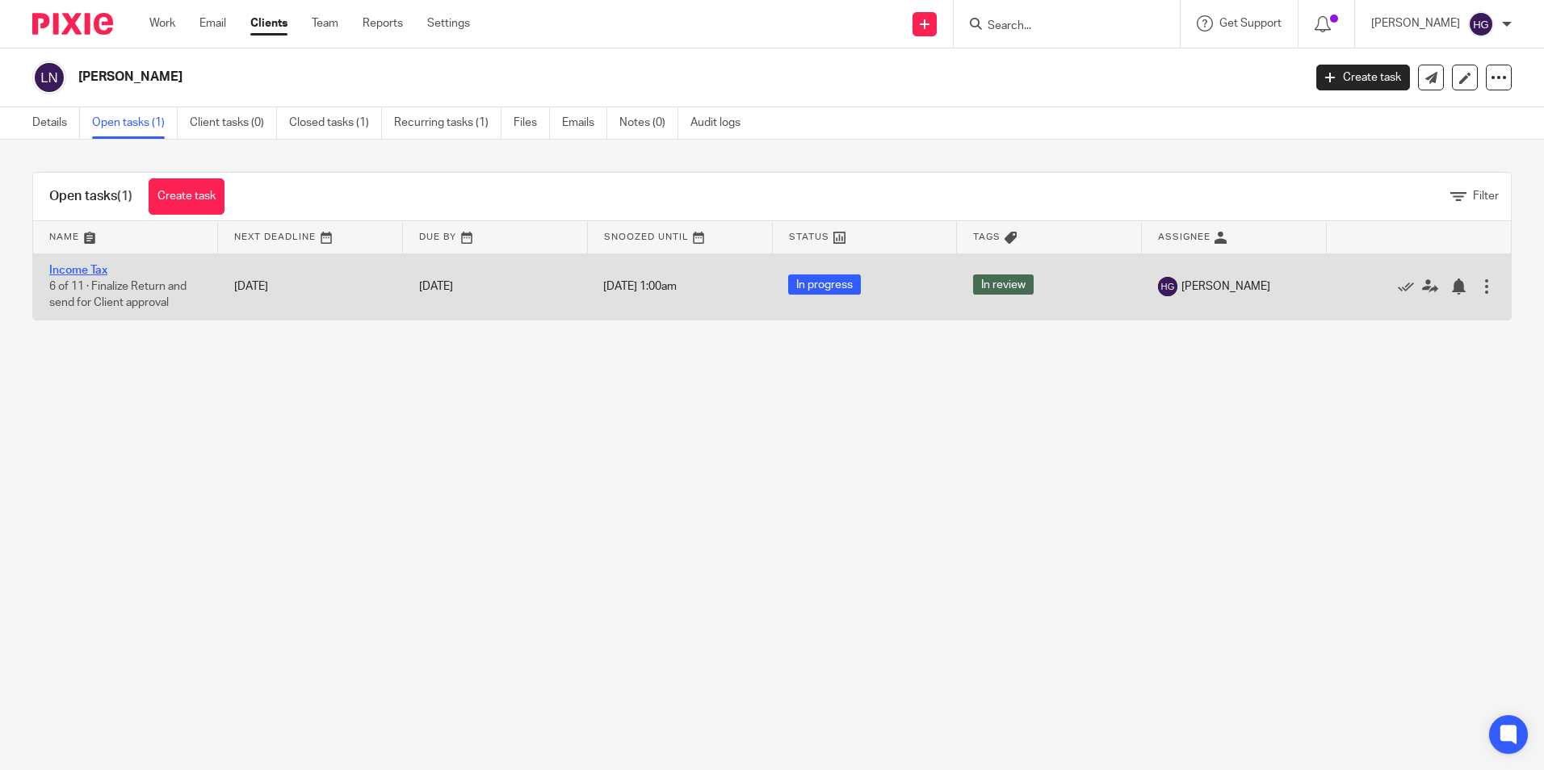
click at [80, 266] on link "Income Tax" at bounding box center [78, 270] width 58 height 11
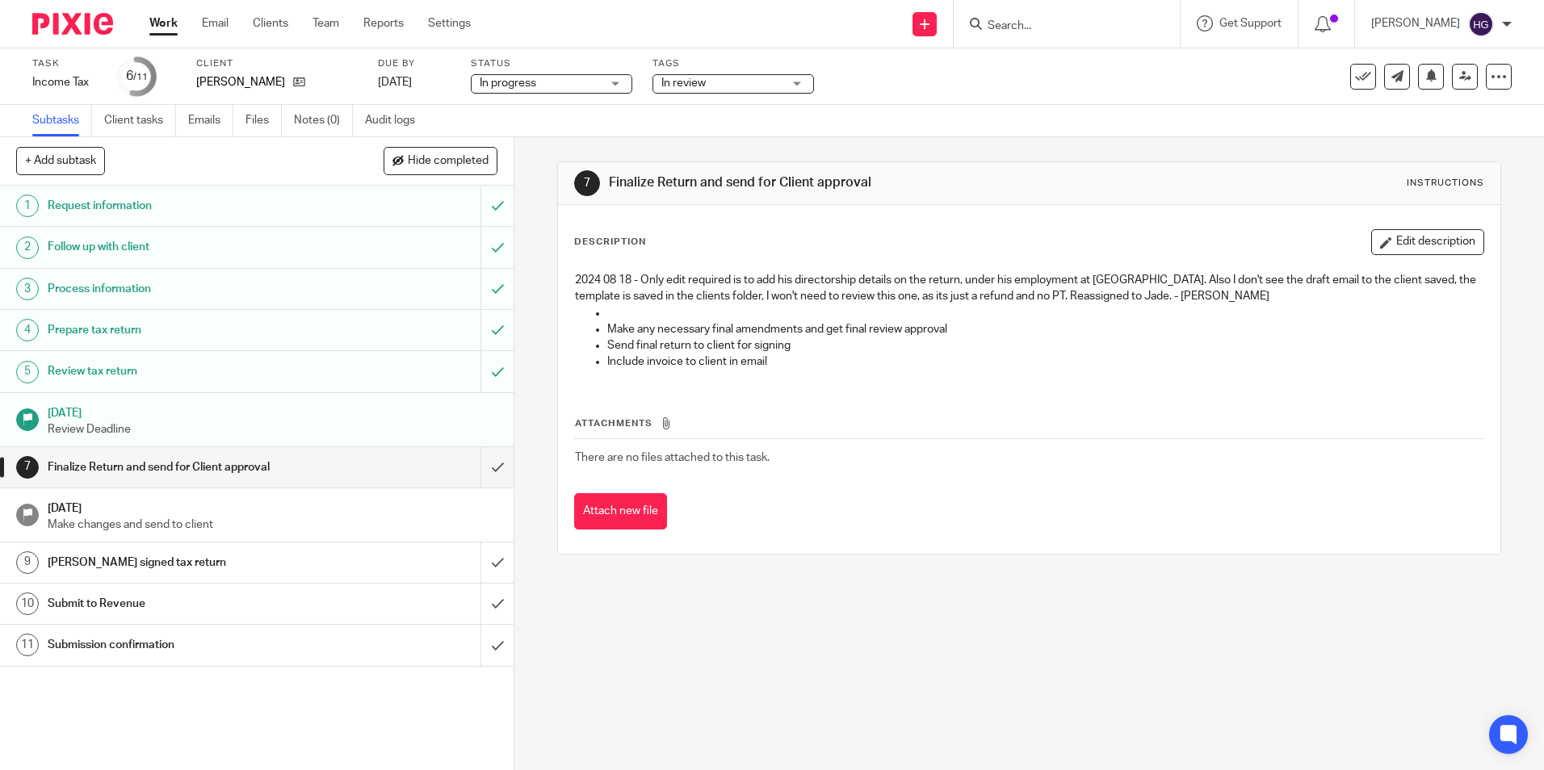
click at [706, 91] on span "In review" at bounding box center [721, 83] width 121 height 17
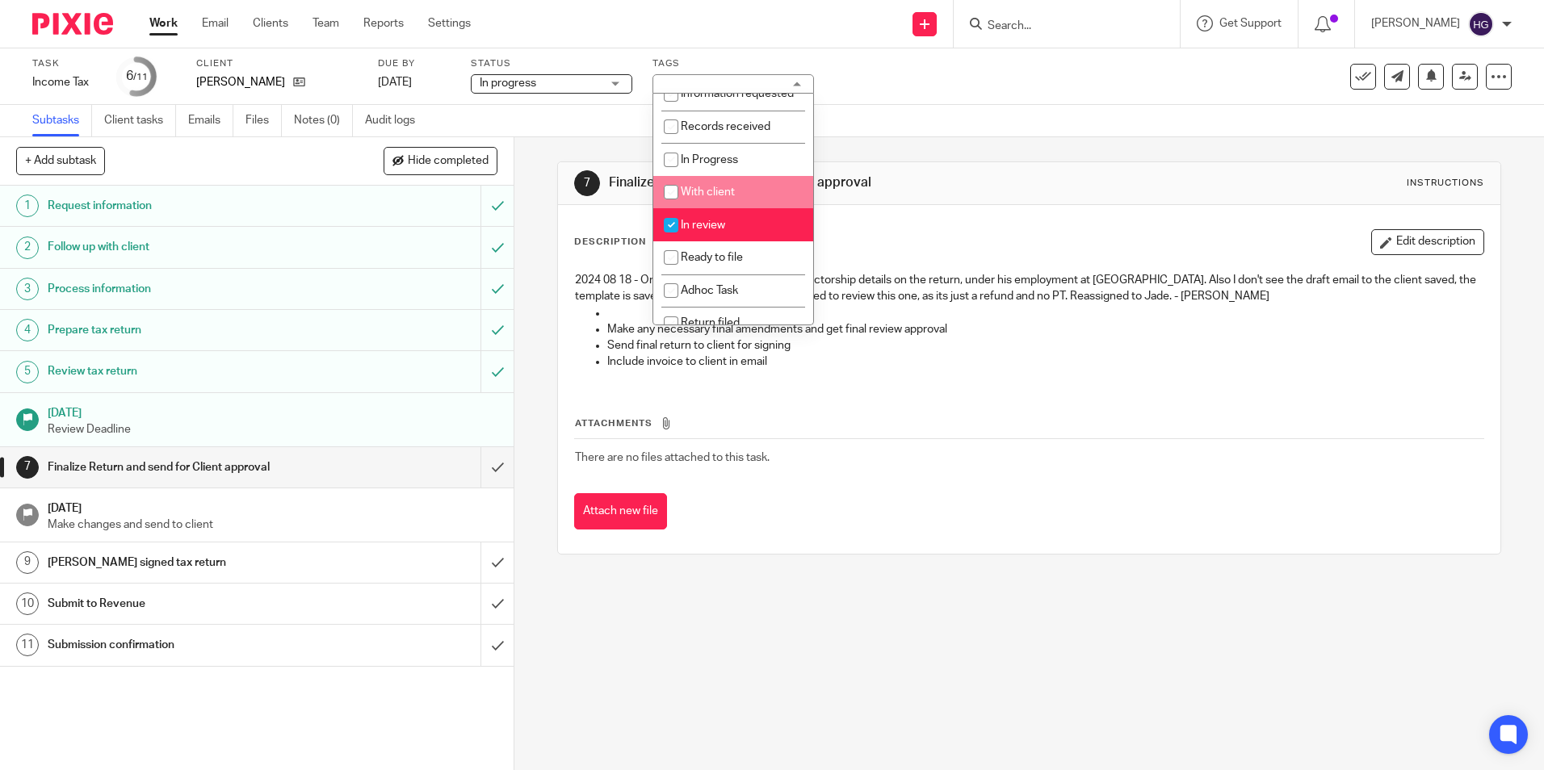
scroll to position [113, 0]
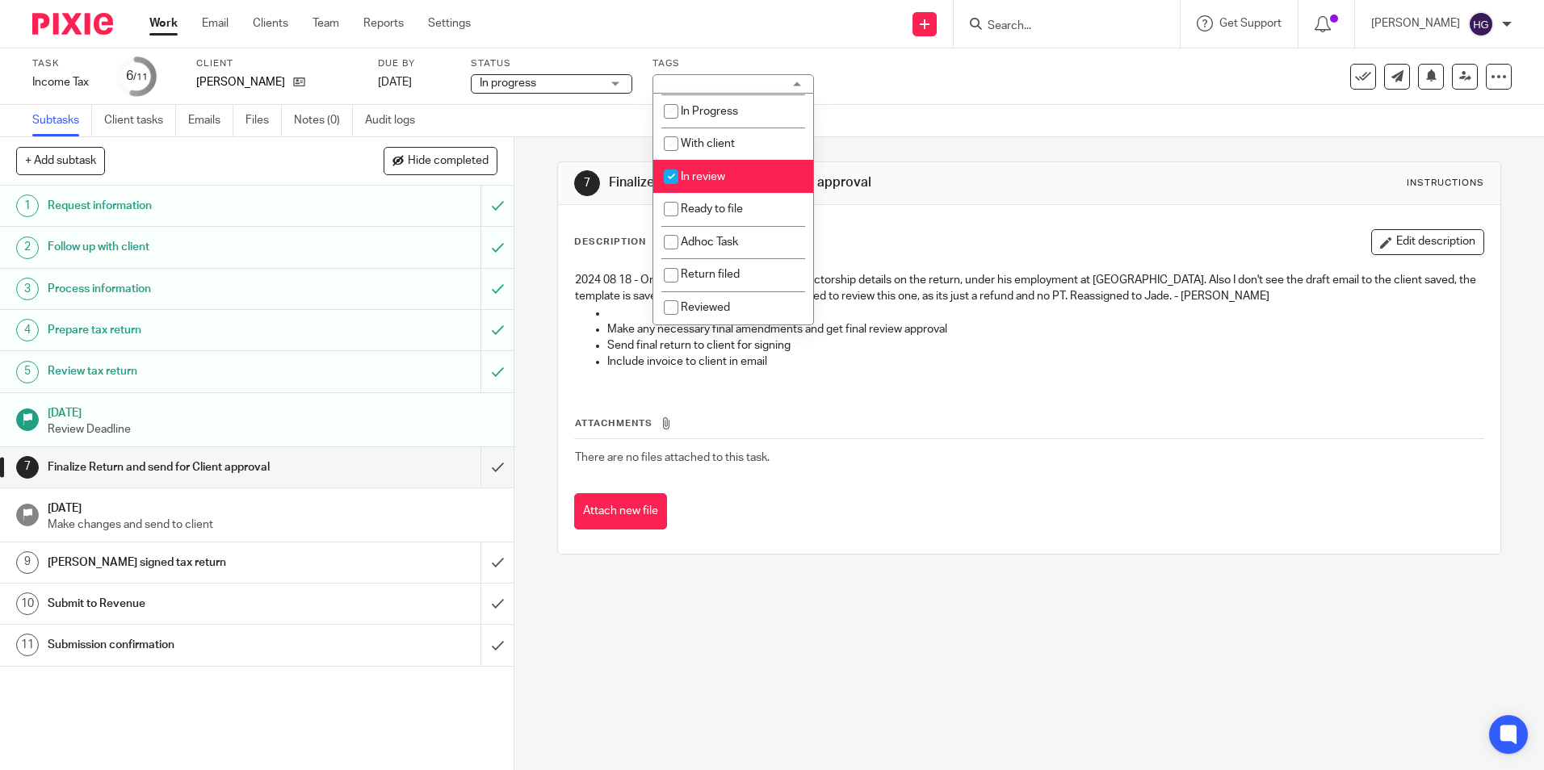
click at [665, 172] on input "checkbox" at bounding box center [671, 177] width 31 height 31
checkbox input "false"
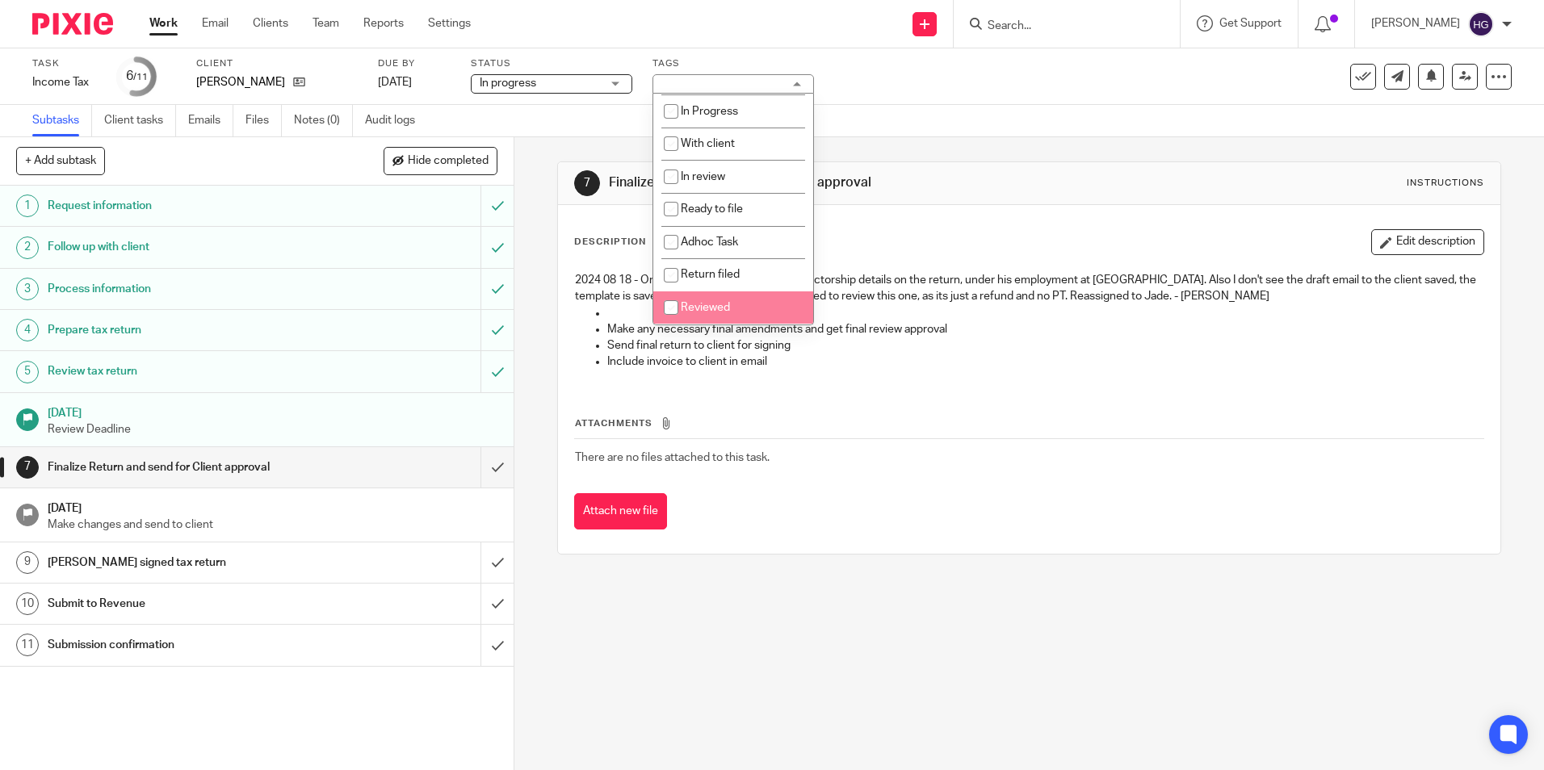
click at [669, 313] on input "checkbox" at bounding box center [671, 307] width 31 height 31
checkbox input "true"
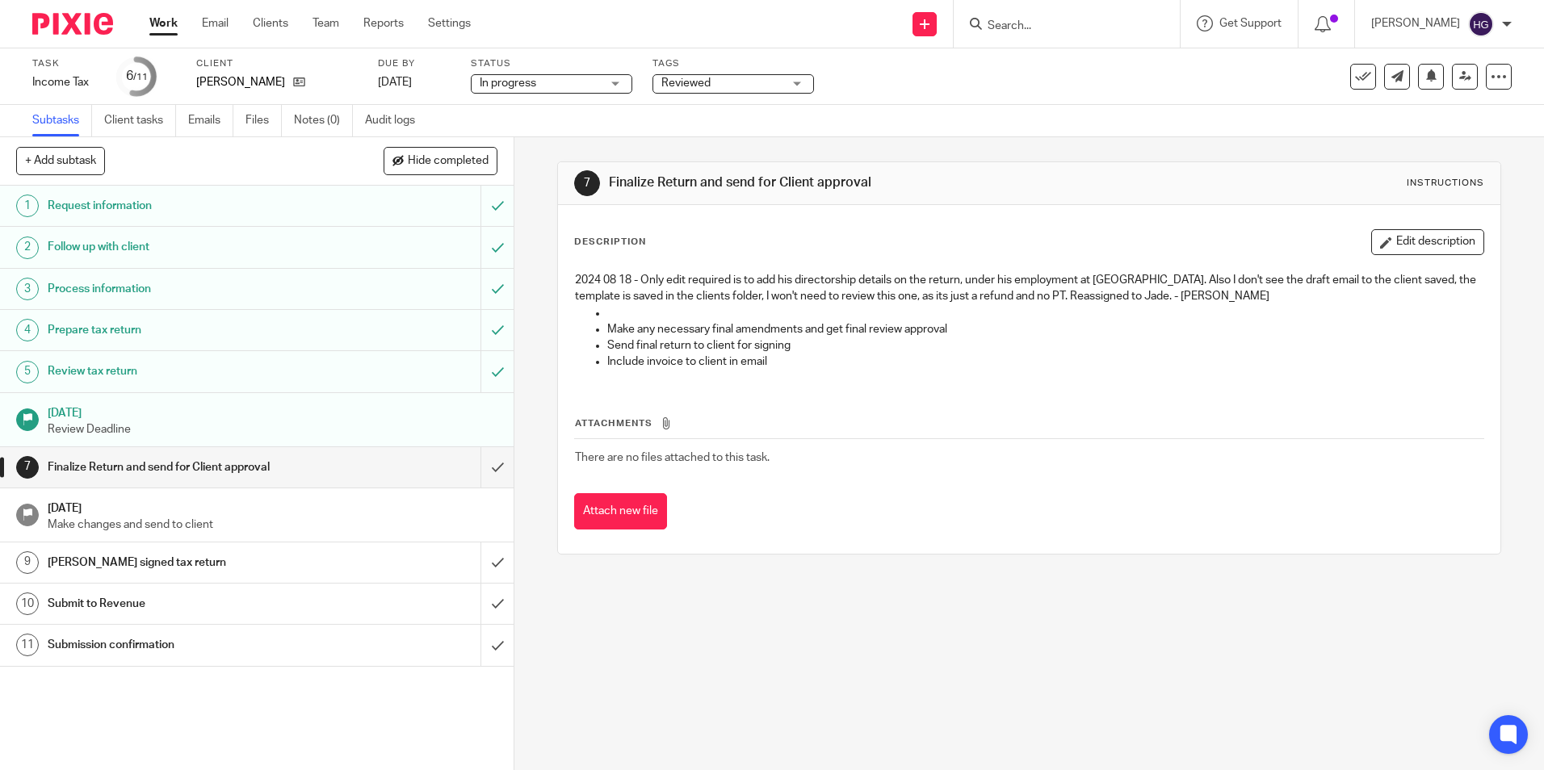
click at [1027, 182] on h1 "Finalize Return and send for Client approval" at bounding box center [836, 182] width 455 height 17
click at [157, 31] on link "Work" at bounding box center [163, 23] width 28 height 16
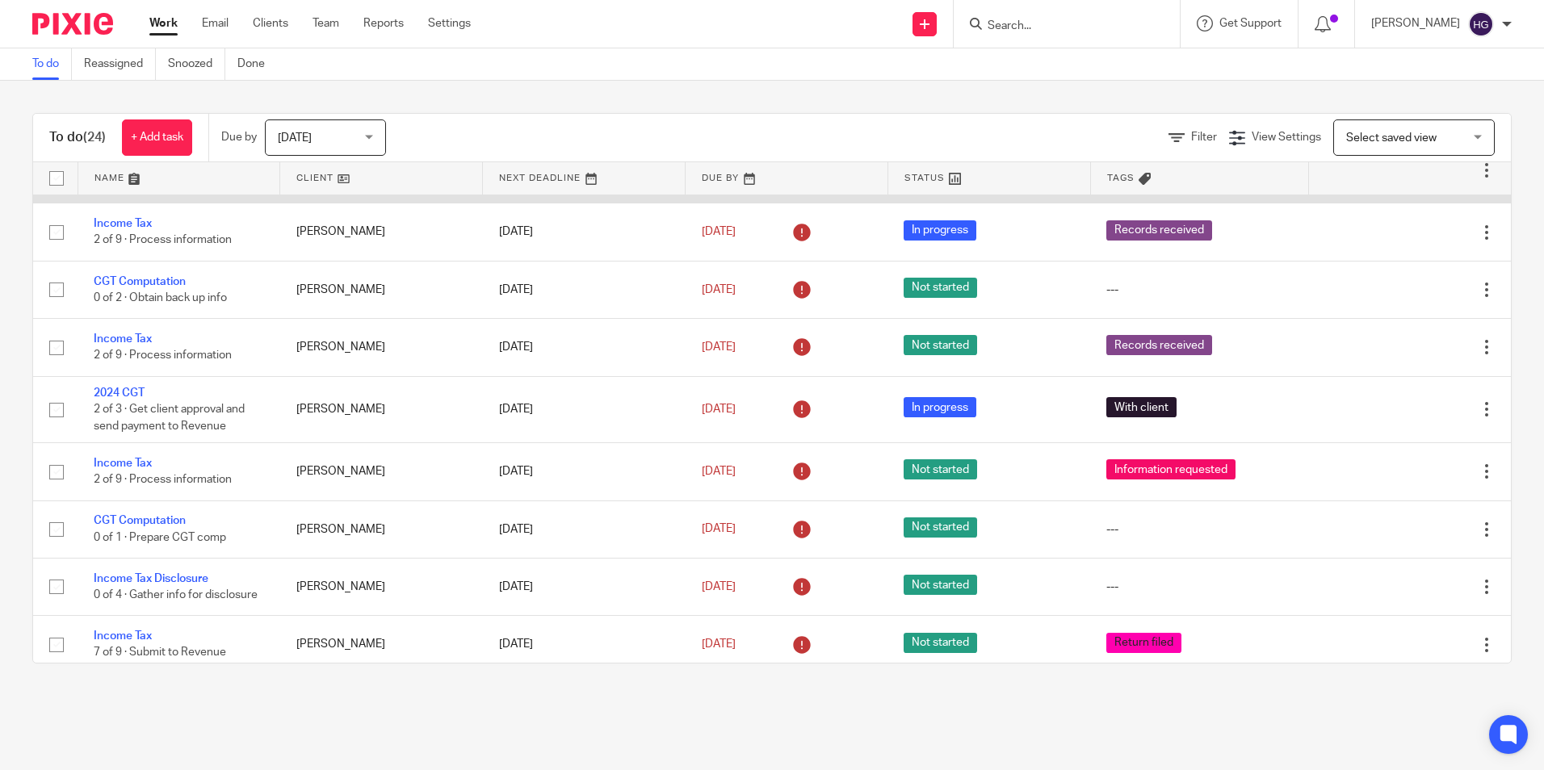
scroll to position [646, 0]
